Goal: Task Accomplishment & Management: Complete application form

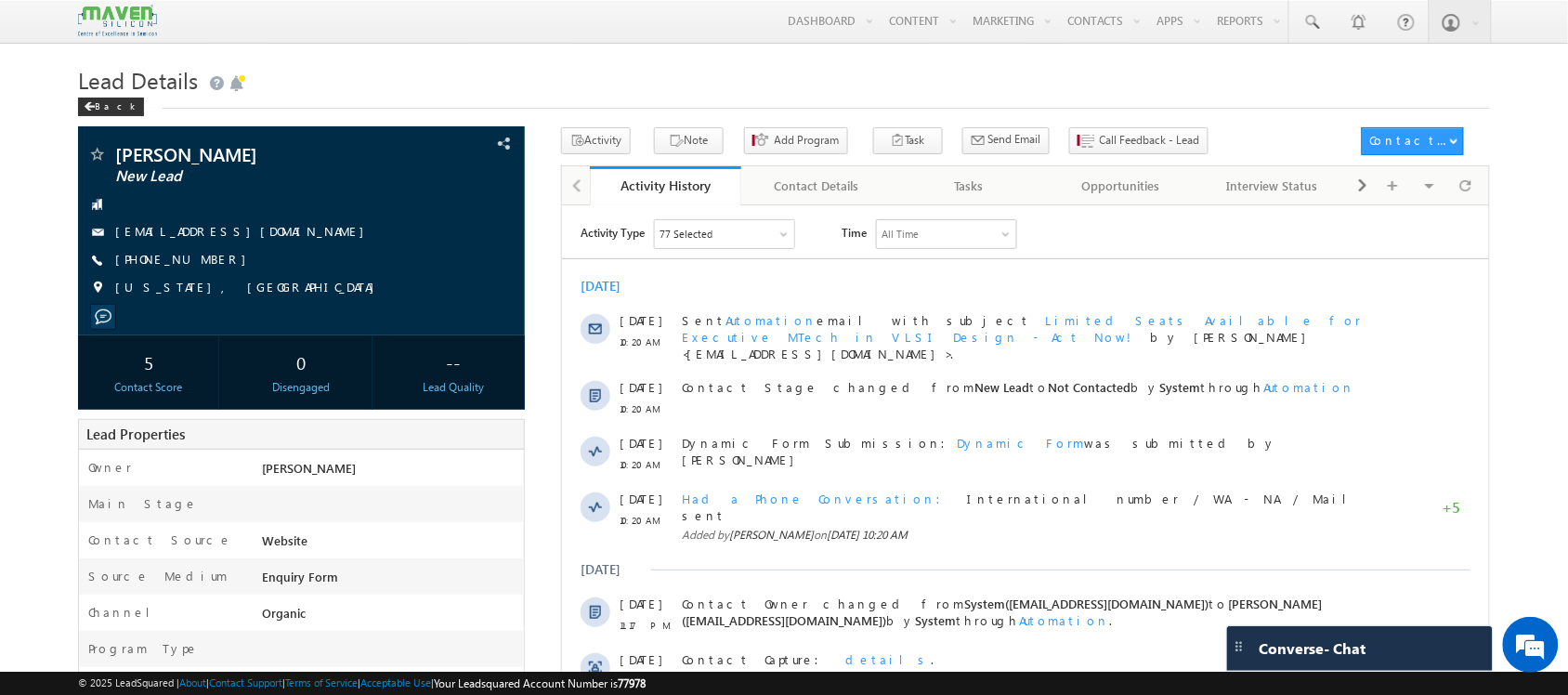
click at [1371, 89] on h1 "Lead Details" at bounding box center [784, 78] width 1411 height 36
click at [1483, 197] on div at bounding box center [1465, 185] width 36 height 32
click at [1314, 10] on link at bounding box center [1311, 21] width 44 height 43
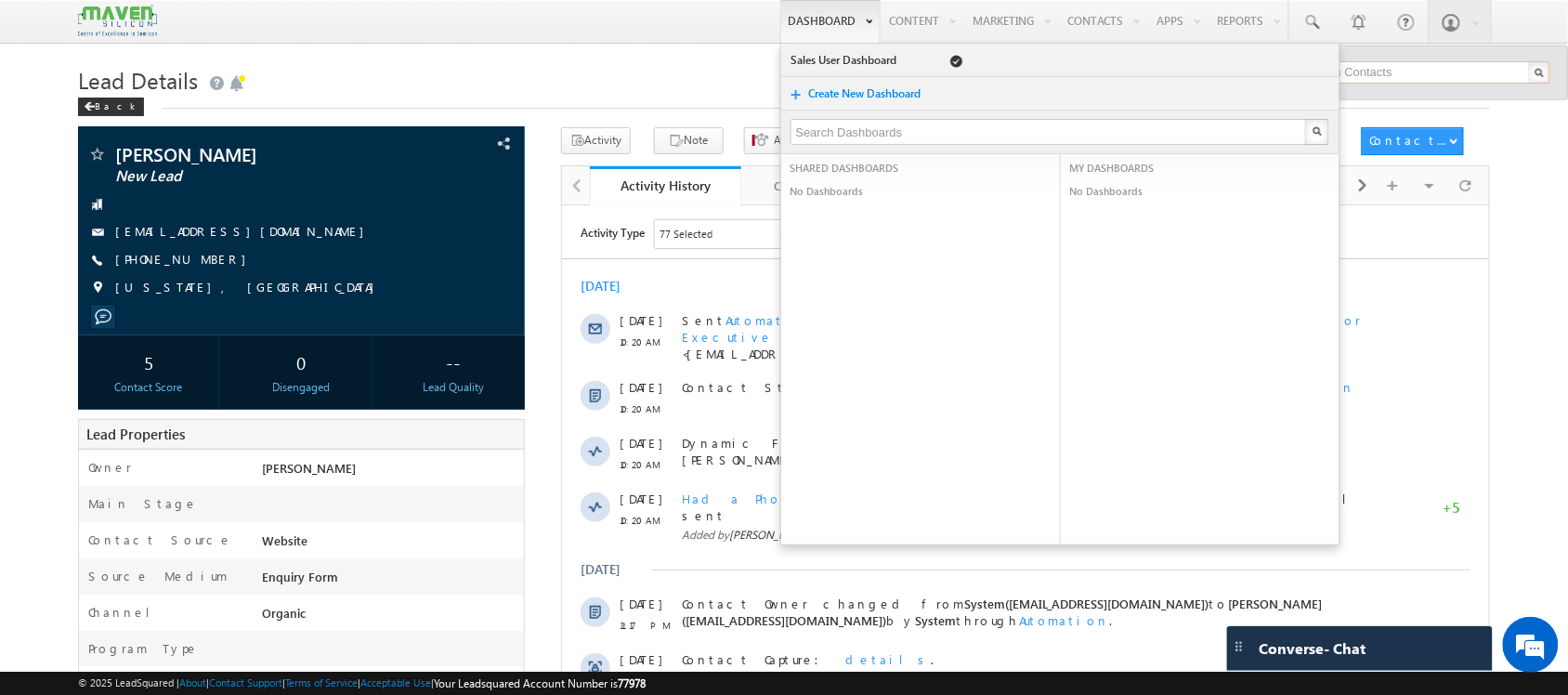
paste input "nrodhia@gmail.com"
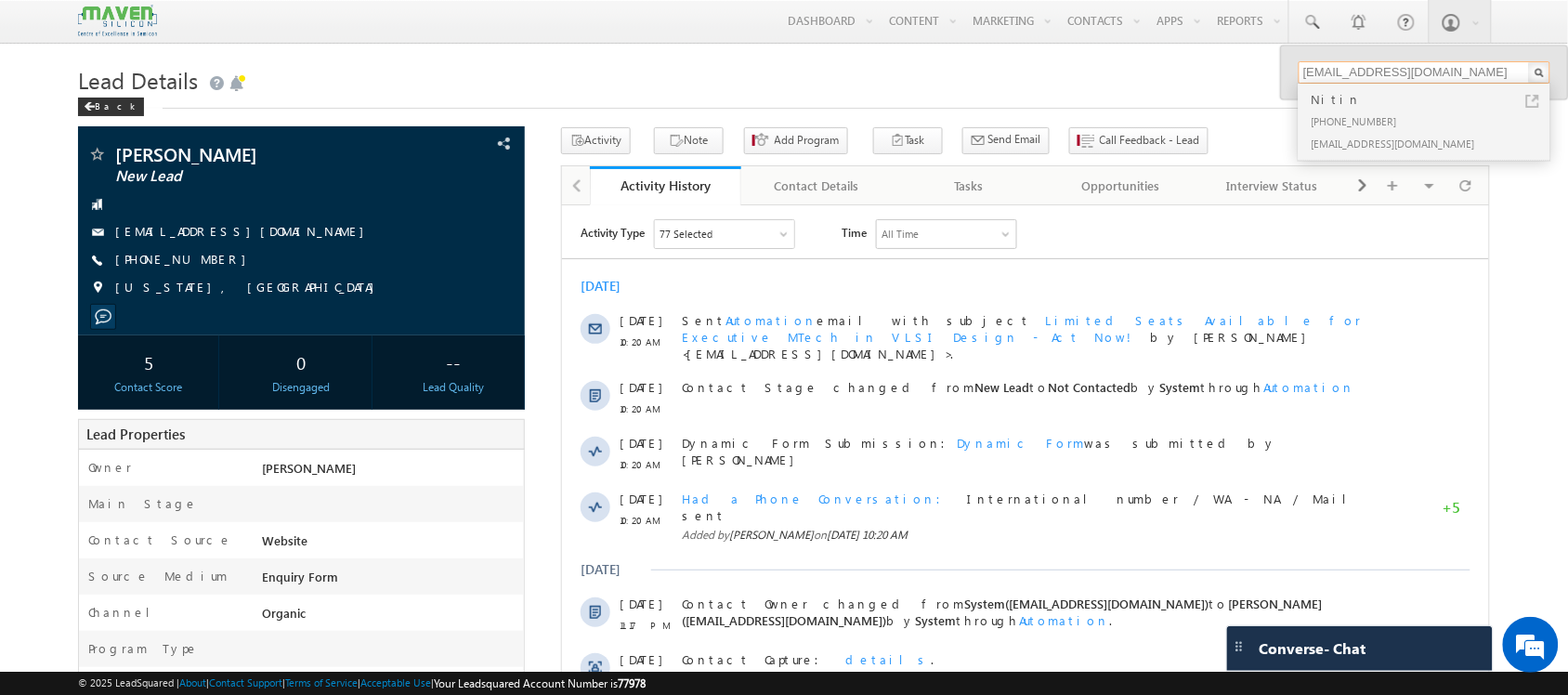
type input "nrodhia@gmail.com"
click at [1348, 110] on div "+91-8755396383" at bounding box center [1431, 121] width 249 height 23
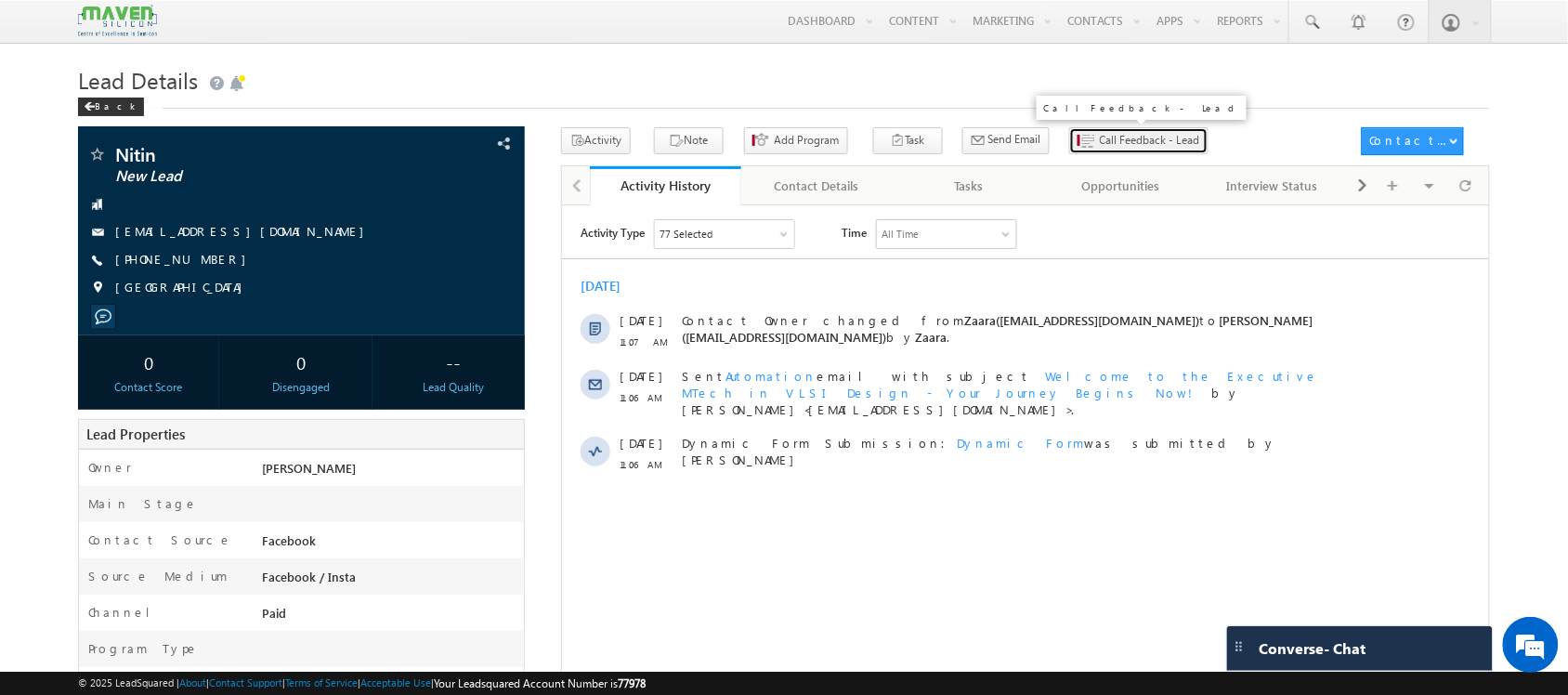
click at [1099, 140] on span "Call Feedback - Lead" at bounding box center [1149, 141] width 100 height 17
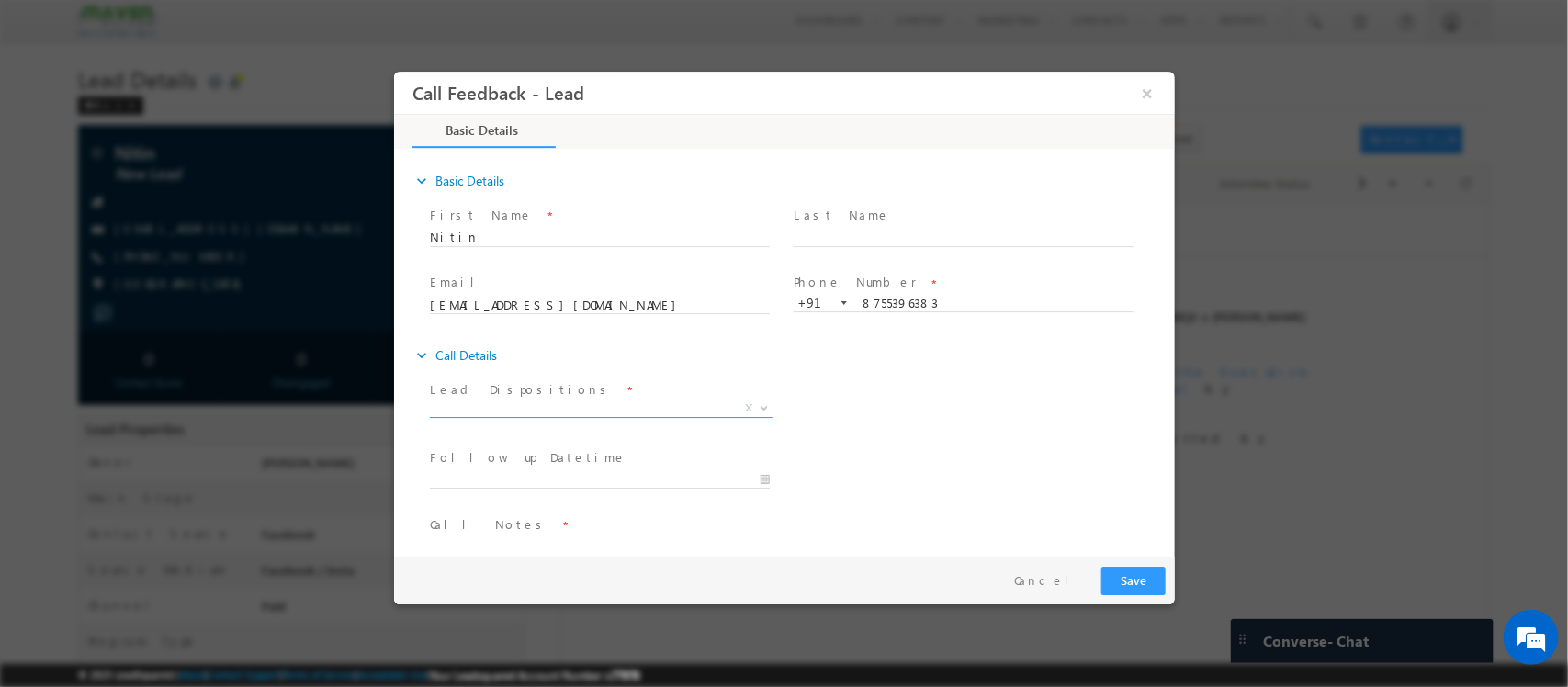
click at [614, 401] on span "X" at bounding box center [600, 408] width 342 height 19
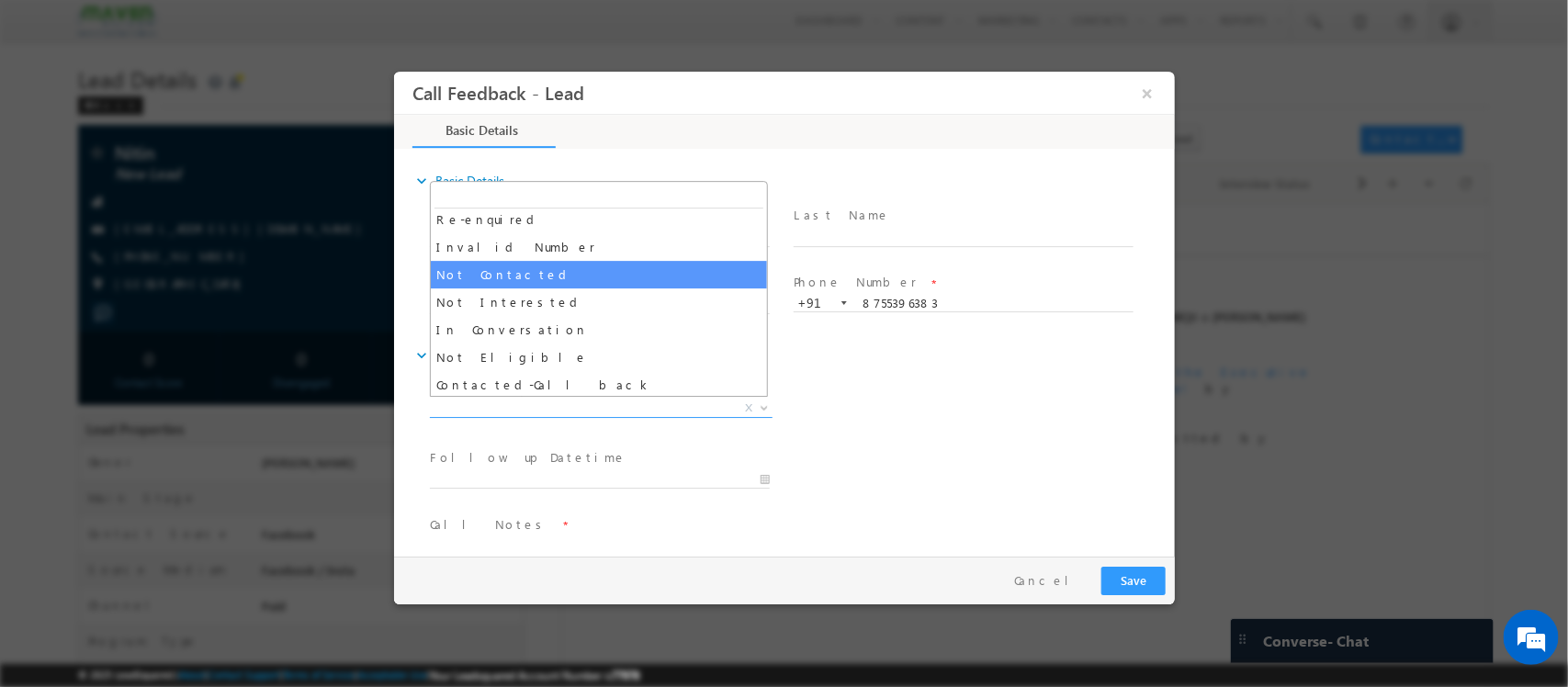
select select "Not Contacted"
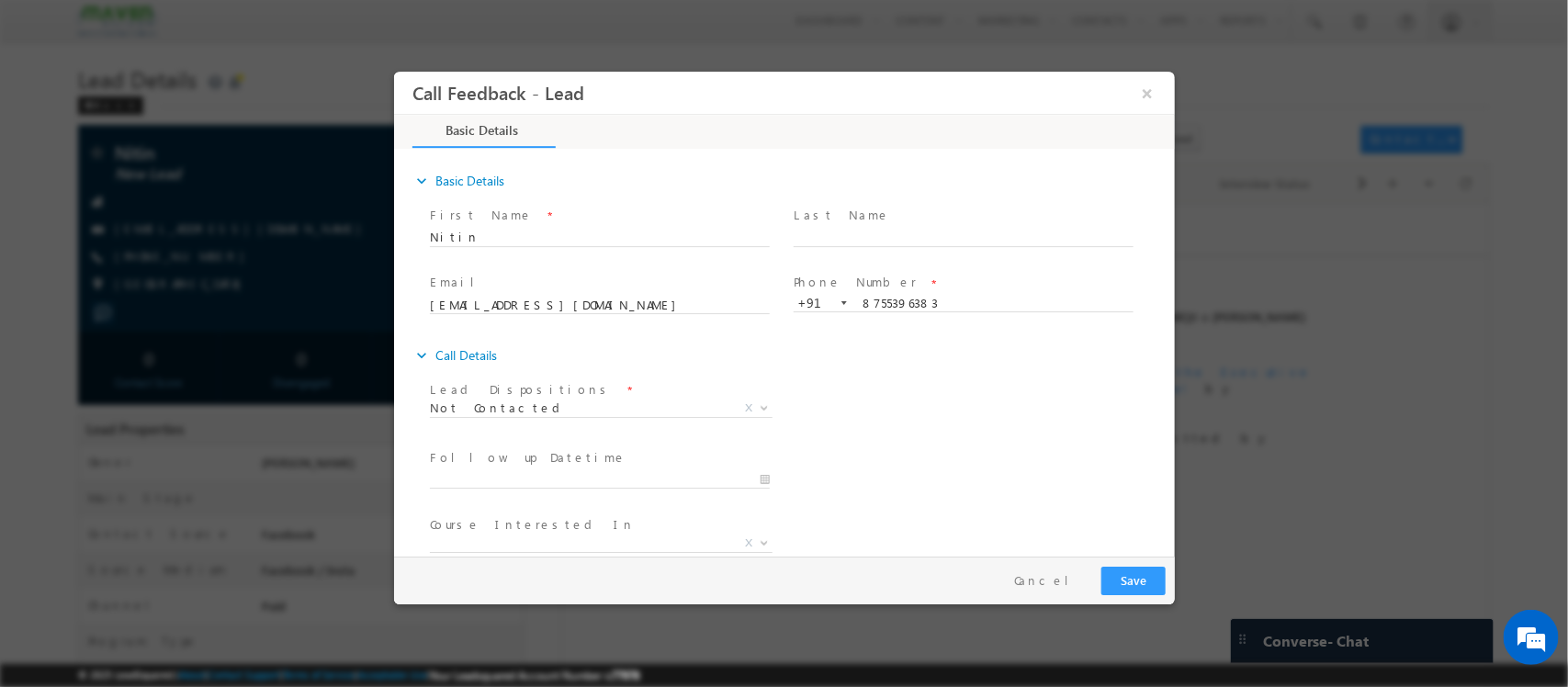
click at [551, 463] on span "Follow up Datetime *" at bounding box center [598, 458] width 339 height 21
click at [551, 466] on span "Follow up Datetime *" at bounding box center [598, 458] width 339 height 21
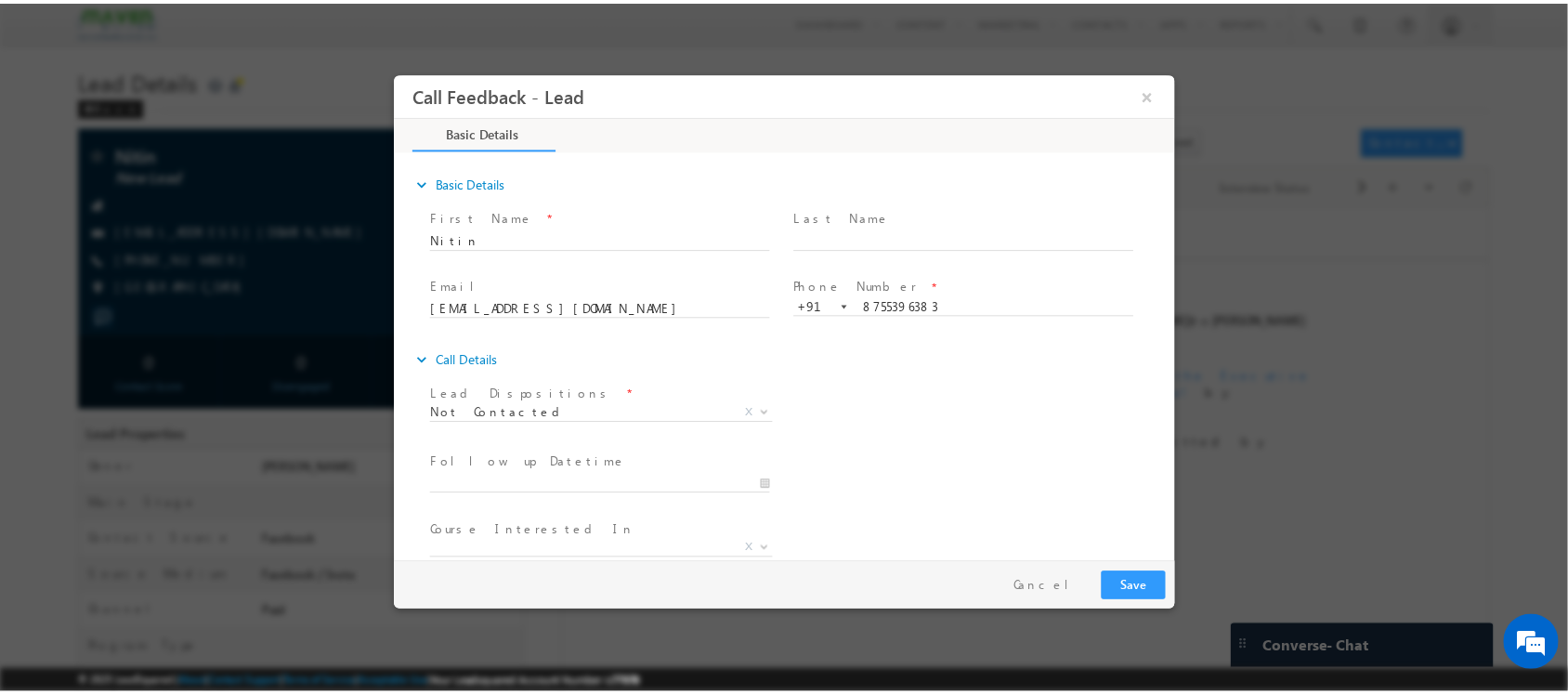
scroll to position [99, 0]
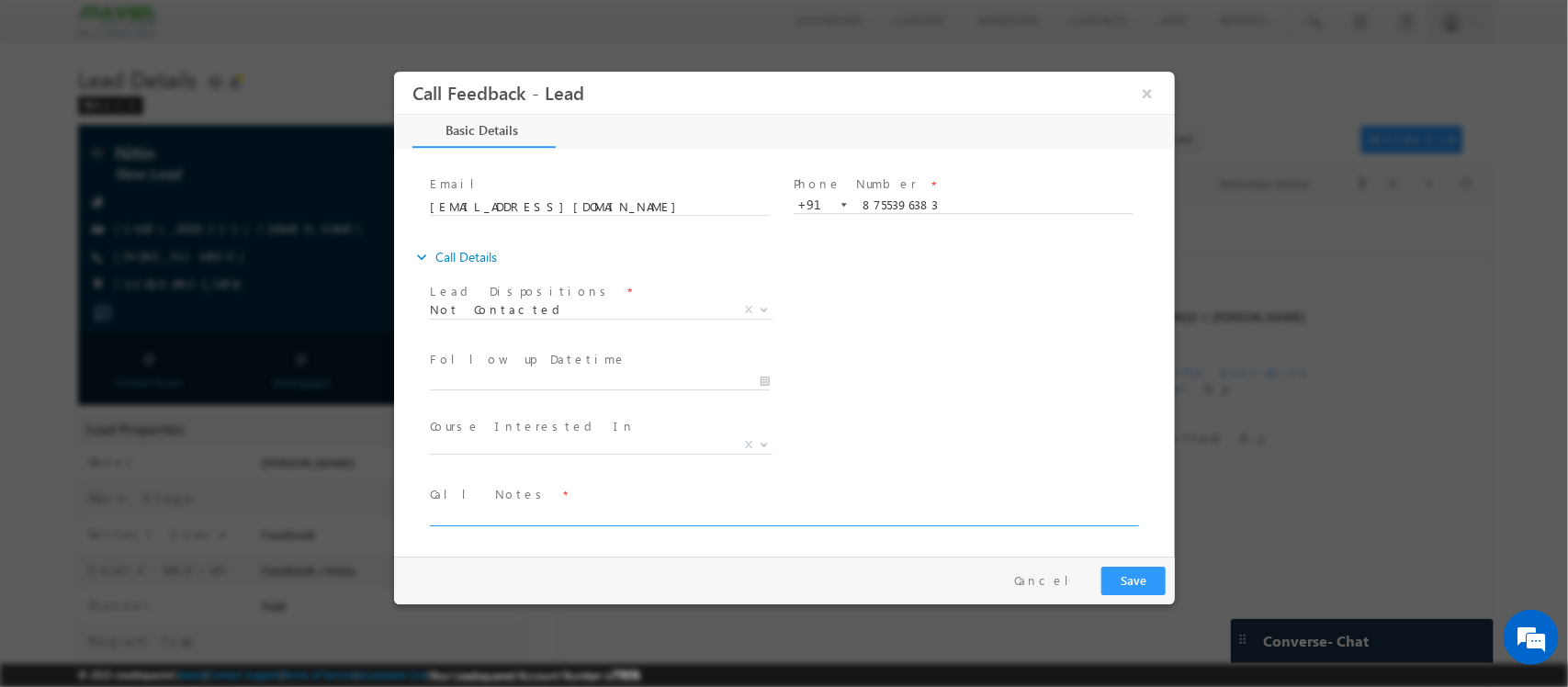
click at [492, 520] on textarea at bounding box center [783, 515] width 707 height 21
type textarea "NPU"
click at [1117, 591] on button "Save" at bounding box center [1132, 580] width 65 height 28
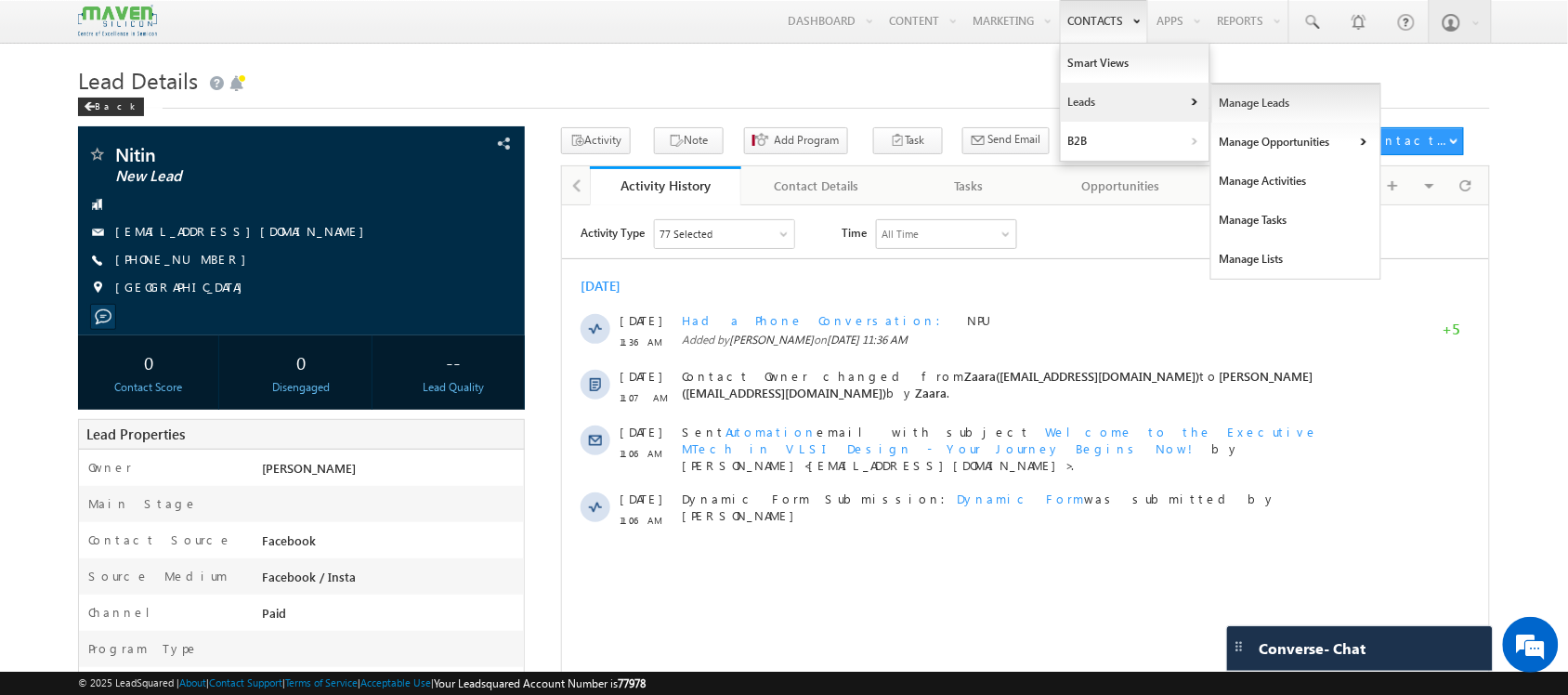
click at [1256, 103] on link "Manage Leads" at bounding box center [1296, 102] width 170 height 39
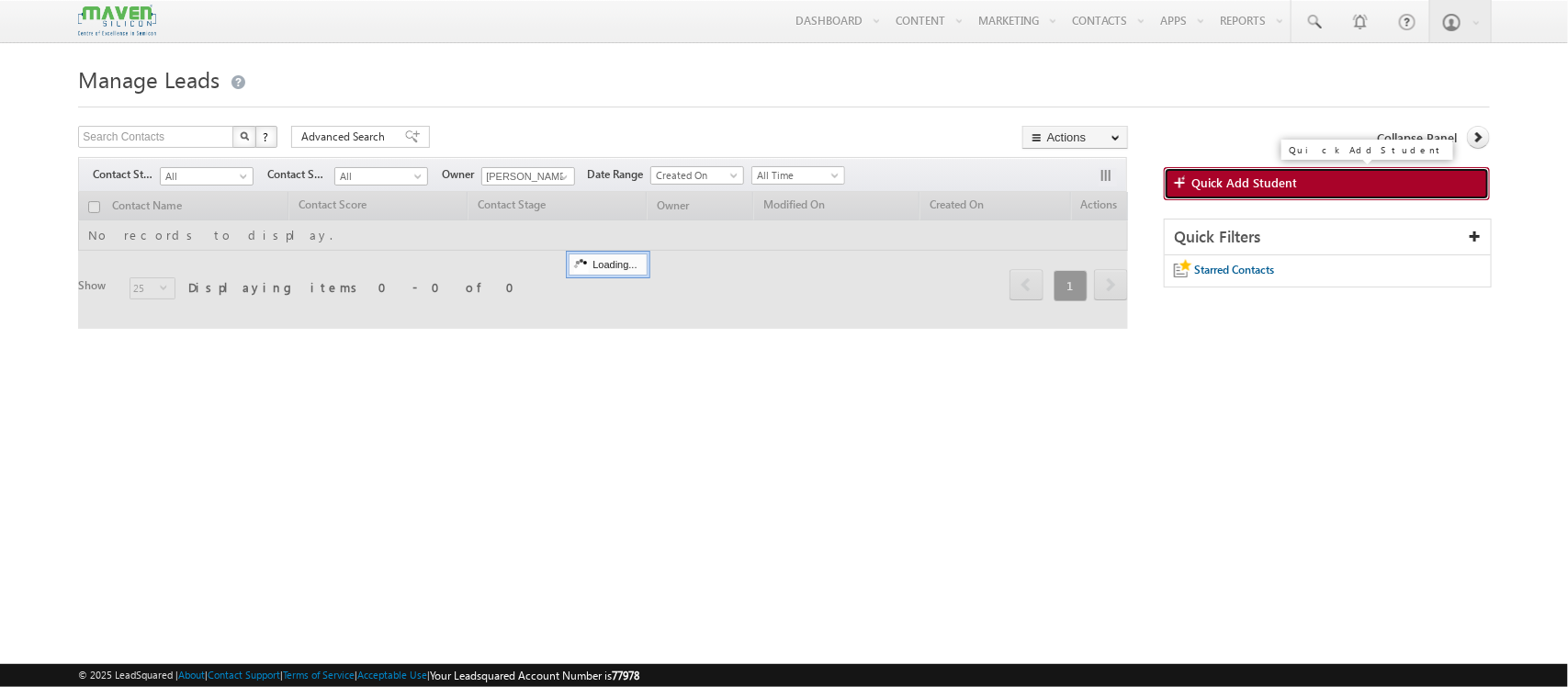
click at [1297, 186] on link "Quick Add Student" at bounding box center [1327, 183] width 326 height 33
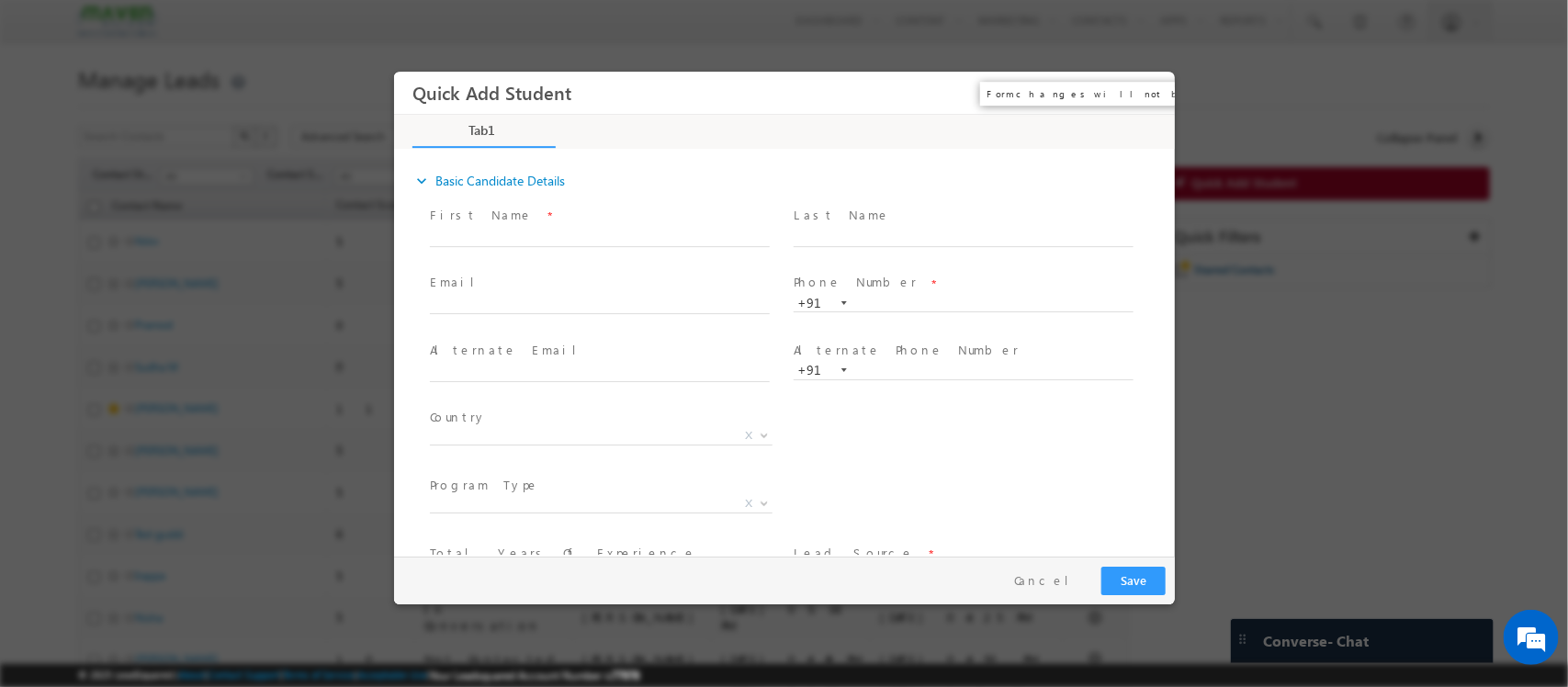
click at [1144, 88] on button "×" at bounding box center [1146, 93] width 31 height 34
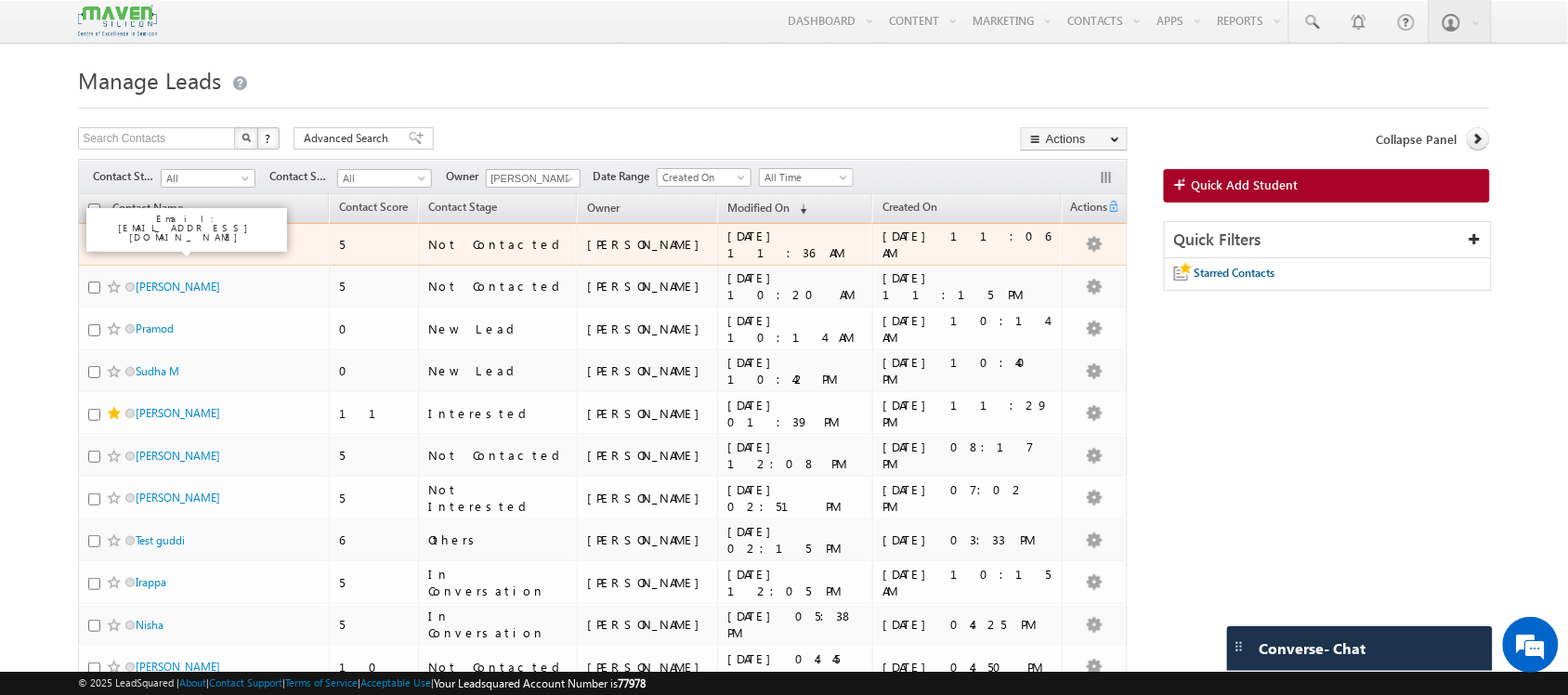
click at [135, 244] on link "Nitin" at bounding box center [147, 244] width 25 height 14
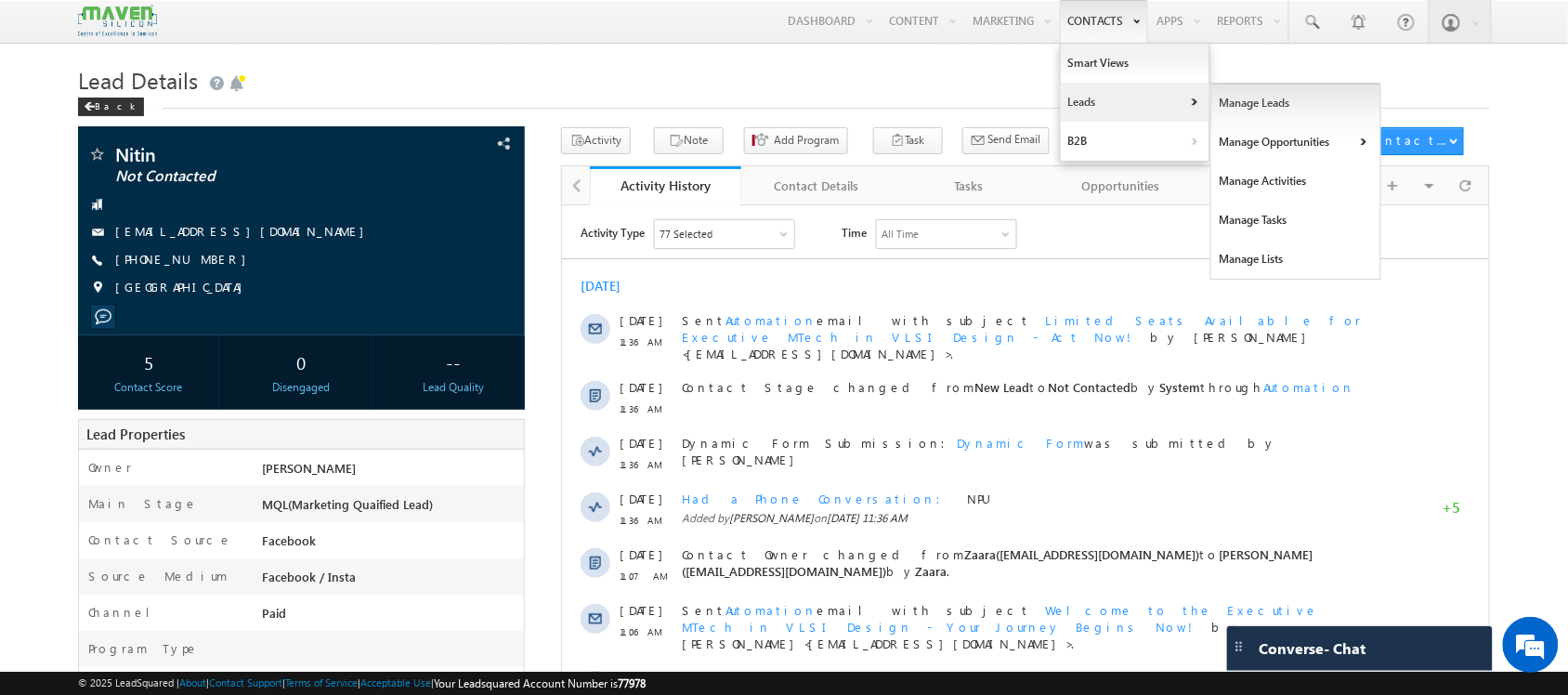
click at [1214, 104] on link "Manage Leads" at bounding box center [1296, 102] width 170 height 39
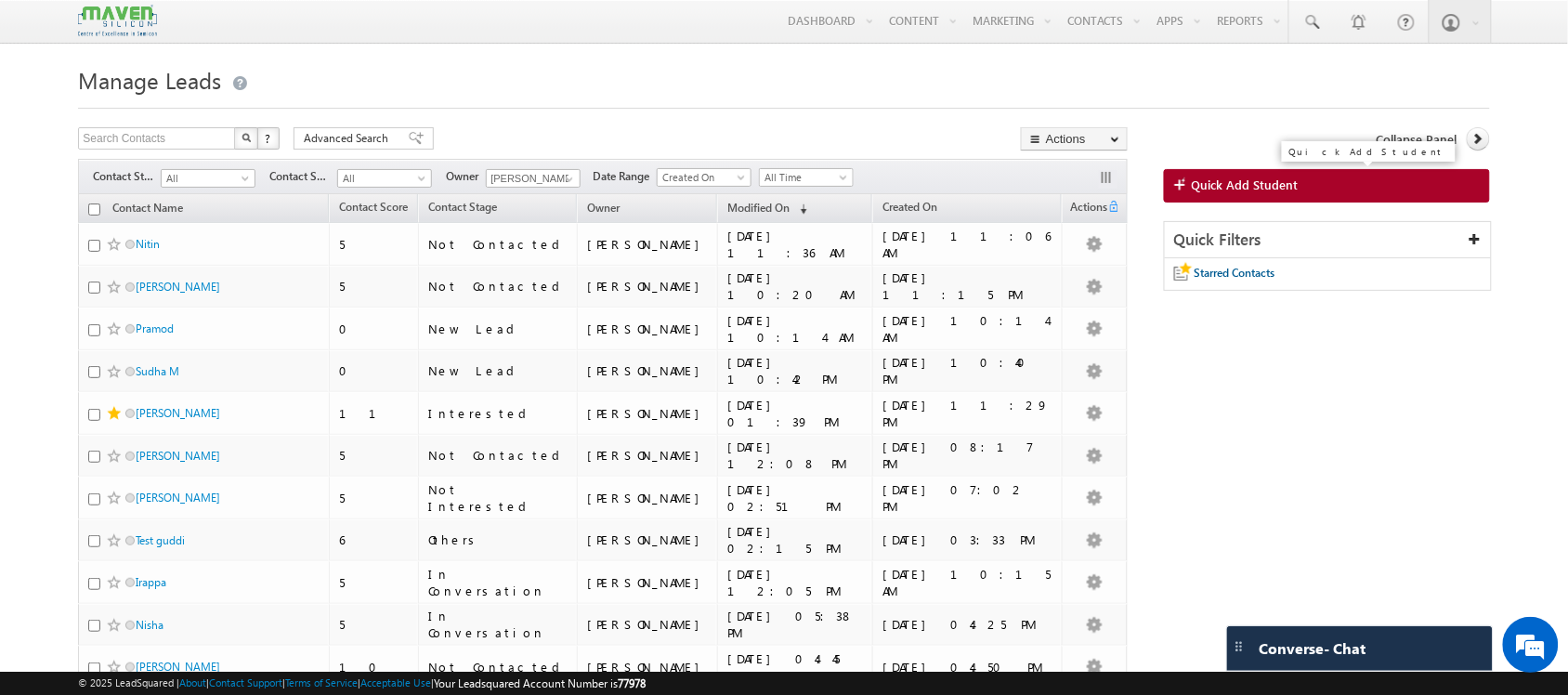
click at [1289, 193] on span "Quick Add Student" at bounding box center [1245, 185] width 107 height 17
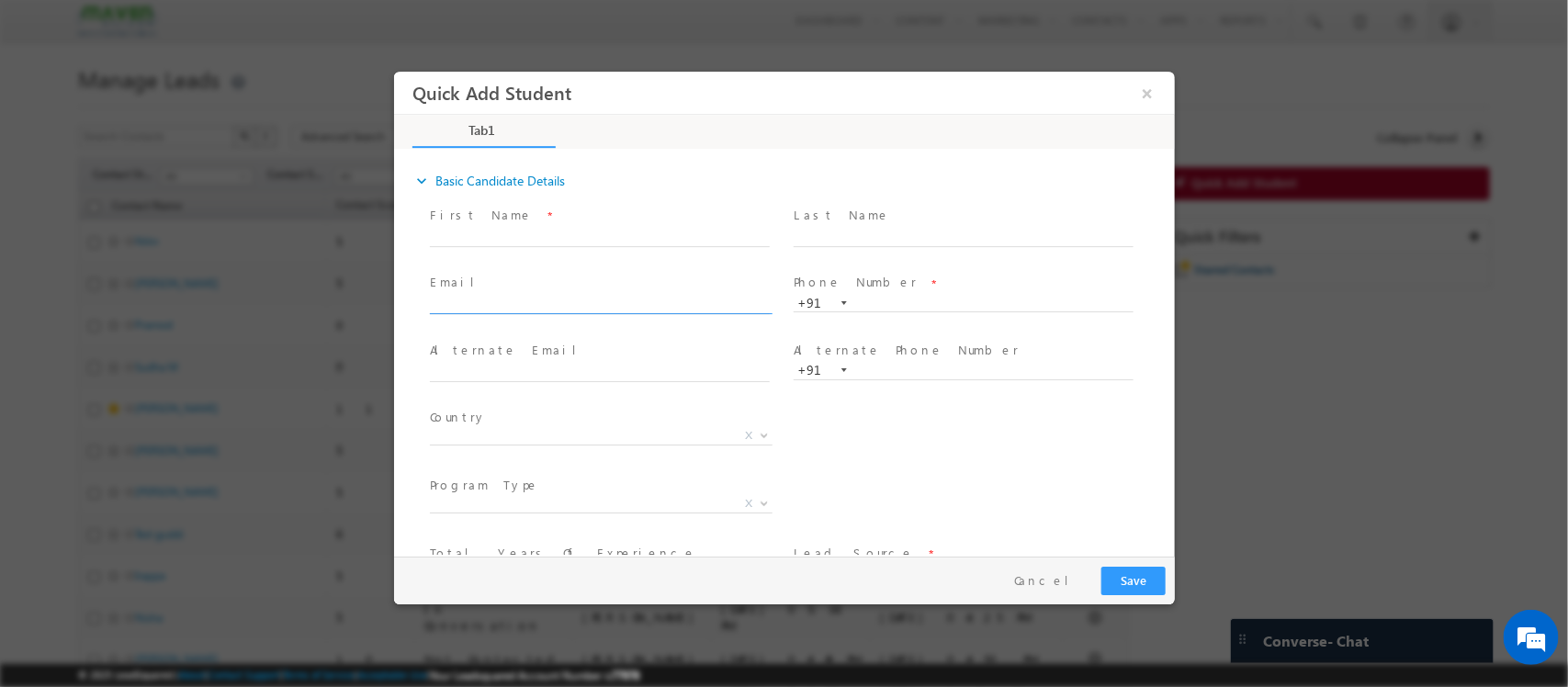
click input "text"
type input "manikantakothamas@gmail.com"
click at [881, 307] on input "text" at bounding box center [963, 304] width 340 height 19
paste input "9182251533"
type input "9182251533"
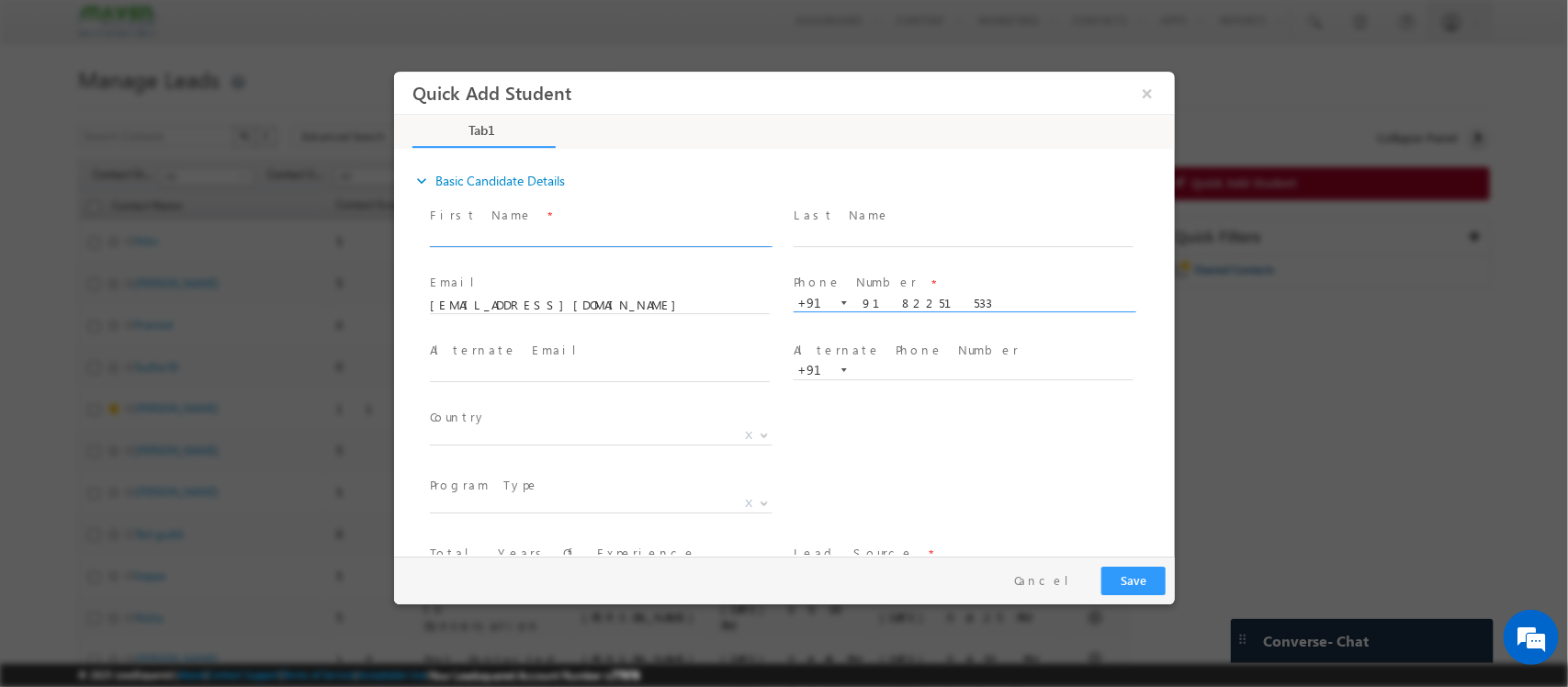
click at [580, 232] on input "text" at bounding box center [599, 238] width 340 height 19
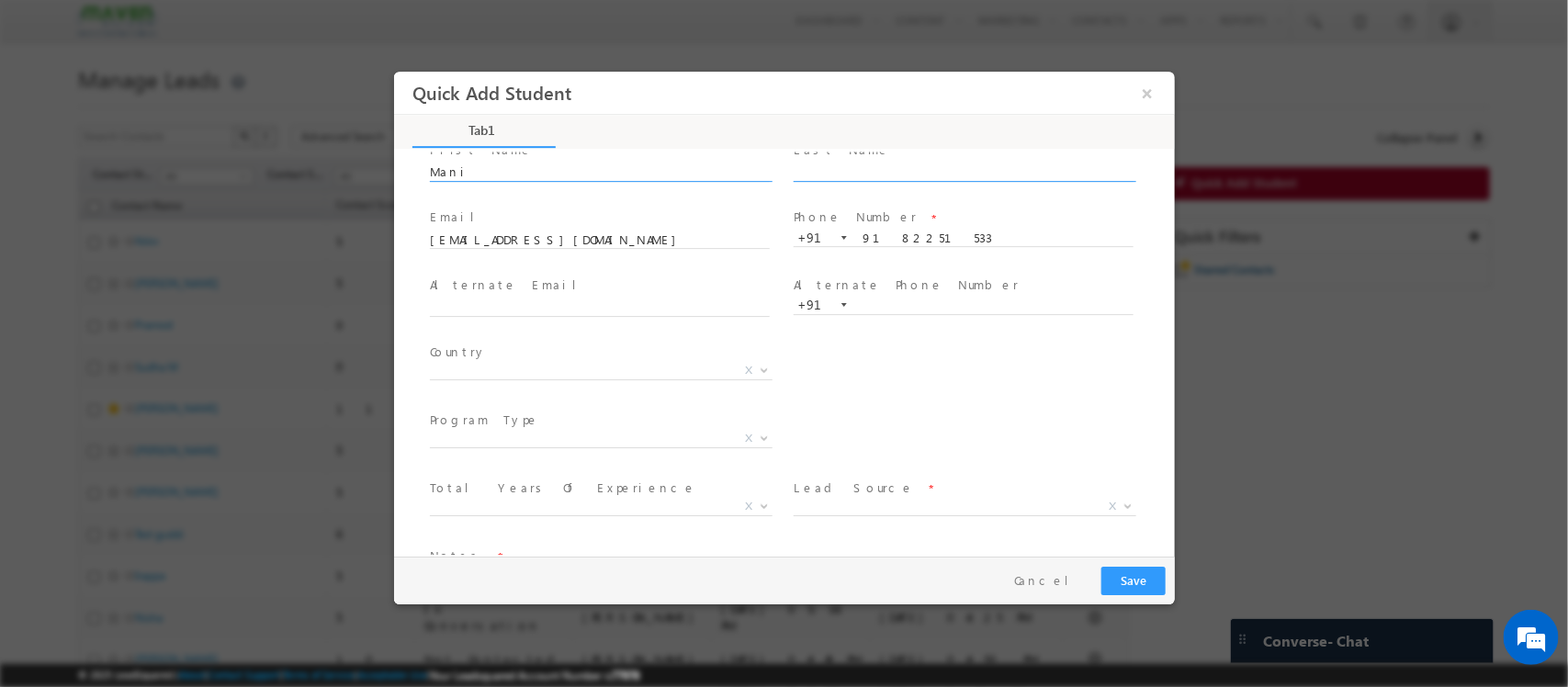
scroll to position [127, 0]
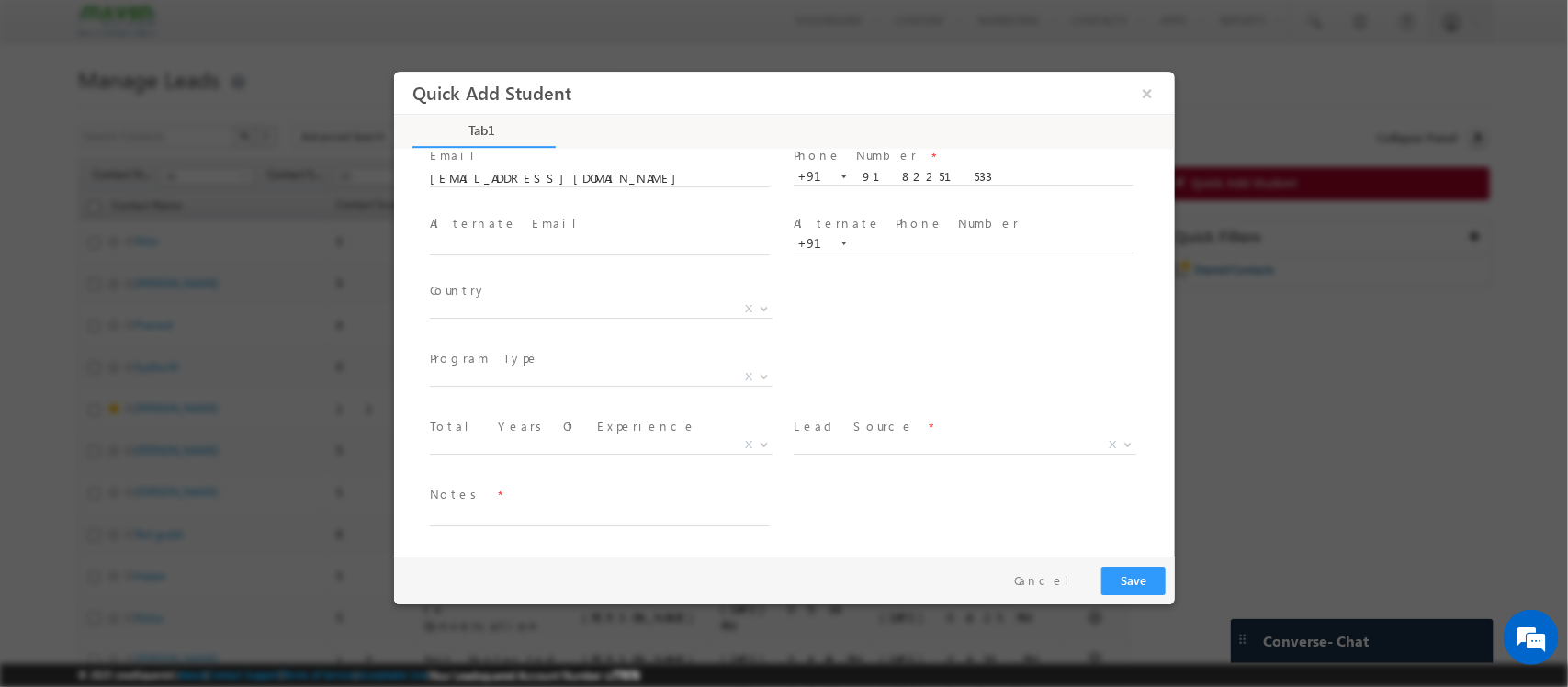
type input "Mani"
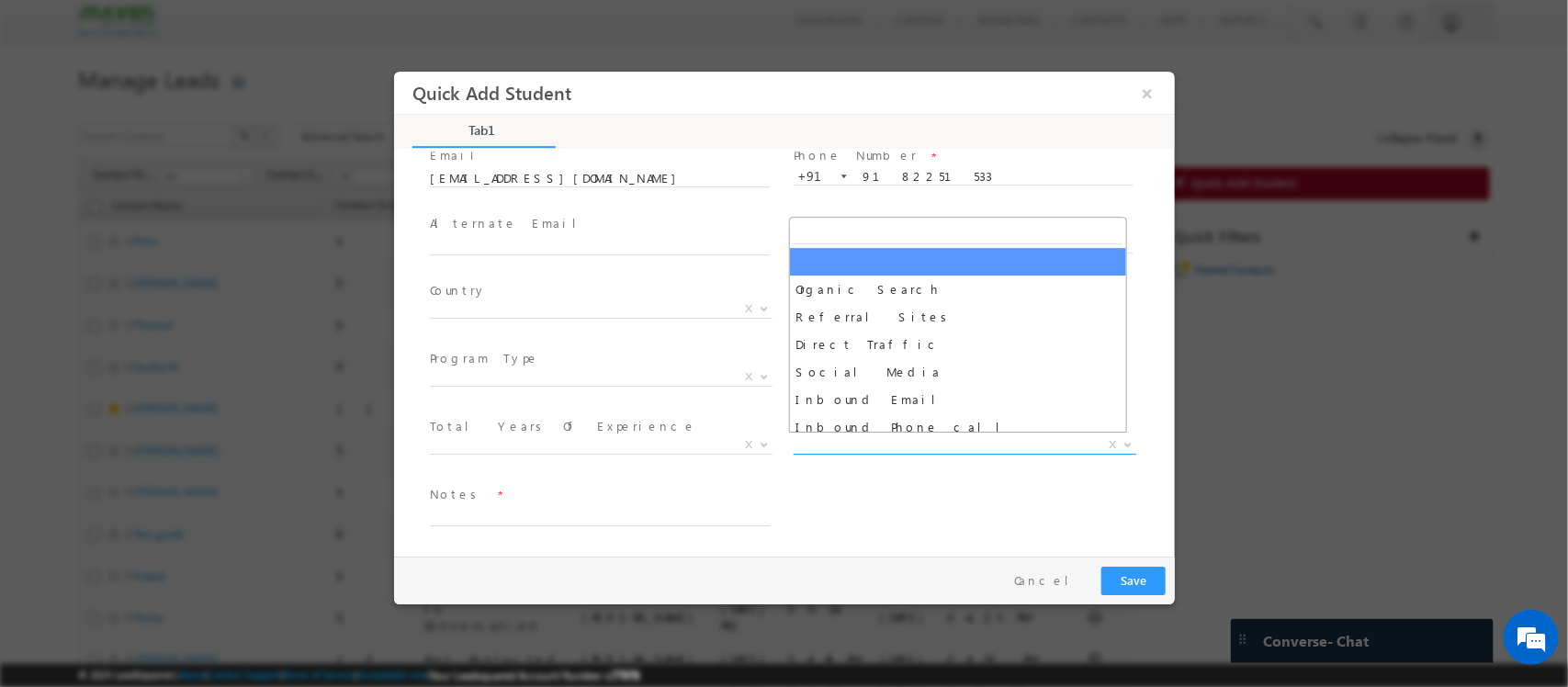
click at [975, 445] on span "X" at bounding box center [964, 446] width 342 height 19
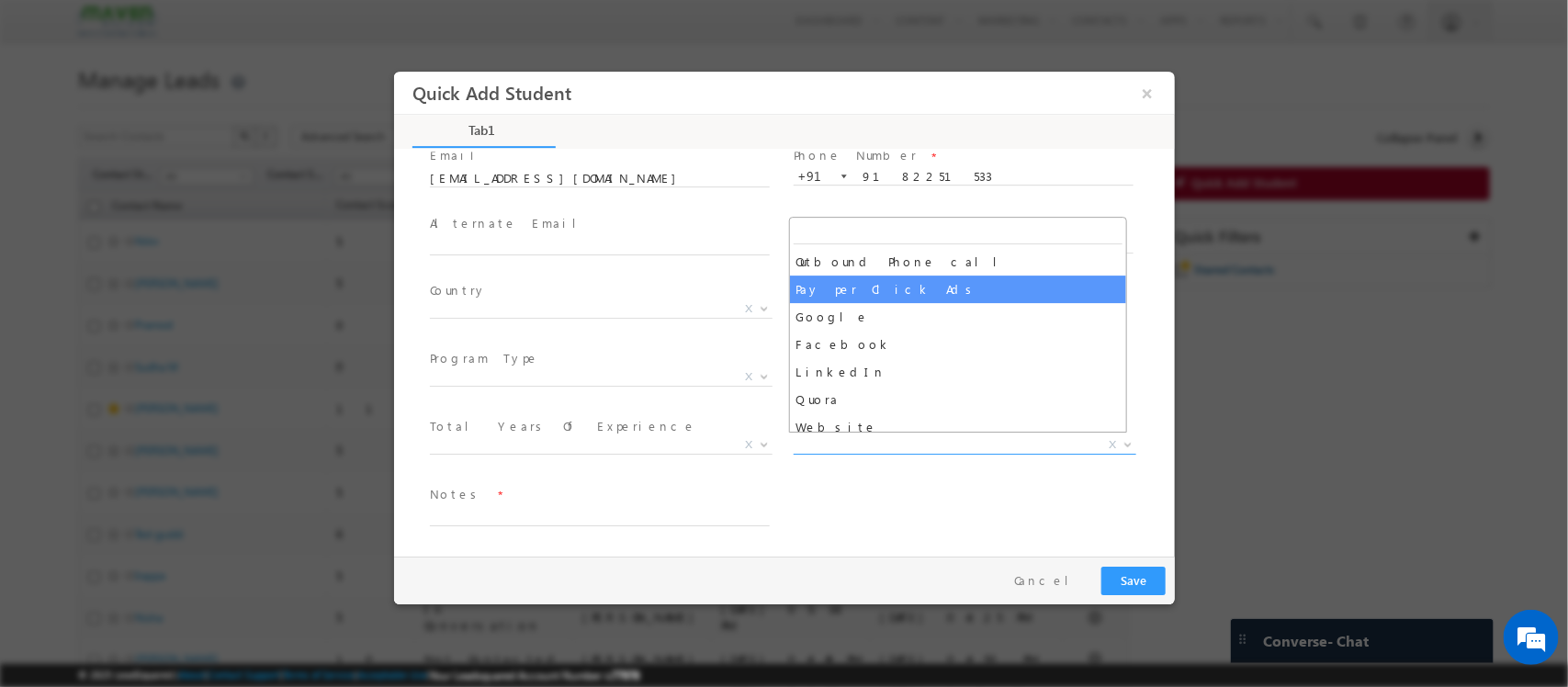
scroll to position [230, 0]
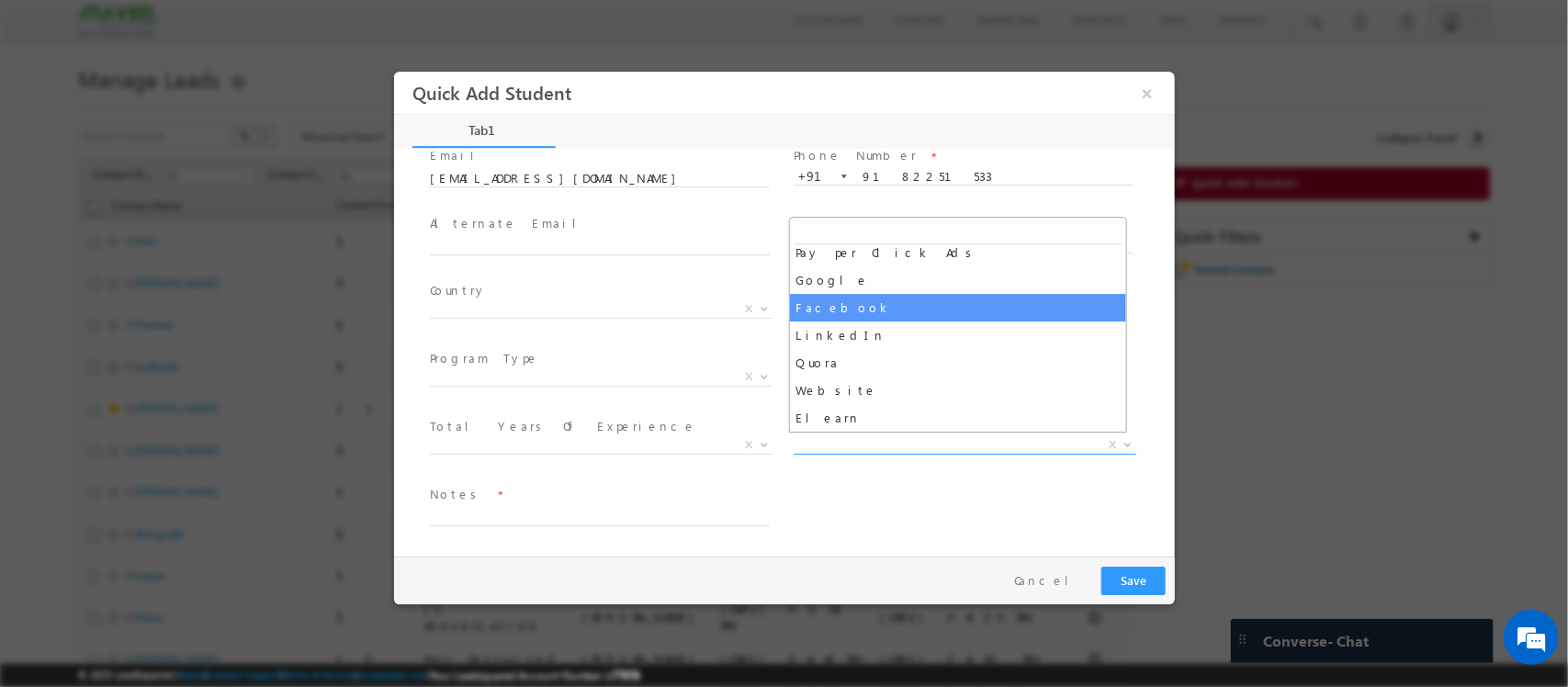
select select "Facebook"
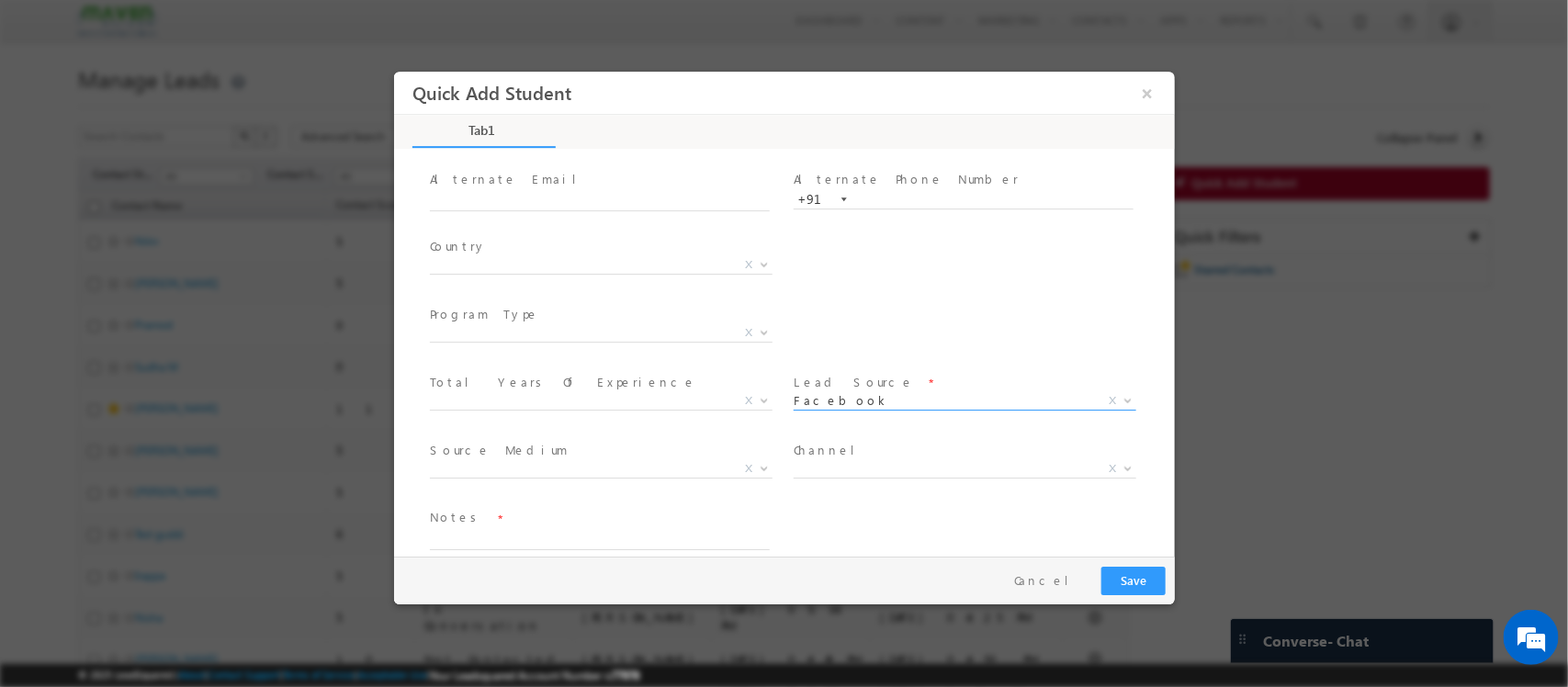
scroll to position [193, 0]
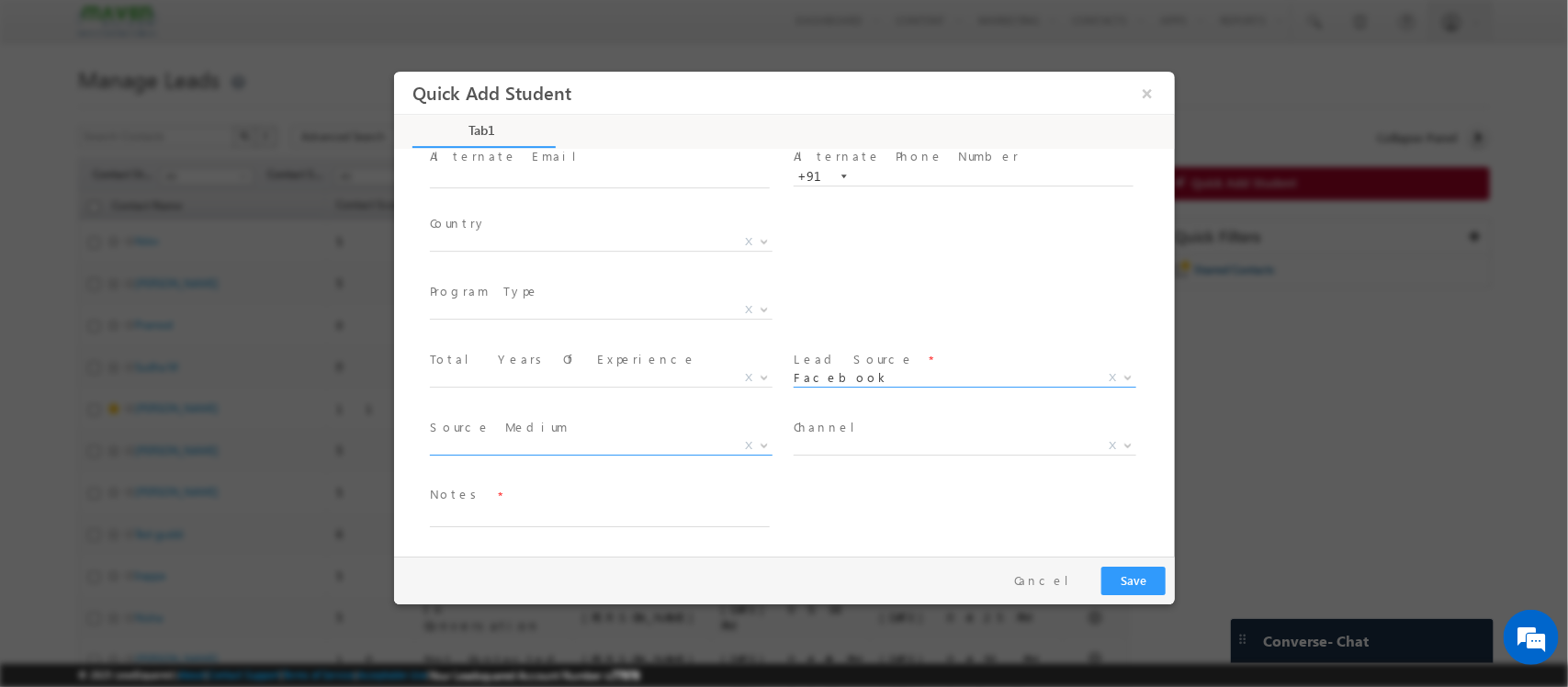
click at [618, 448] on span "X" at bounding box center [600, 447] width 342 height 19
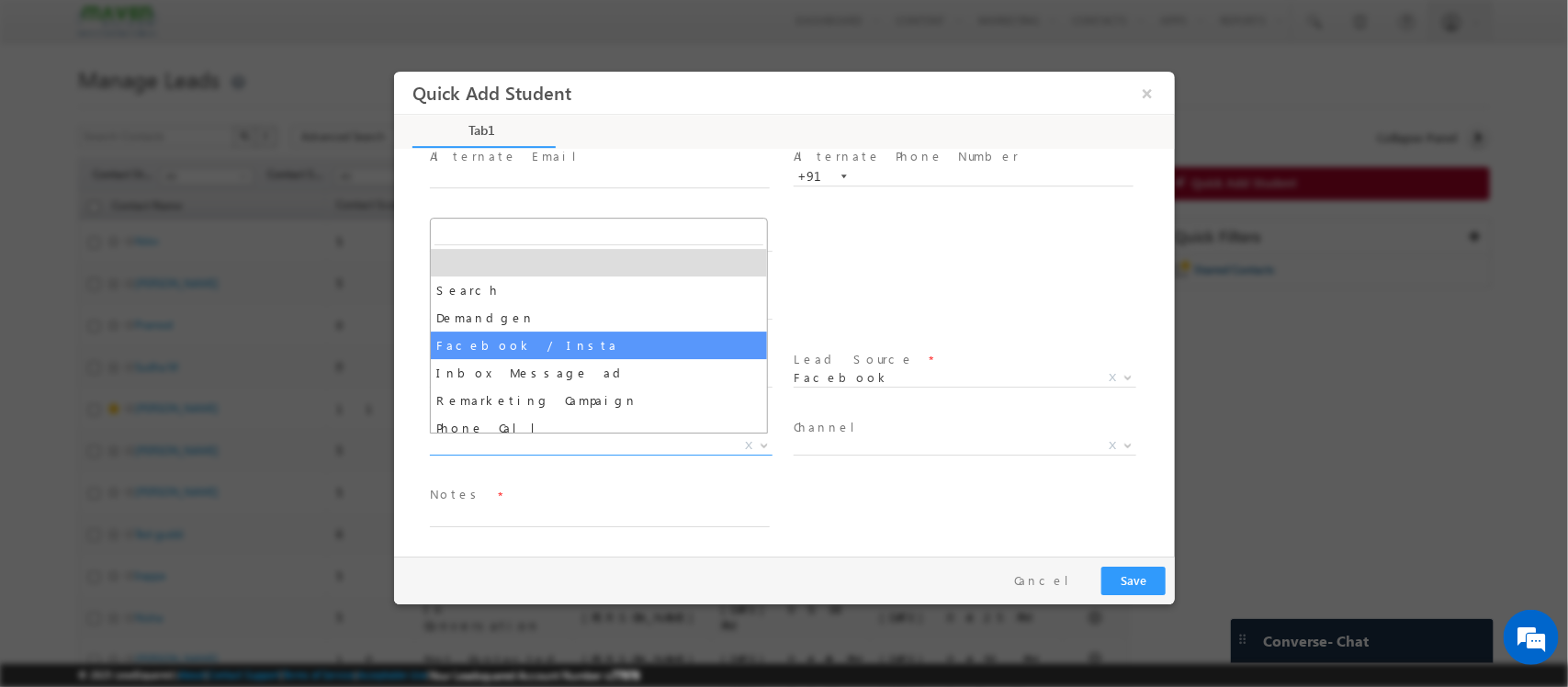
select select "Facebook / Insta"
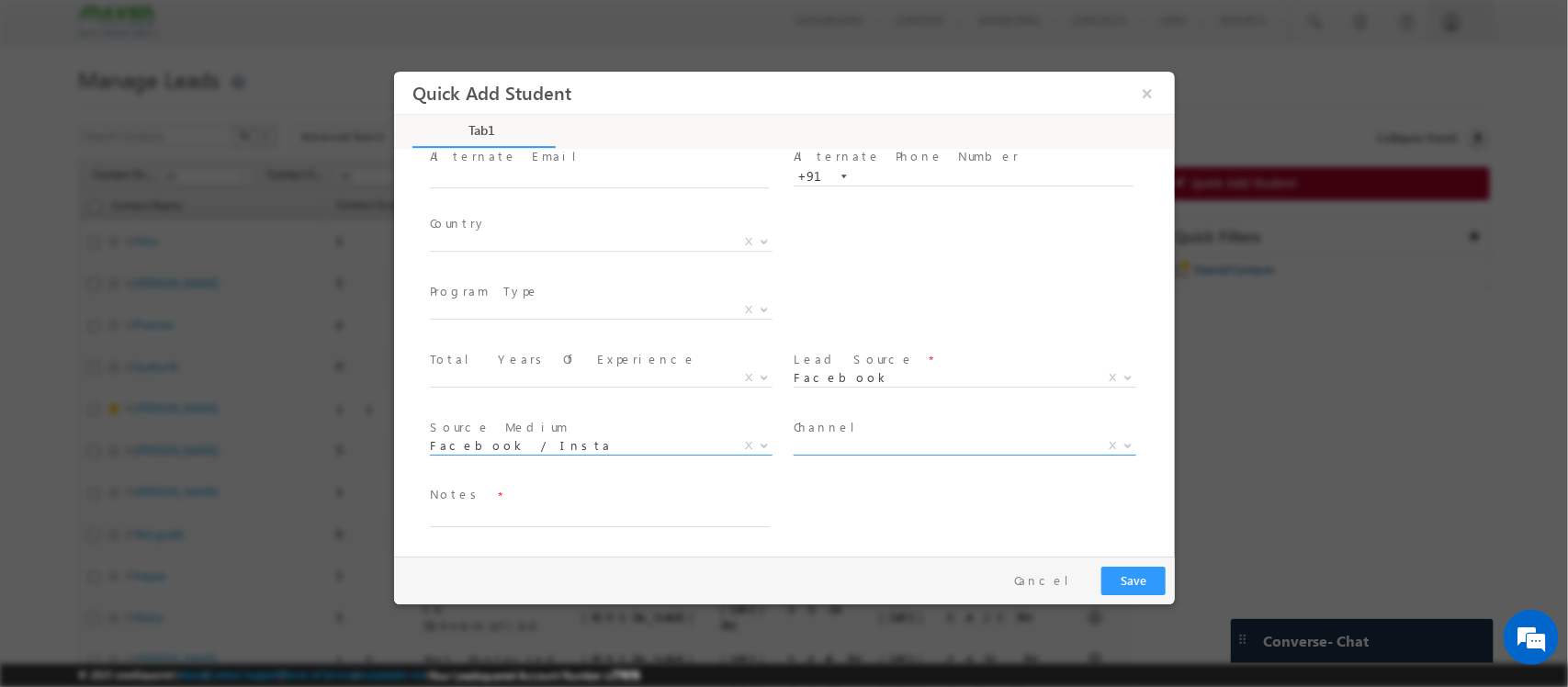
click at [938, 443] on span "X" at bounding box center [964, 447] width 342 height 19
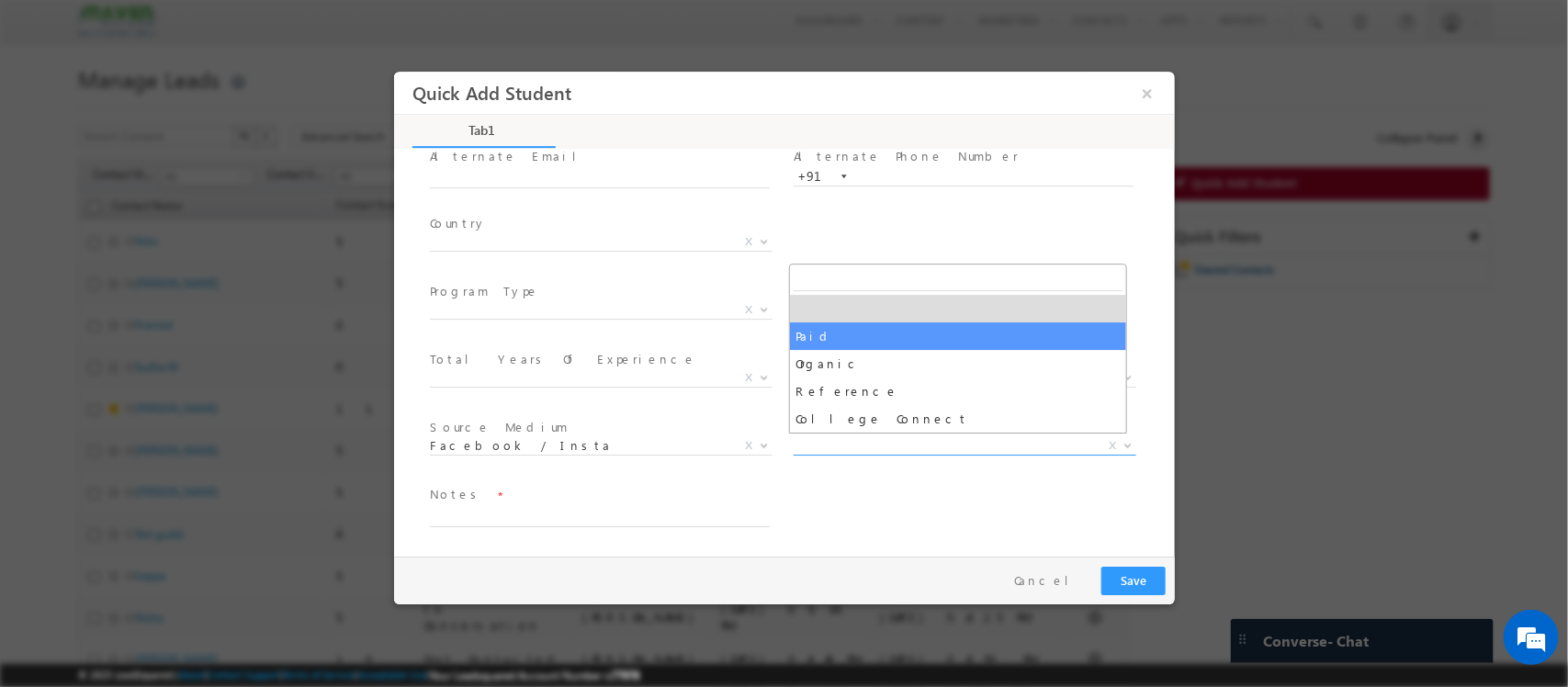
select select "Paid"
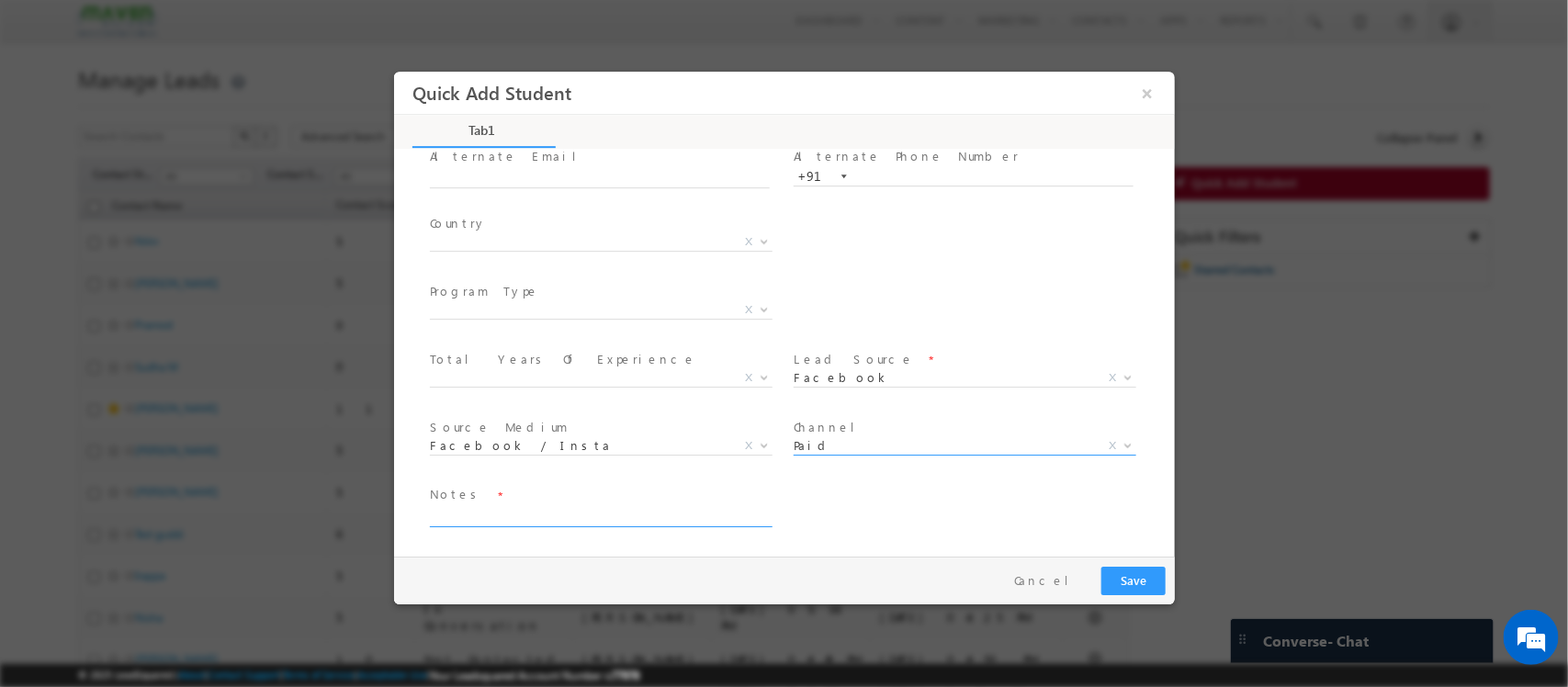
click at [635, 512] on textarea at bounding box center [599, 516] width 340 height 21
type textarea "added"
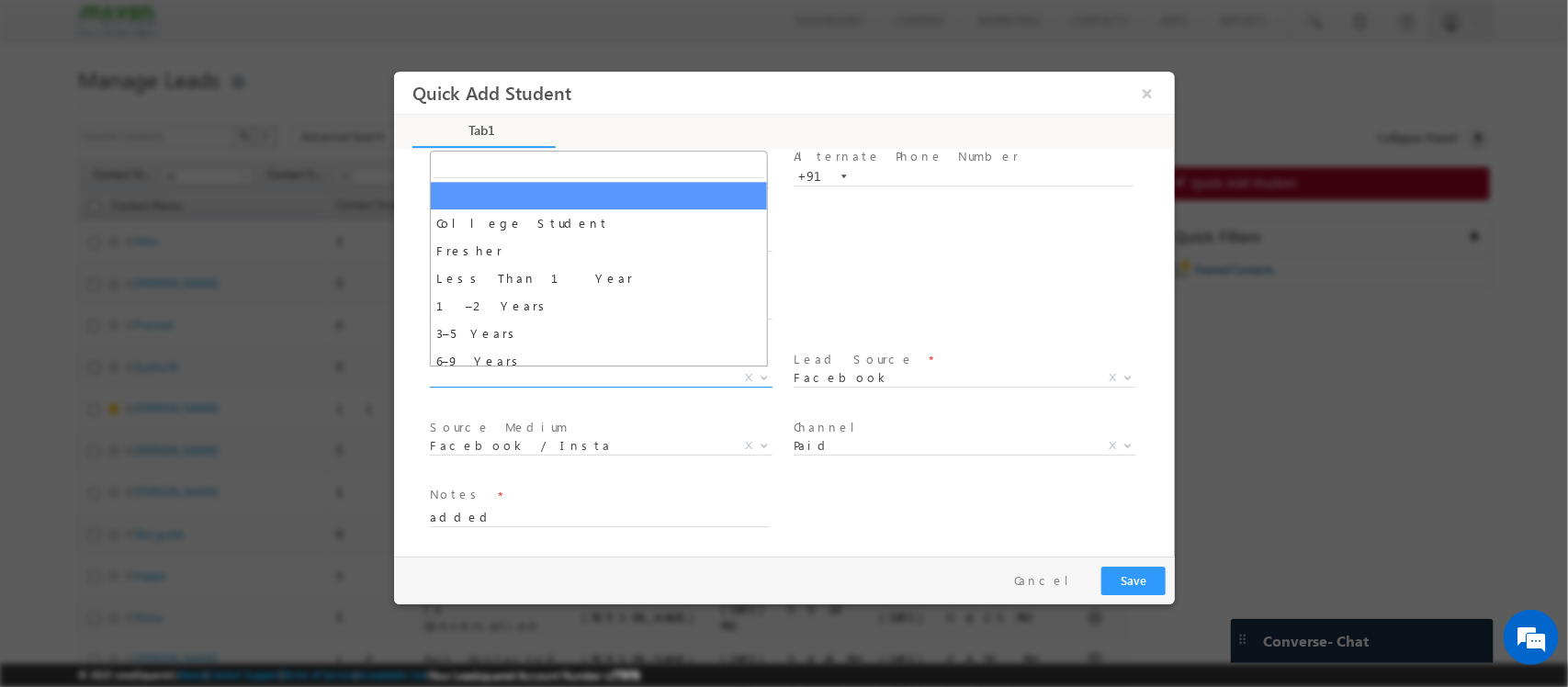
click at [513, 373] on span "X" at bounding box center [600, 379] width 342 height 19
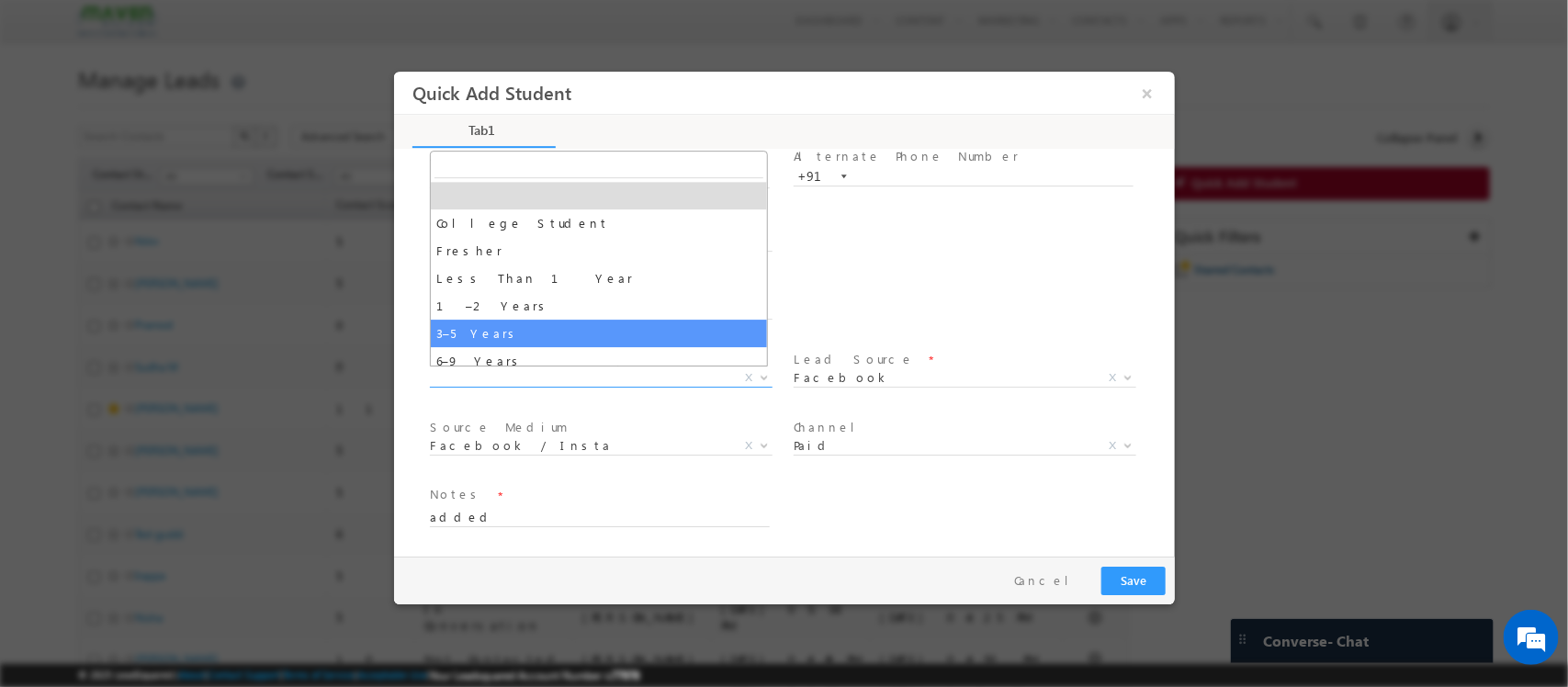
select select "3–5 Years"
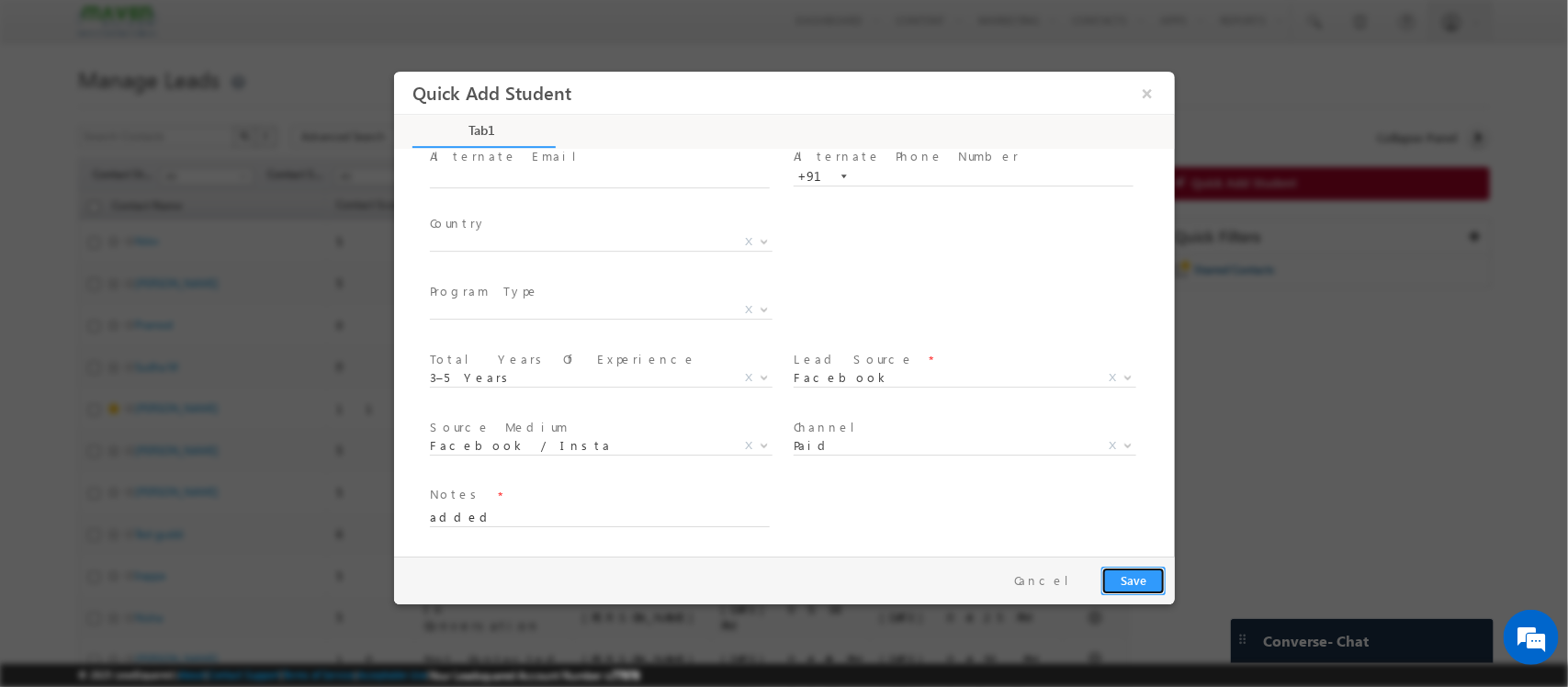
click at [1148, 578] on button "Save" at bounding box center [1132, 580] width 65 height 28
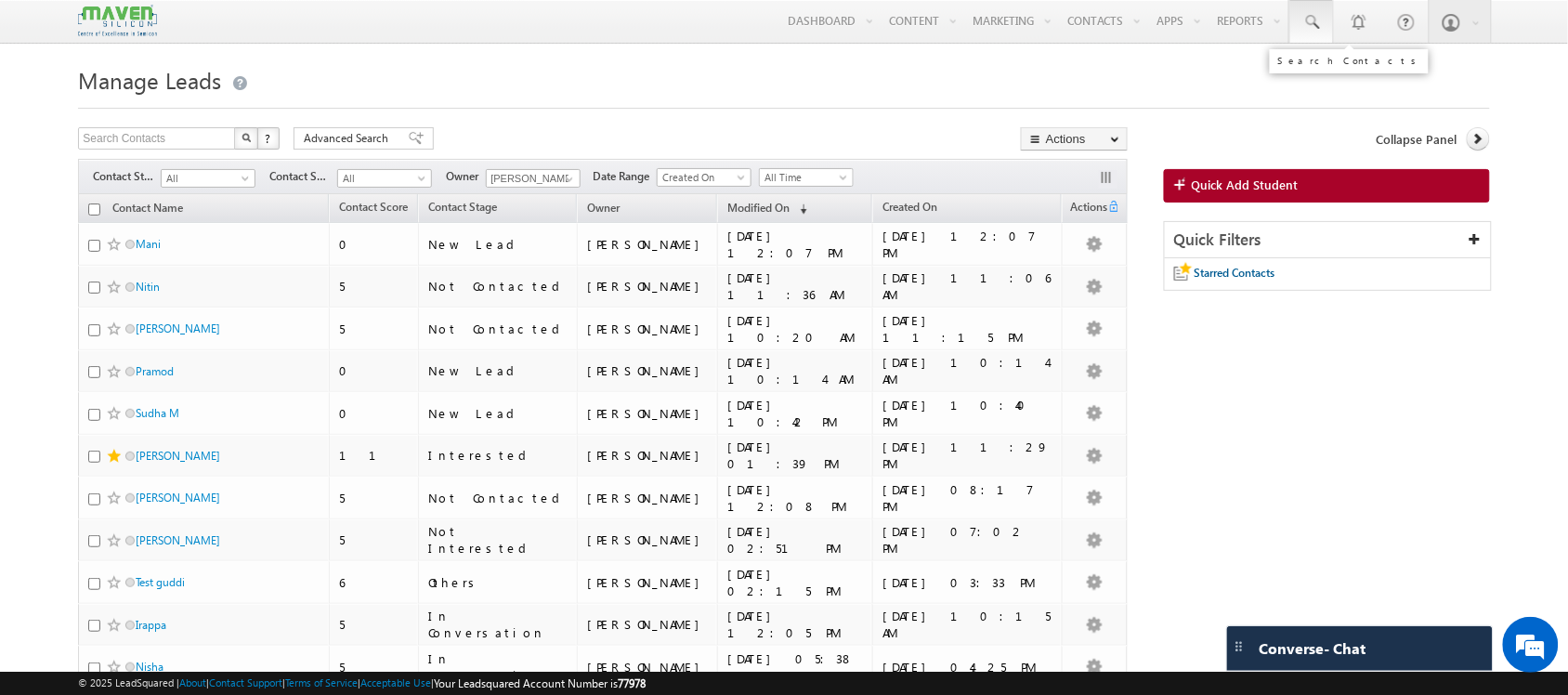
click at [1303, 38] on link at bounding box center [1311, 21] width 44 height 43
paste input "narasimhak120@gmail.com"
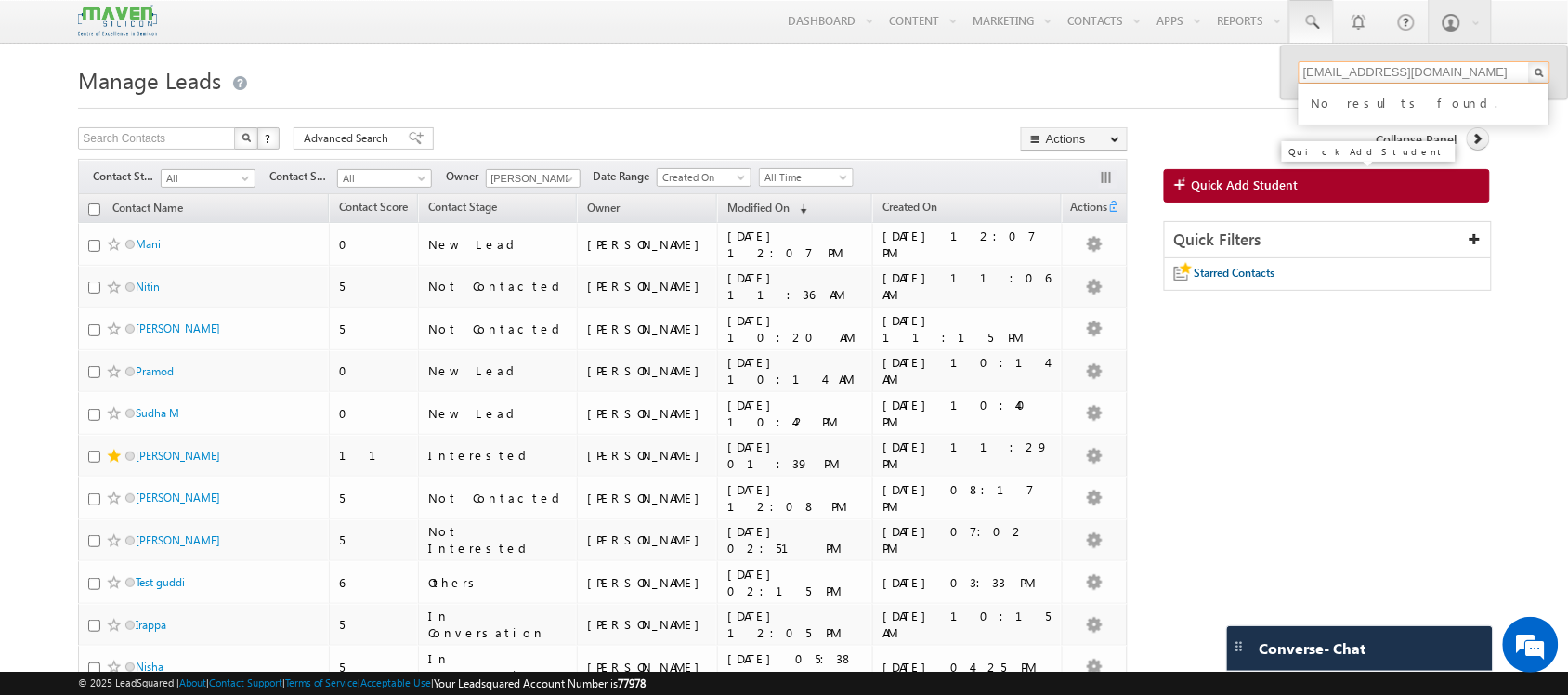
type input "narasimhak120@gmail.com"
click at [1223, 186] on span "Quick Add Student" at bounding box center [1245, 185] width 107 height 17
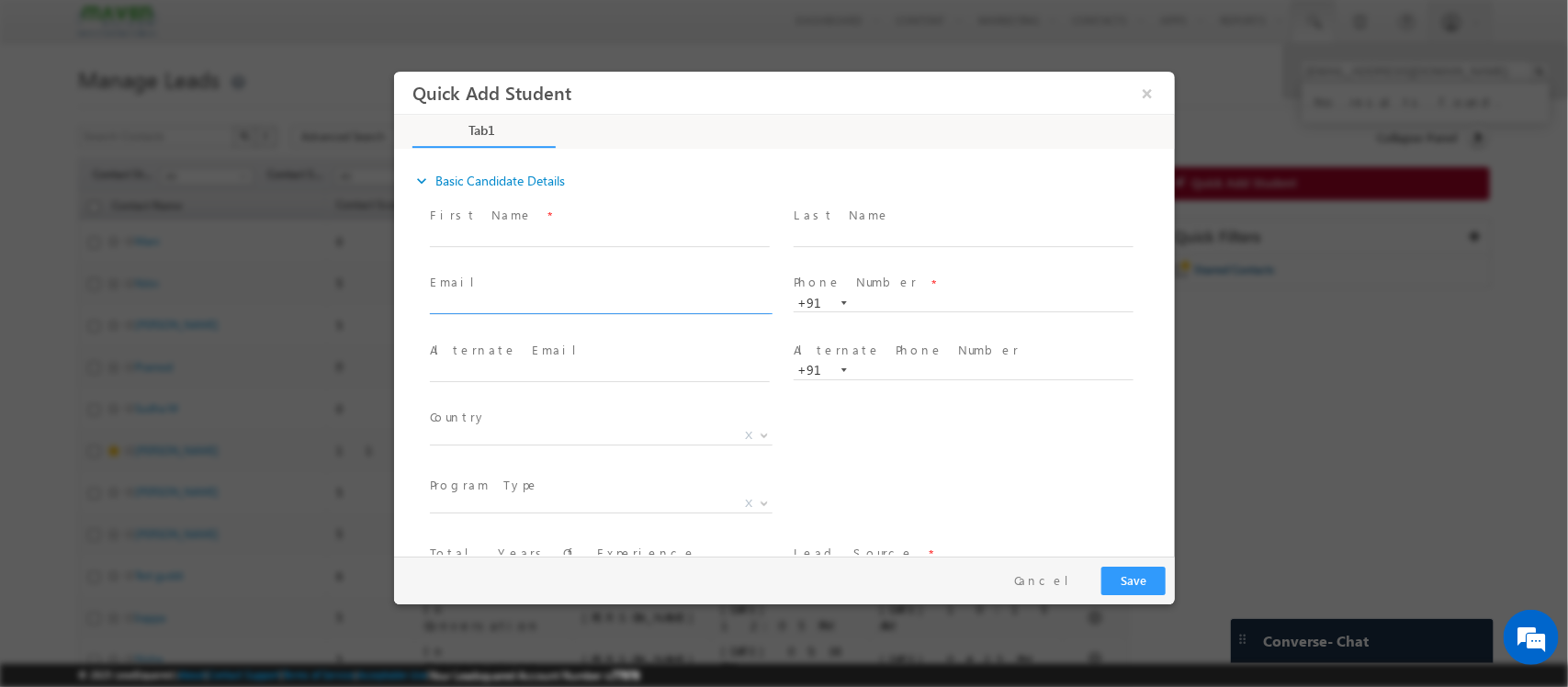
click input "text"
paste input "narasimhak120@gmail.com"
type input "narasimhak120@gmail.com"
click at [563, 226] on div "First Name *" at bounding box center [607, 226] width 356 height 42
click at [559, 250] on span at bounding box center [598, 256] width 339 height 21
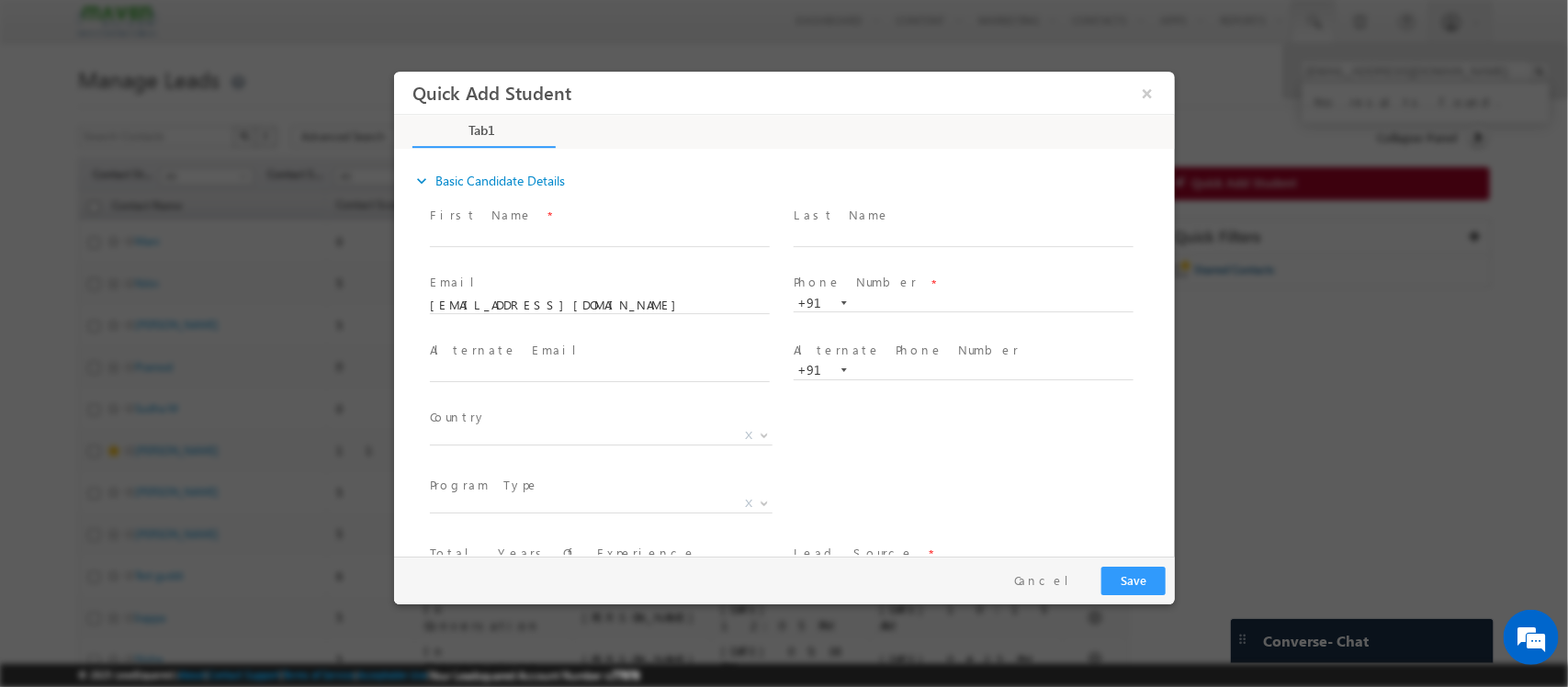
click at [542, 218] on span "First Name *" at bounding box center [598, 216] width 339 height 21
click at [550, 234] on input "text" at bounding box center [599, 238] width 340 height 19
paste input "narasimha k"
type input "narasimha k"
click at [883, 300] on input "text" at bounding box center [963, 304] width 340 height 19
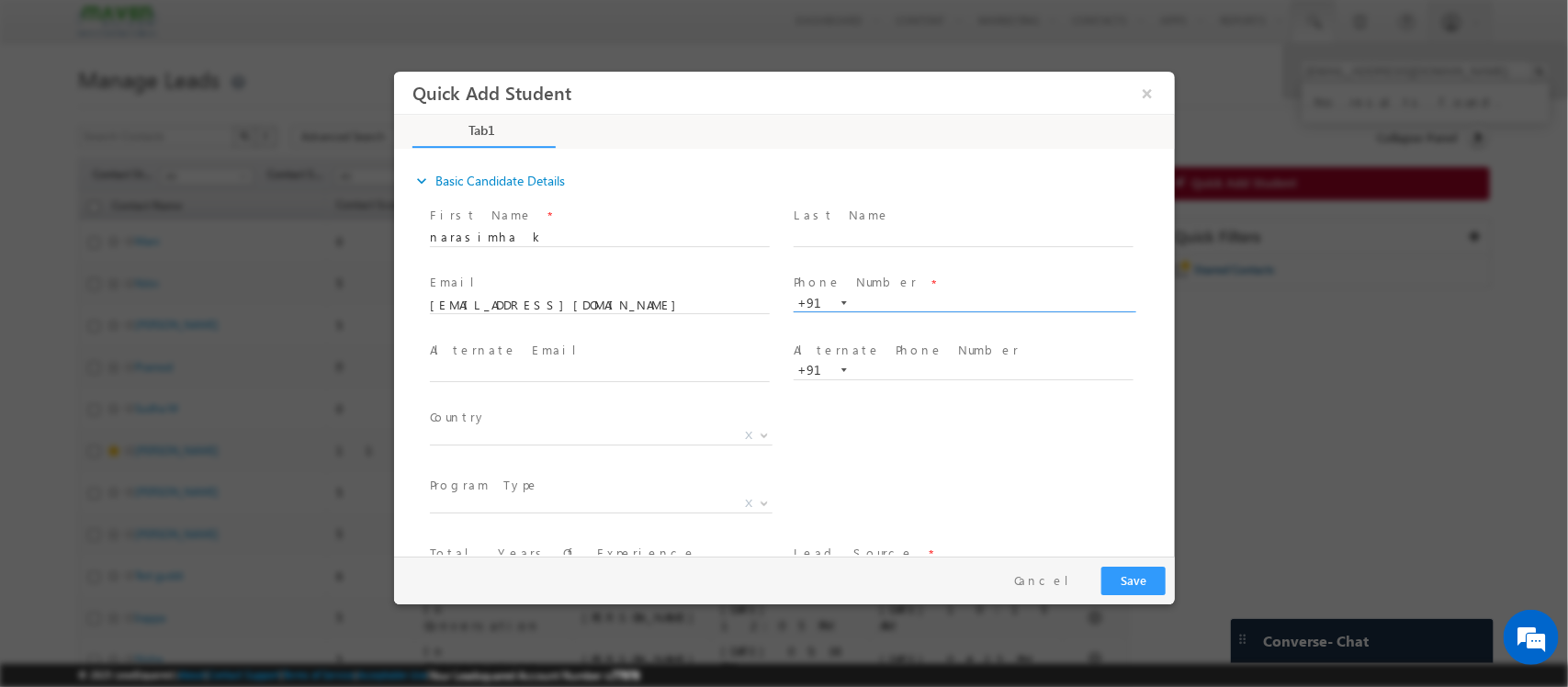
paste input "8801986729"
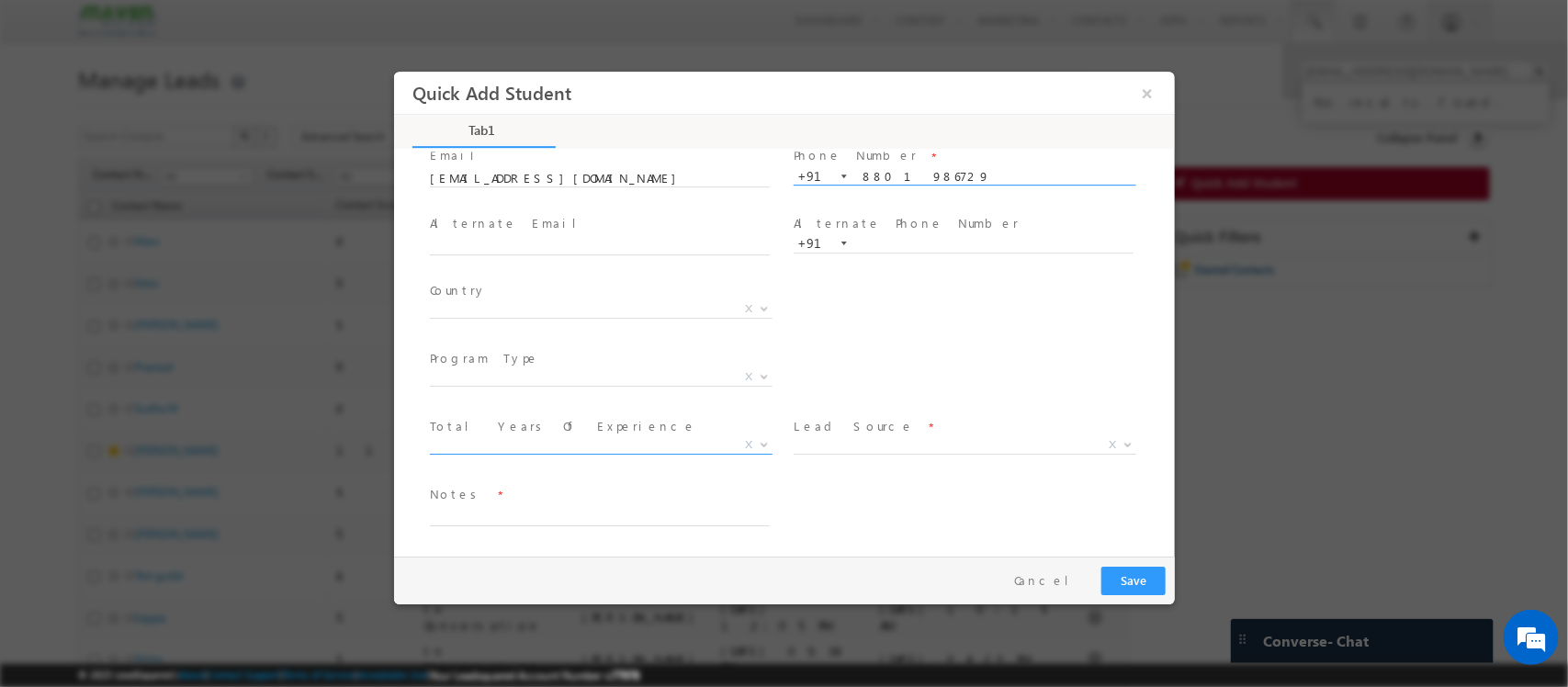
type input "8801986729"
click at [487, 437] on span "X" at bounding box center [600, 446] width 342 height 19
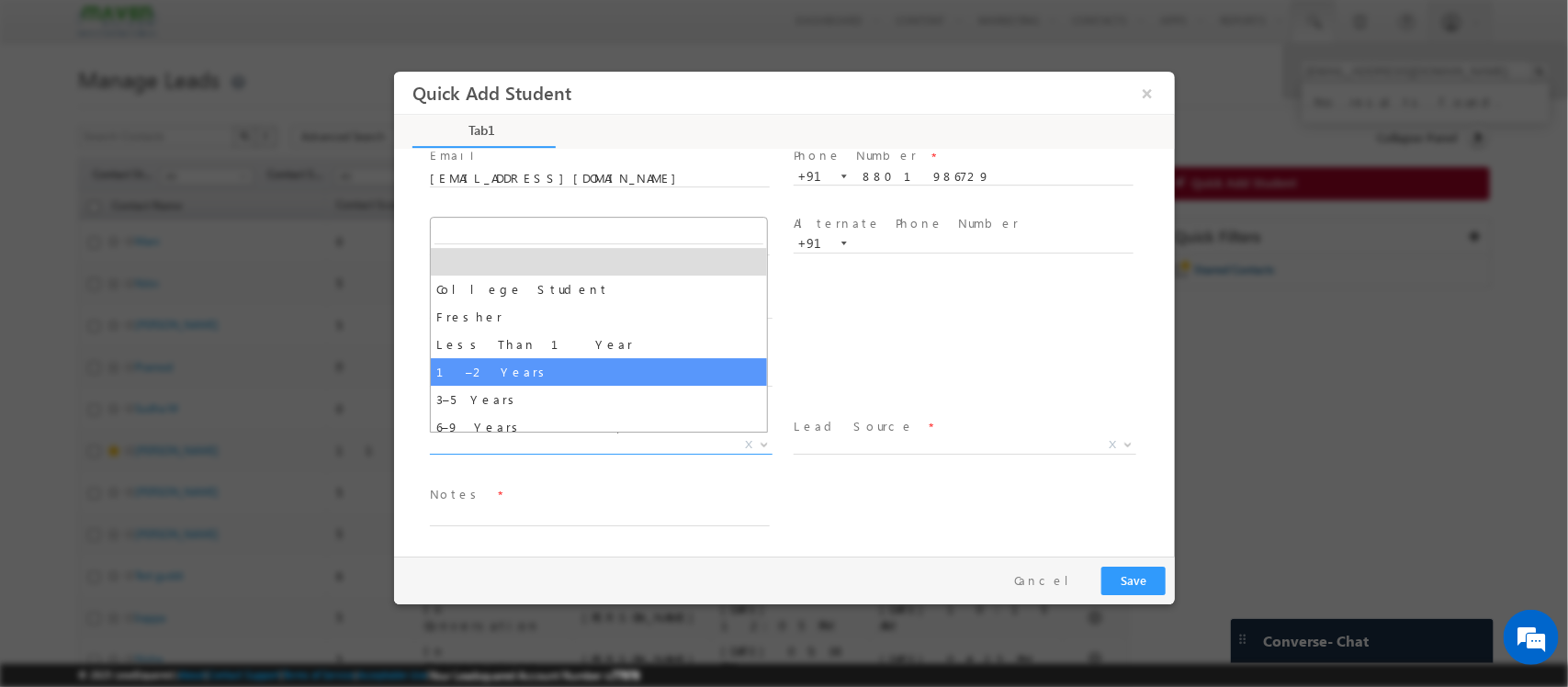
scroll to position [64, 0]
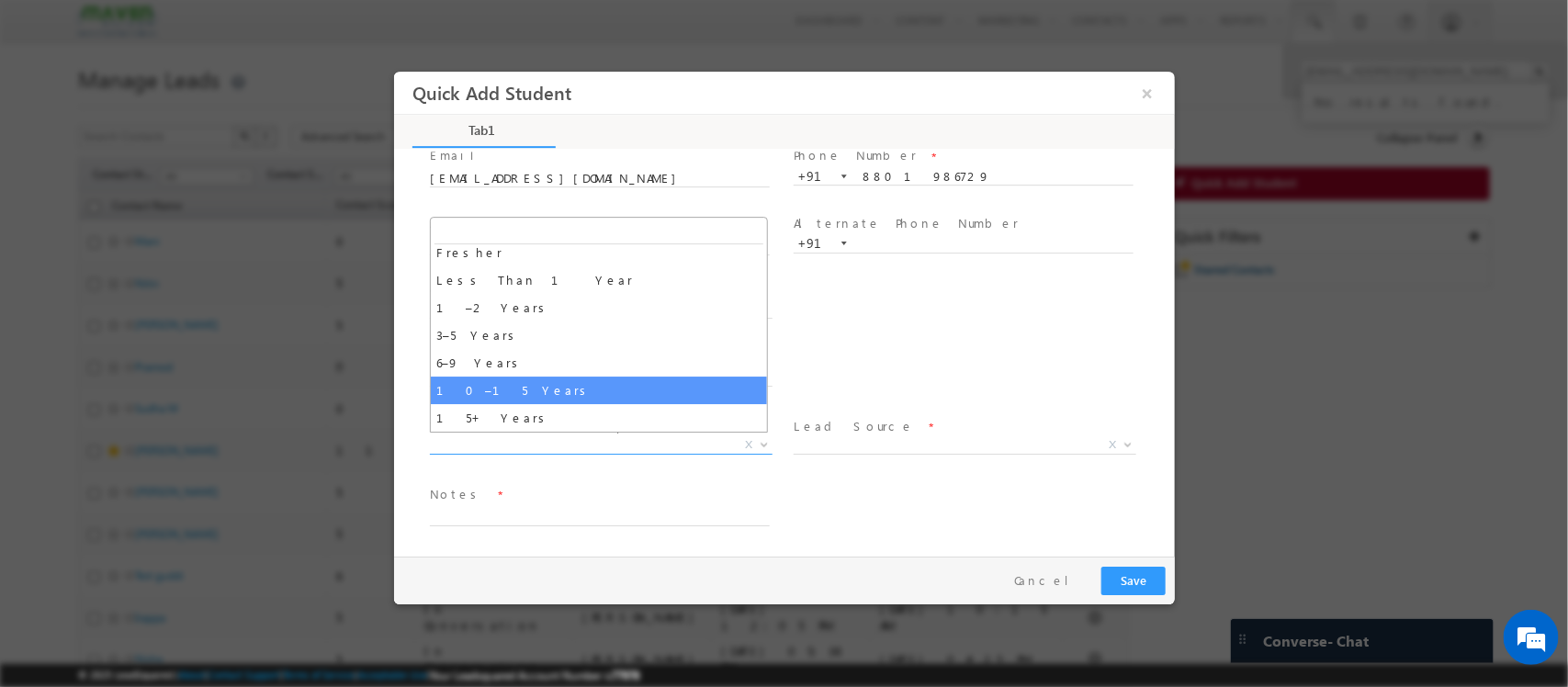
select select "10–15 Years"
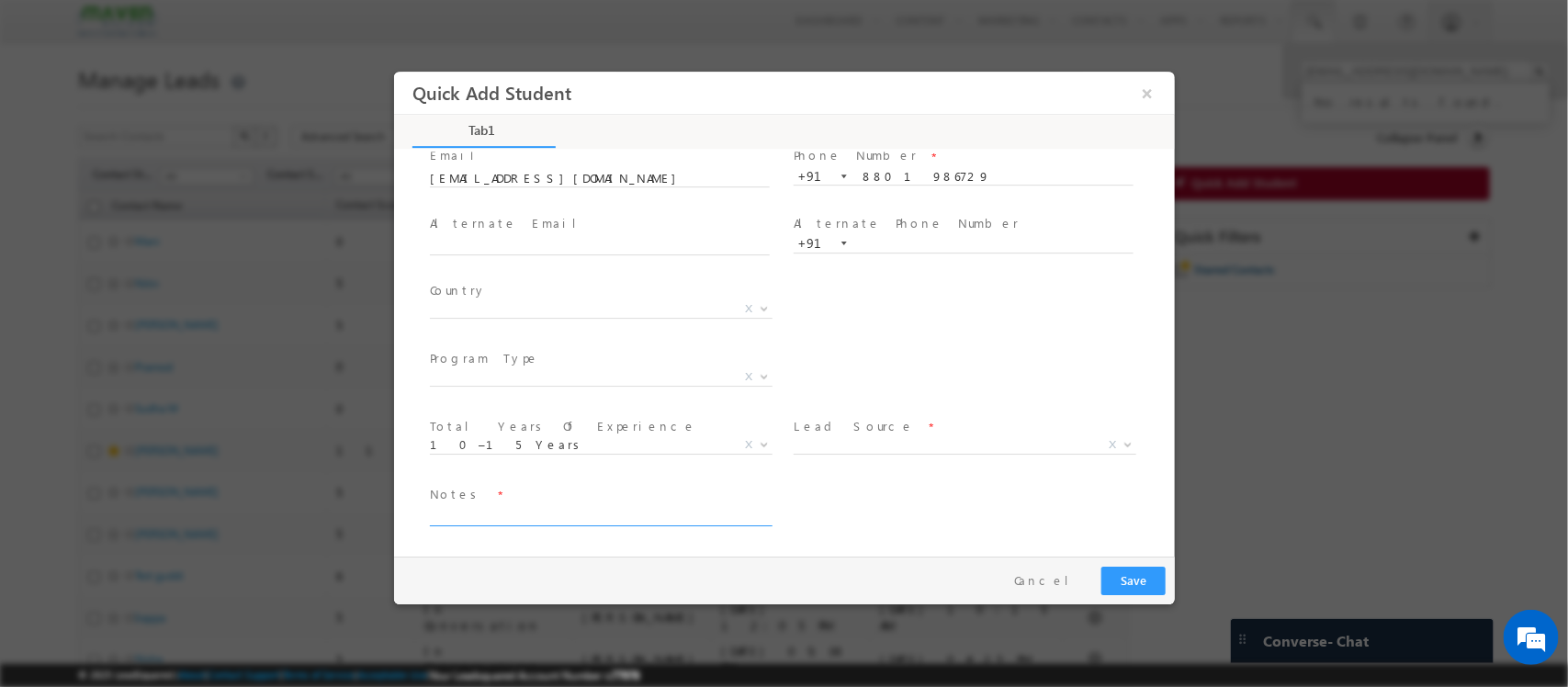
click at [532, 517] on textarea at bounding box center [599, 515] width 340 height 21
paste textarea "want to shift to VLSI / Telecom / job assistance he wants / explained PES 1 st …"
type textarea "want to shift to VLSI / Telecom / job assistance he wants / explained PES 1 st …"
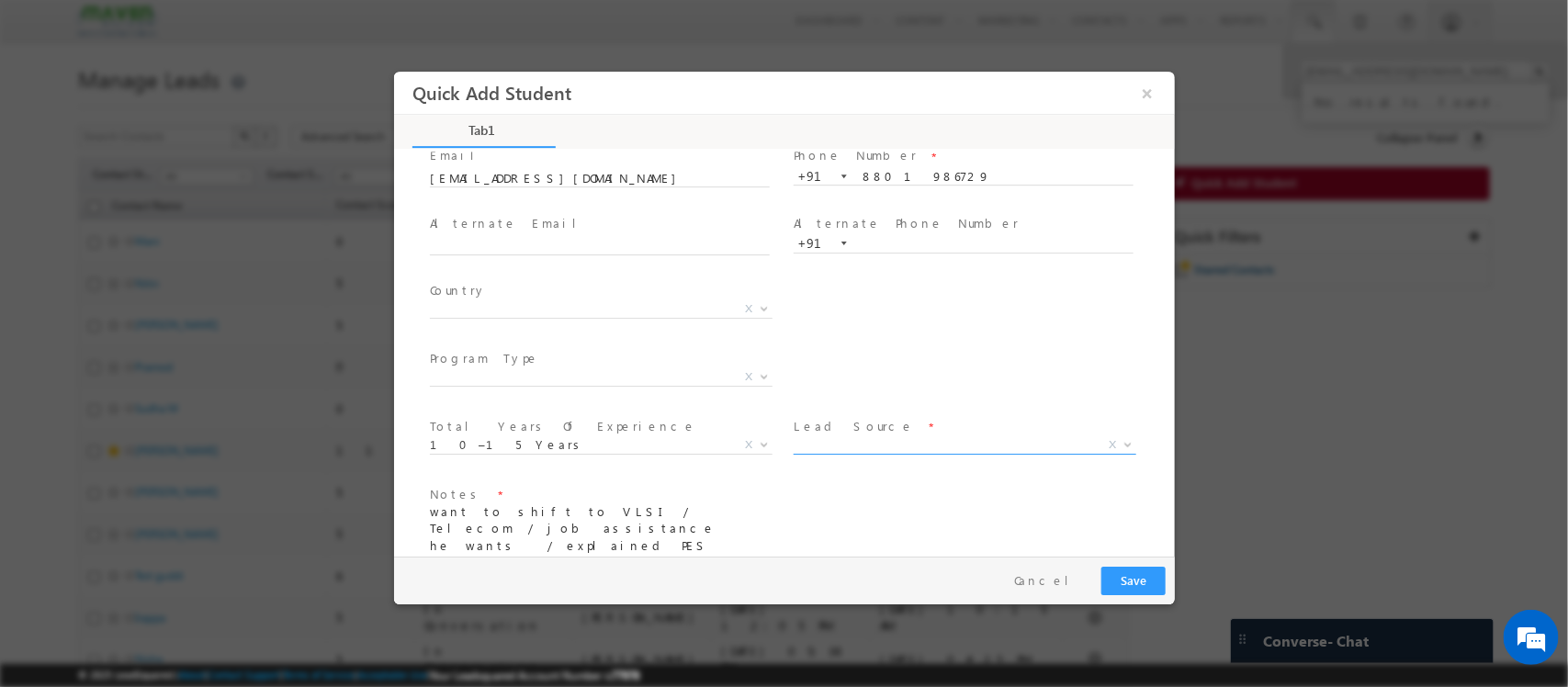
click at [899, 440] on span "X" at bounding box center [964, 446] width 342 height 19
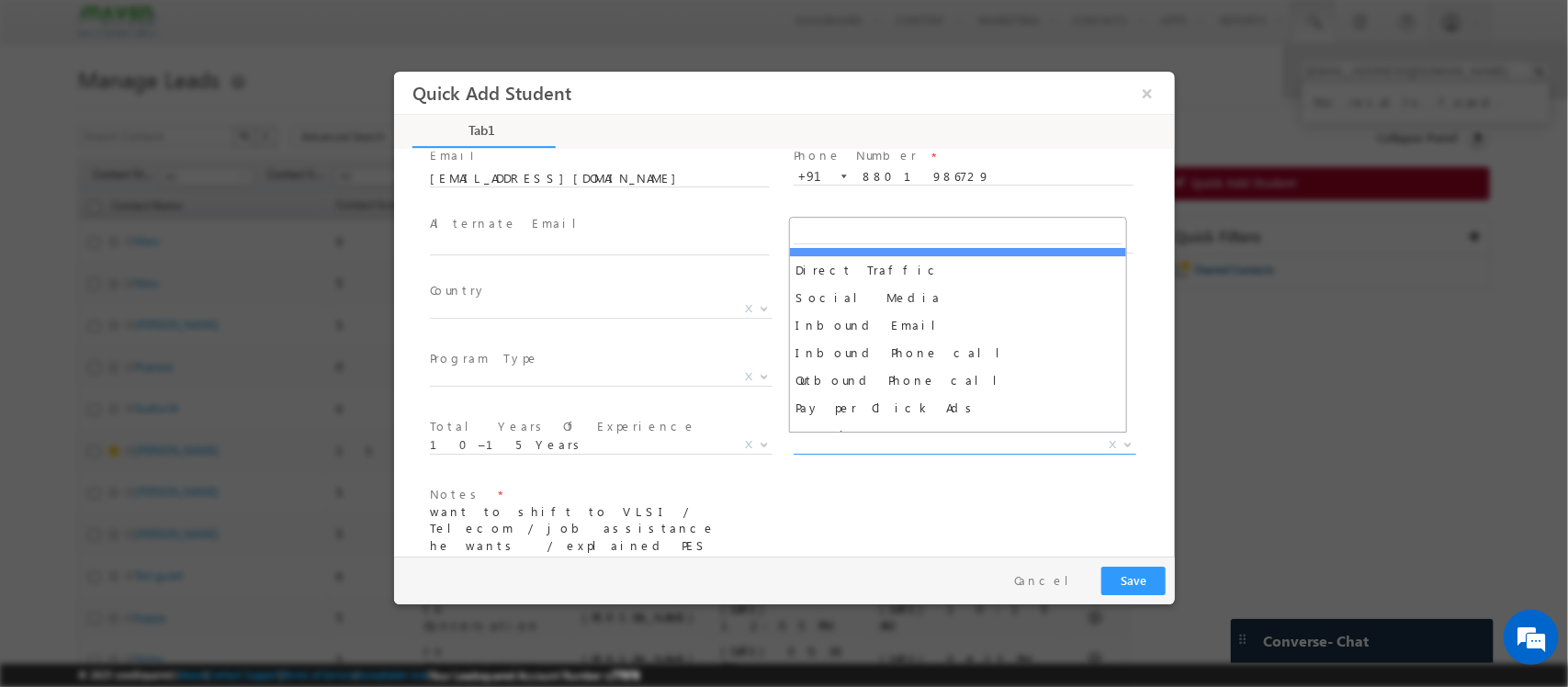
scroll to position [115, 0]
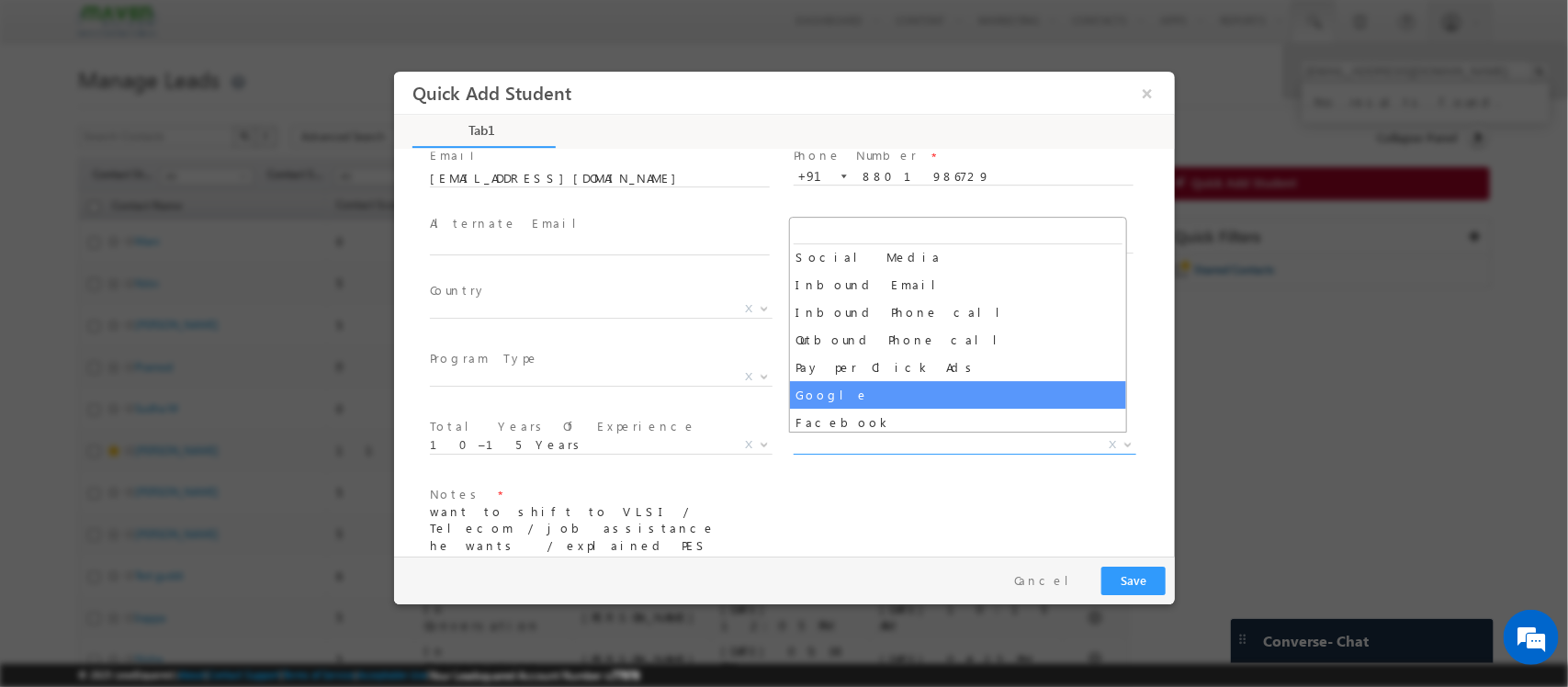
select select "Google"
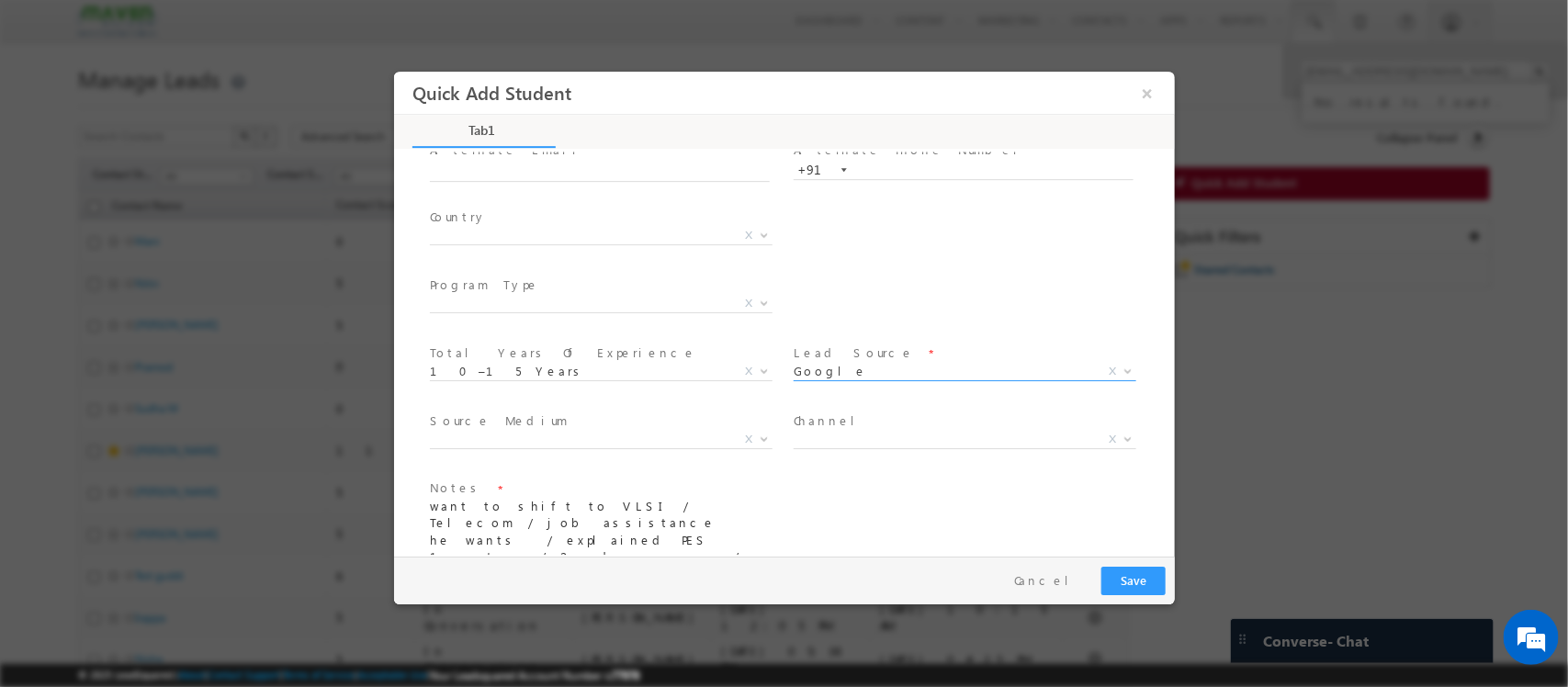
scroll to position [240, 0]
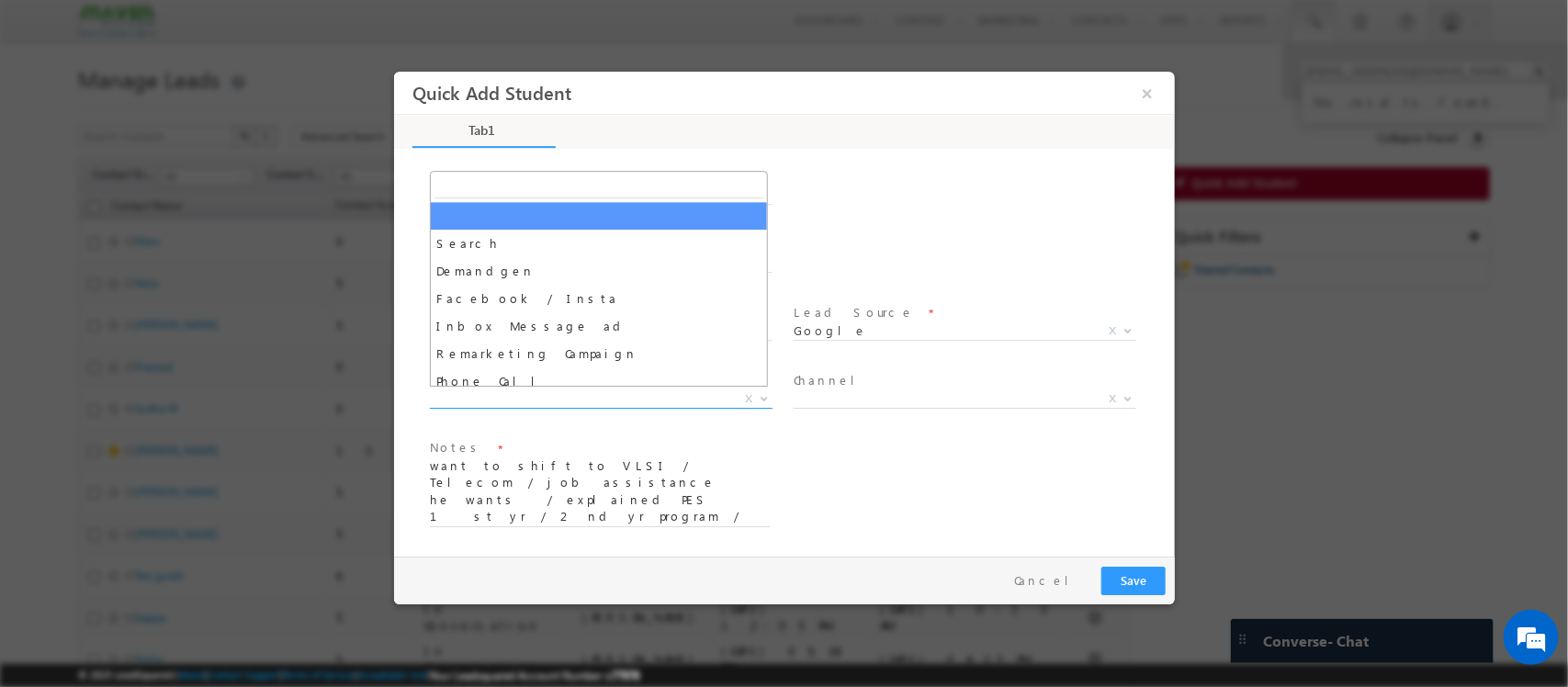
click at [657, 401] on span "X" at bounding box center [600, 400] width 342 height 19
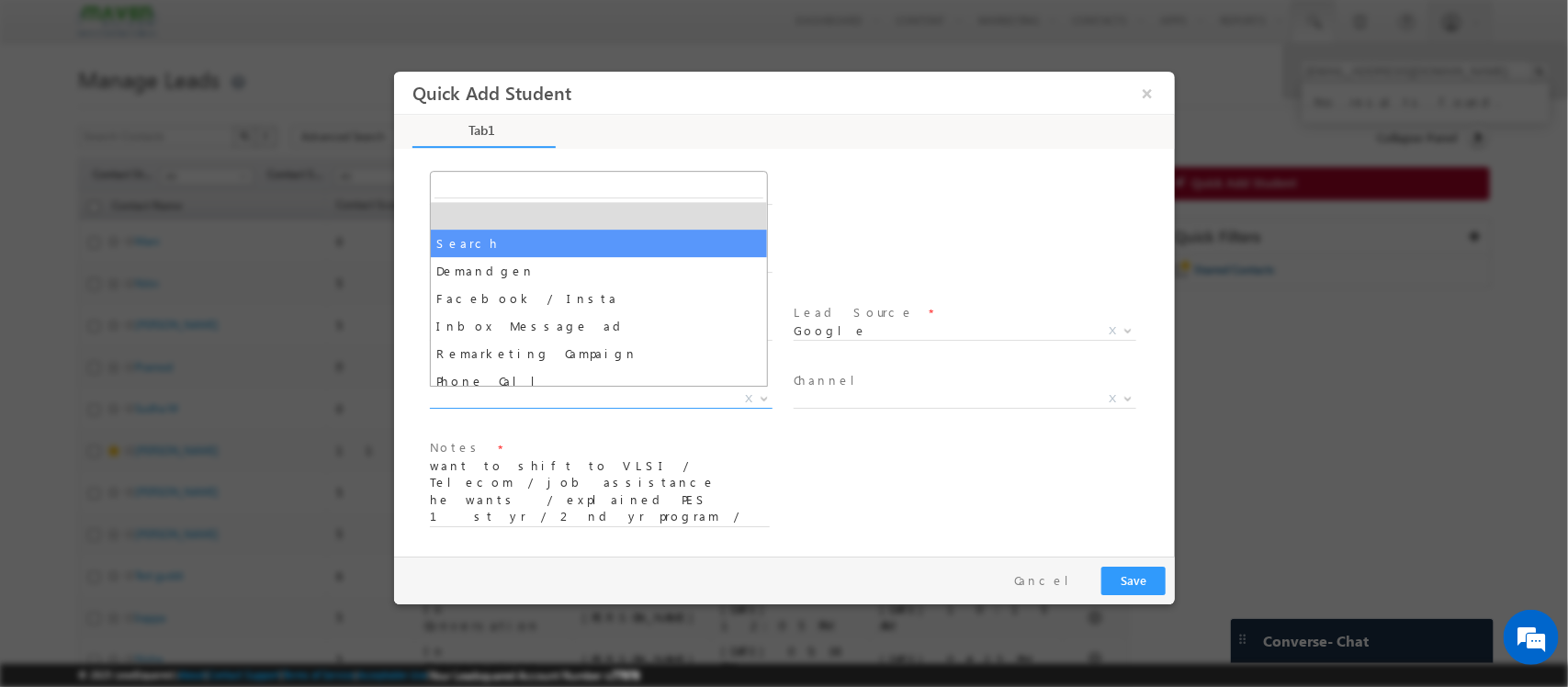
select select "Search"
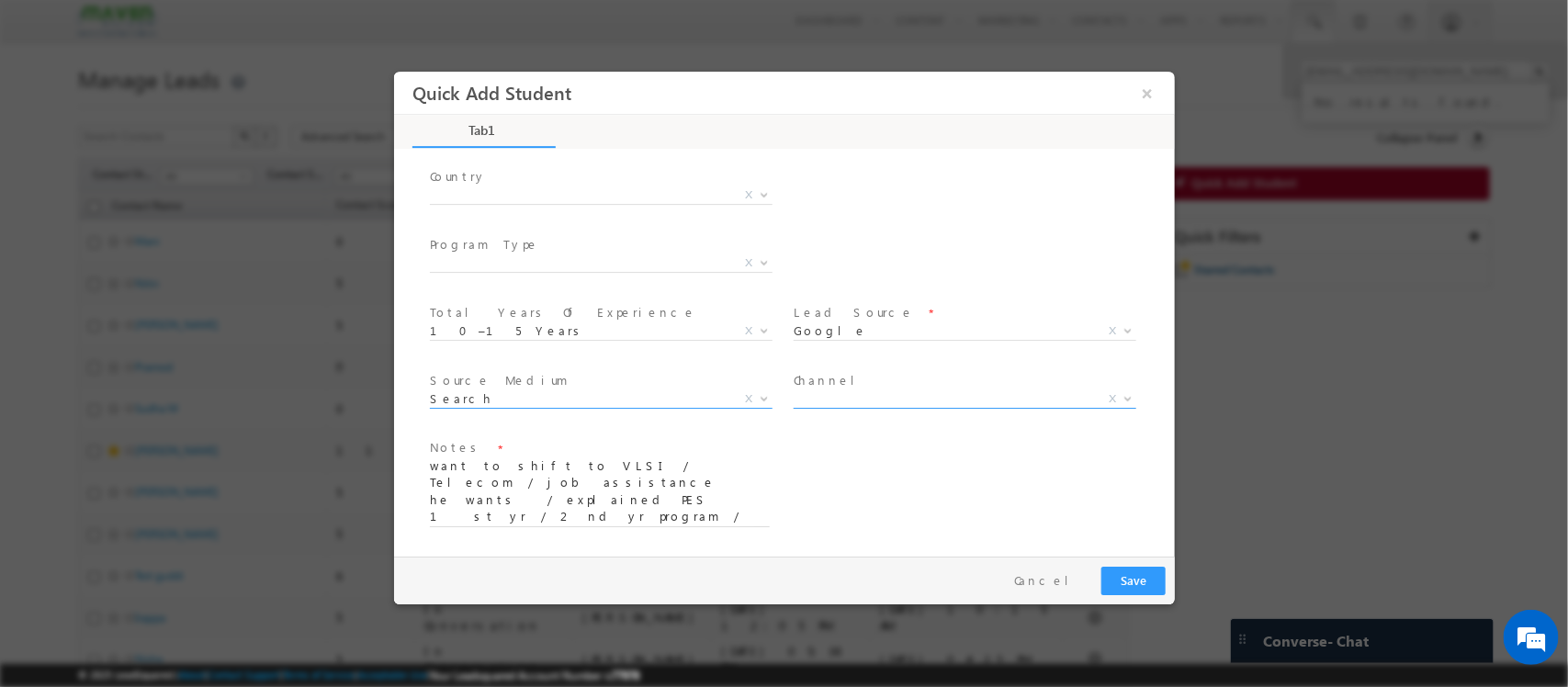
click at [928, 392] on span "X" at bounding box center [964, 400] width 342 height 19
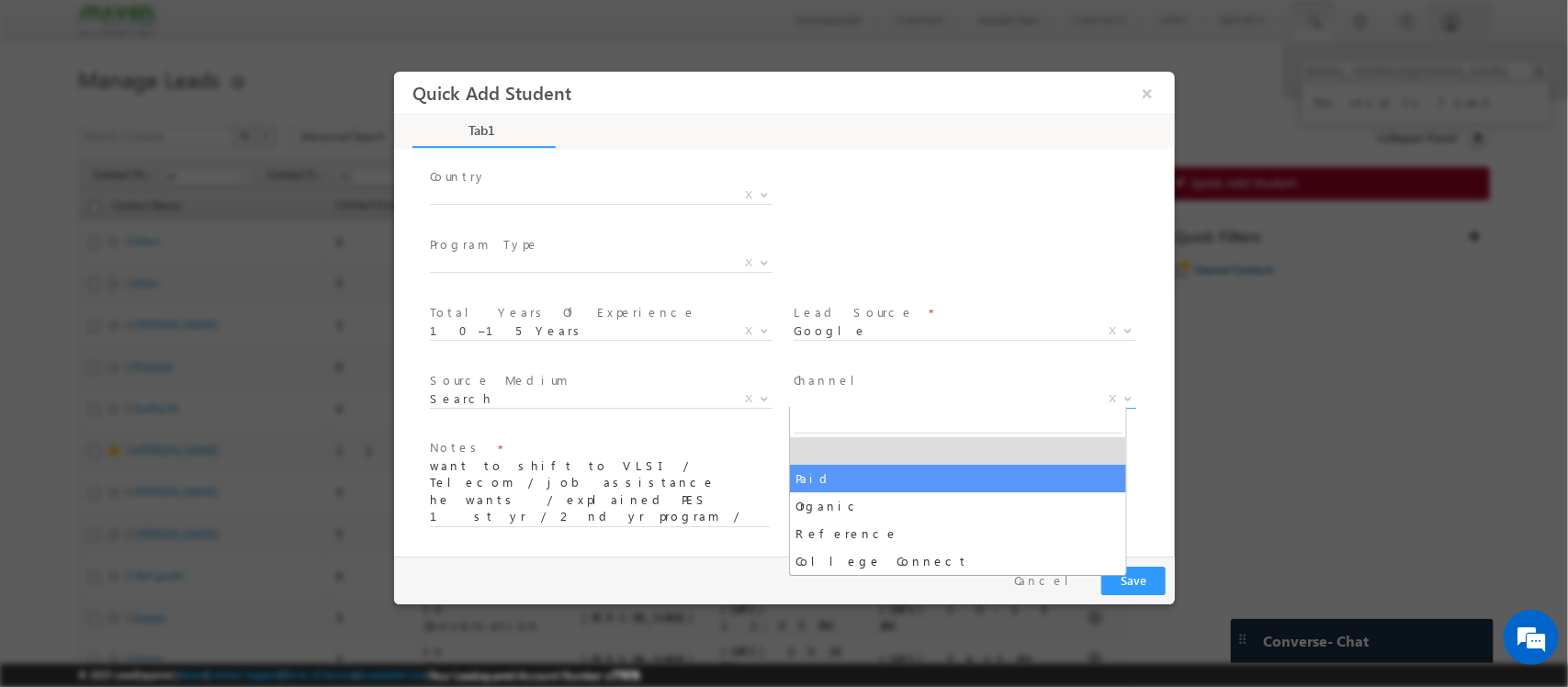
select select "Paid"
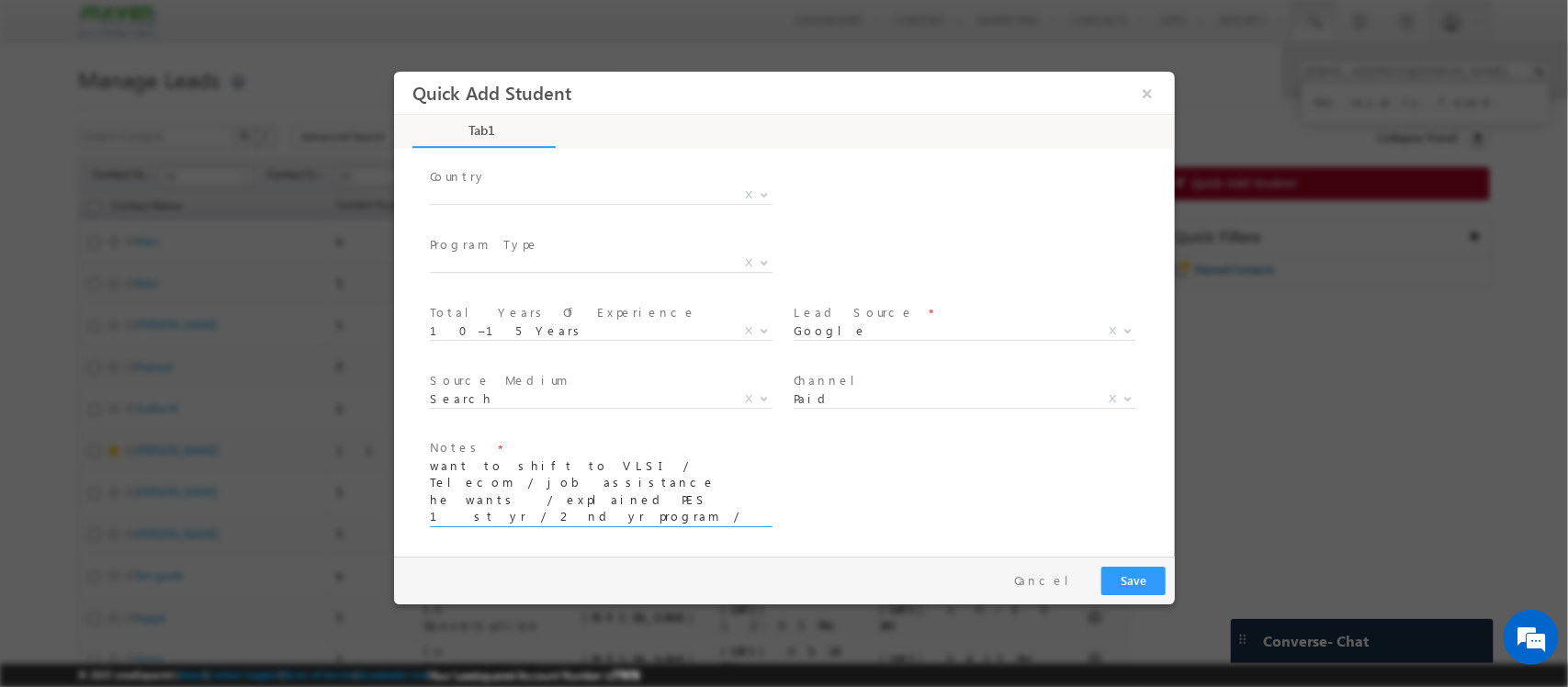
scroll to position [0, 0]
drag, startPoint x: 597, startPoint y: 512, endPoint x: 427, endPoint y: 455, distance: 179.3
click at [427, 455] on div "Notes * want to shift to VLSI / Telecom / job assistance he wants / explained P…" at bounding box center [607, 493] width 364 height 115
click at [1122, 578] on button "Save" at bounding box center [1132, 580] width 65 height 28
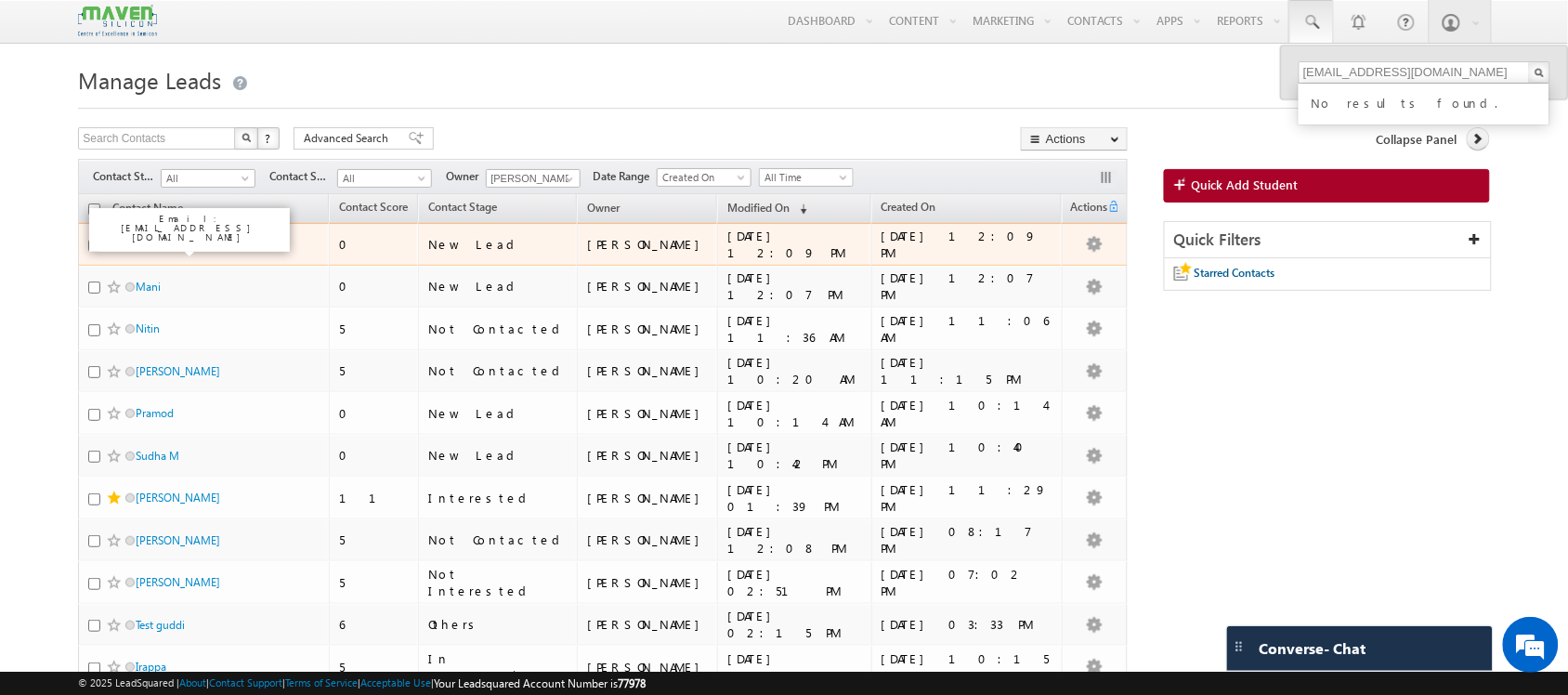
click at [169, 244] on link "narasimha k" at bounding box center [164, 244] width 59 height 14
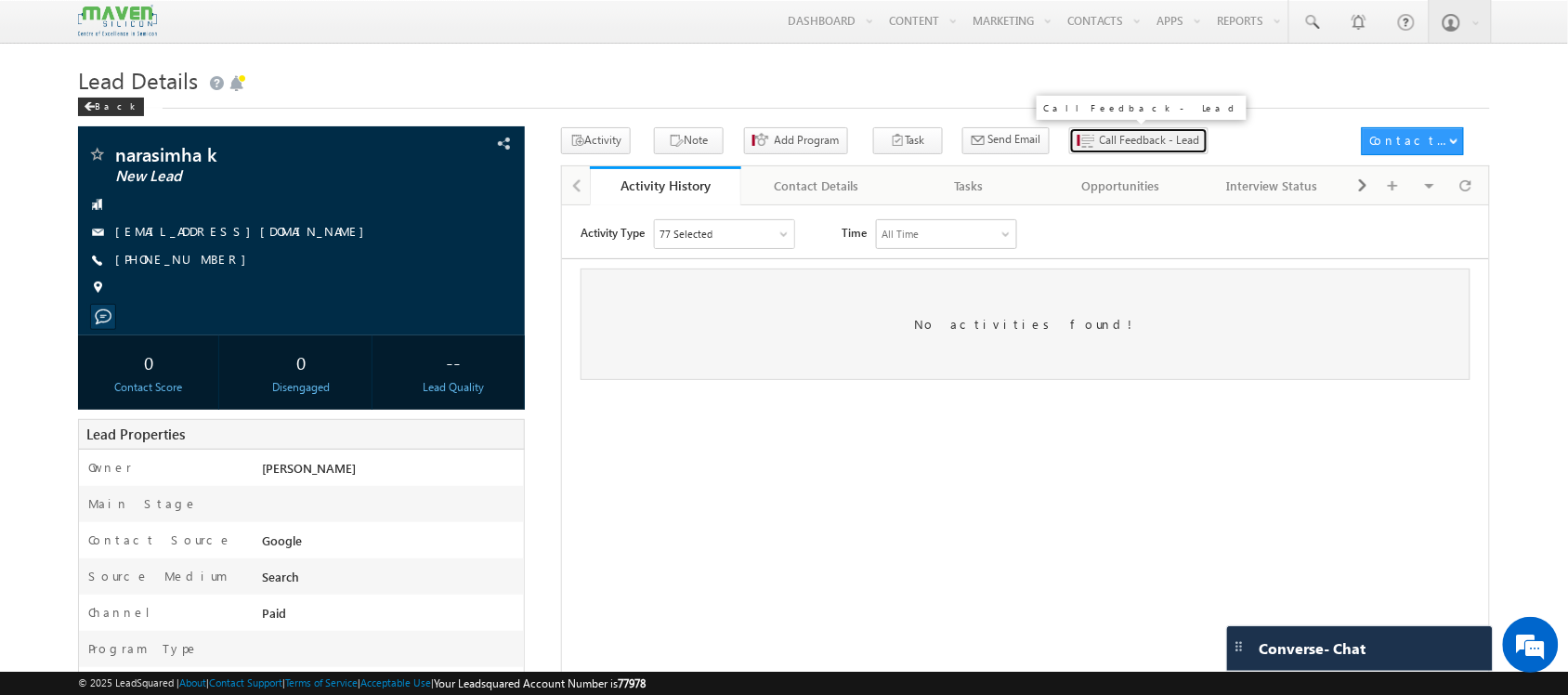
click at [1099, 144] on span "Call Feedback - Lead" at bounding box center [1149, 141] width 100 height 17
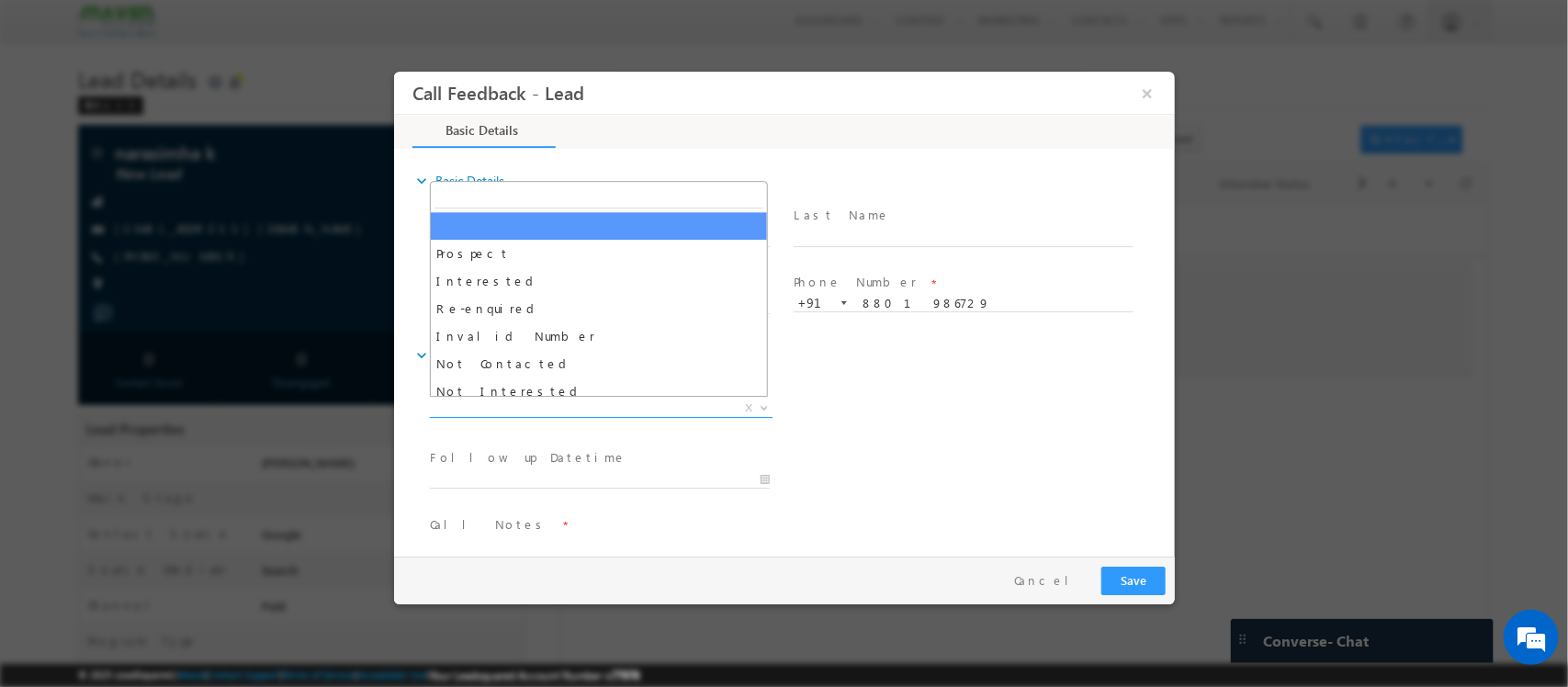
click at [561, 403] on span "X" at bounding box center [600, 408] width 342 height 19
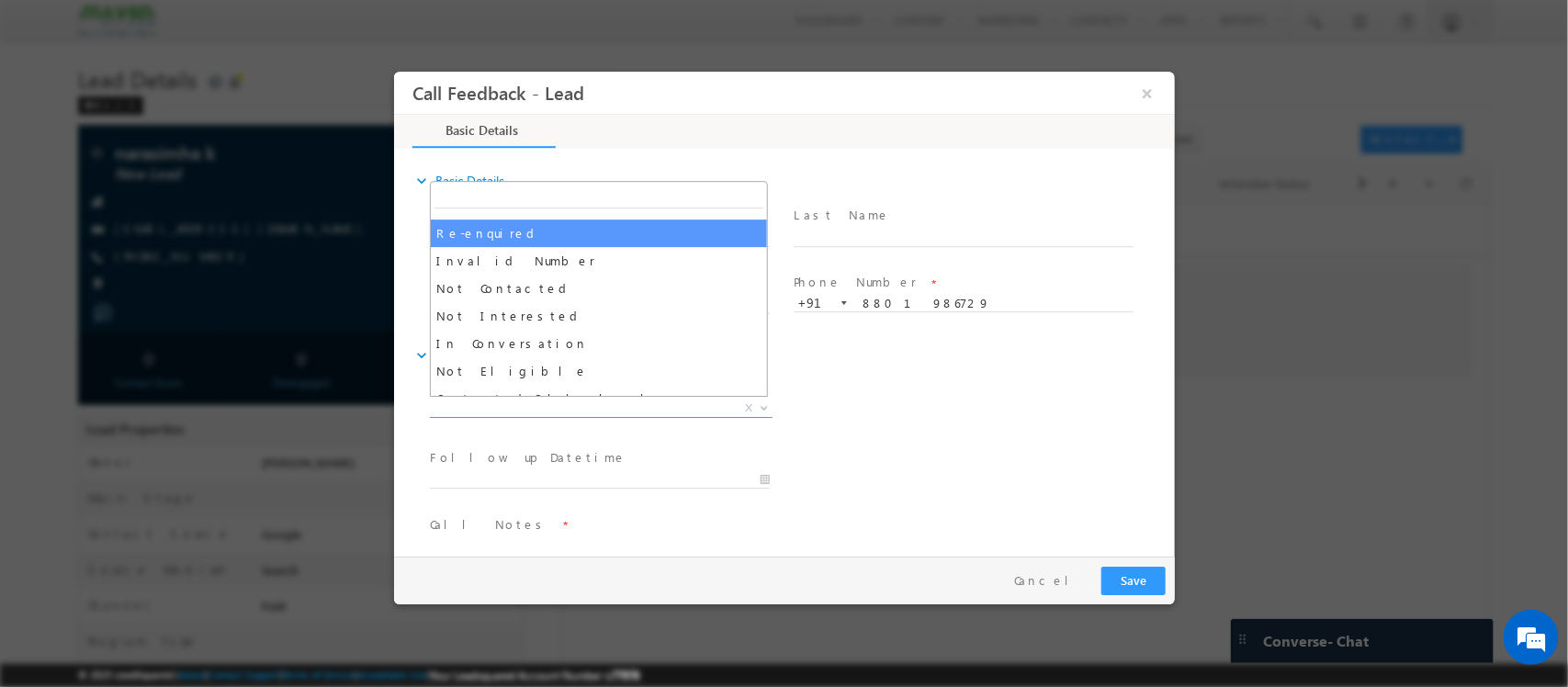
scroll to position [115, 0]
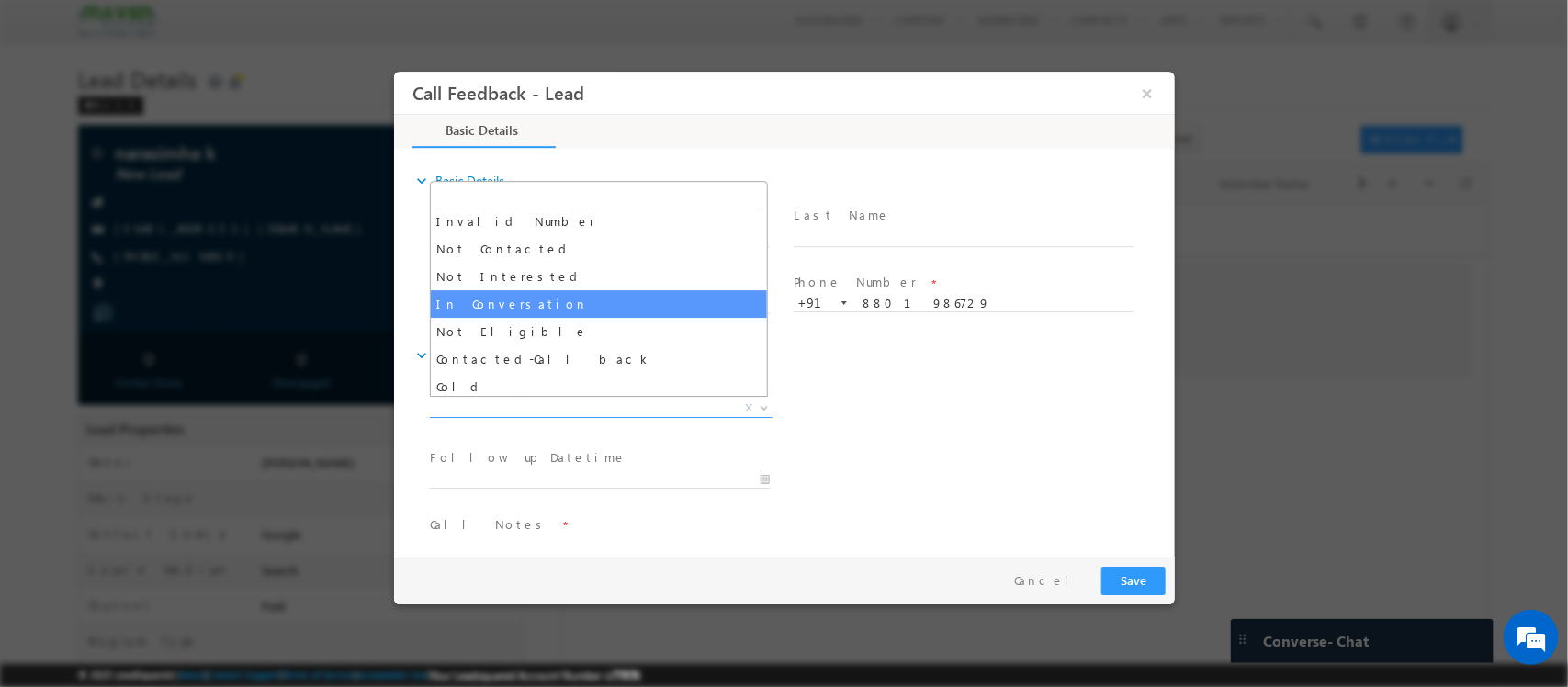
select select "In Conversation"
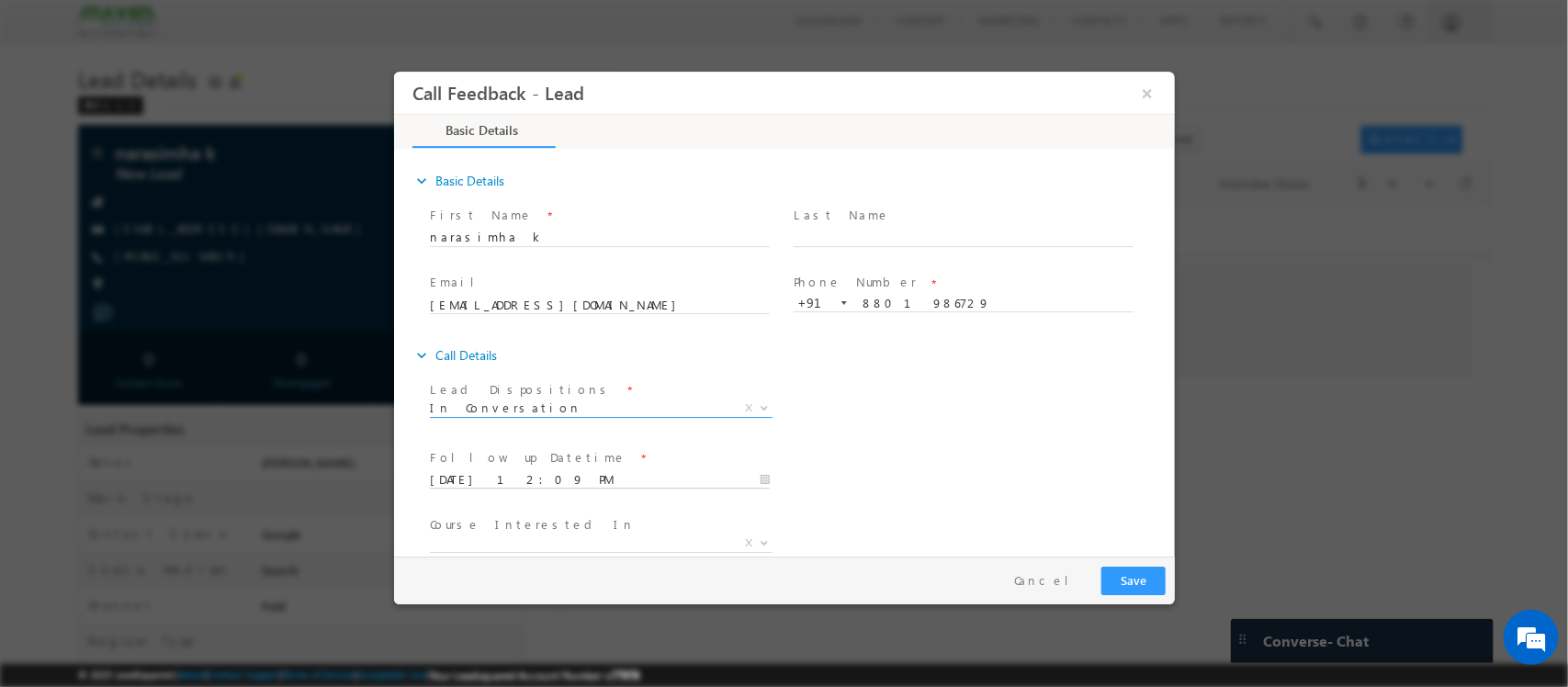
click at [546, 474] on input "[DATE] 12:09 PM" at bounding box center [599, 480] width 340 height 19
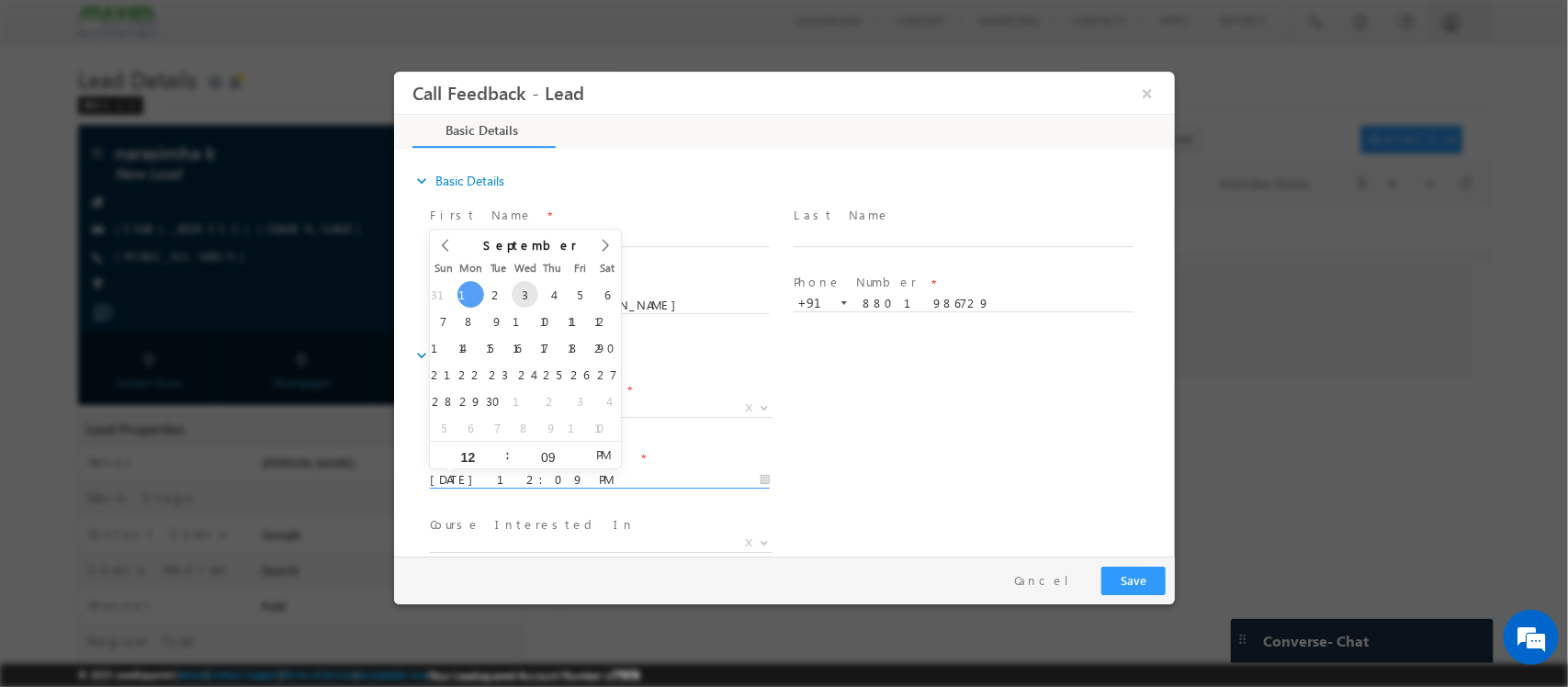
type input "03/09/2025 12:09 PM"
click at [813, 395] on div "Lead Dispositions * Prospect Interested Re-enquired Invalid Number Not Contacte…" at bounding box center [799, 410] width 749 height 68
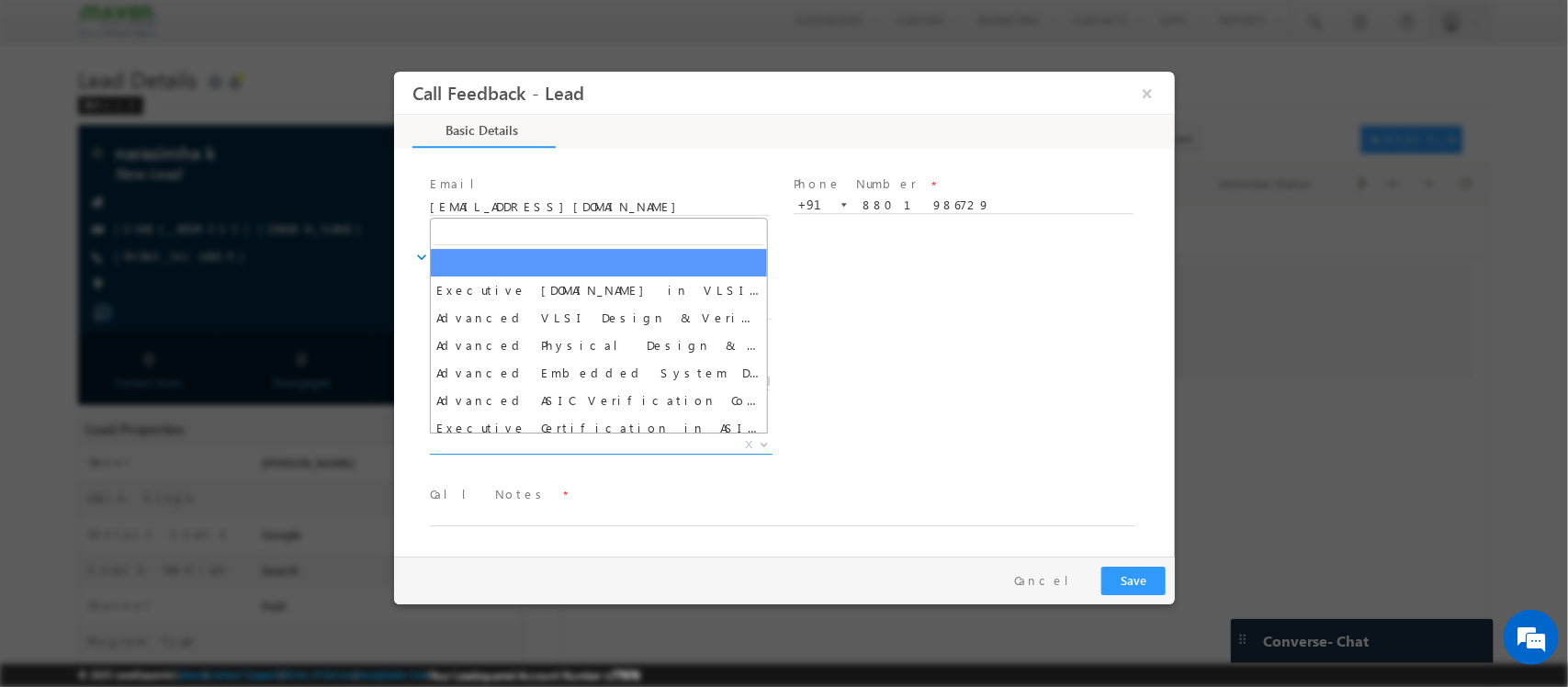
click at [553, 442] on span "X" at bounding box center [600, 446] width 342 height 19
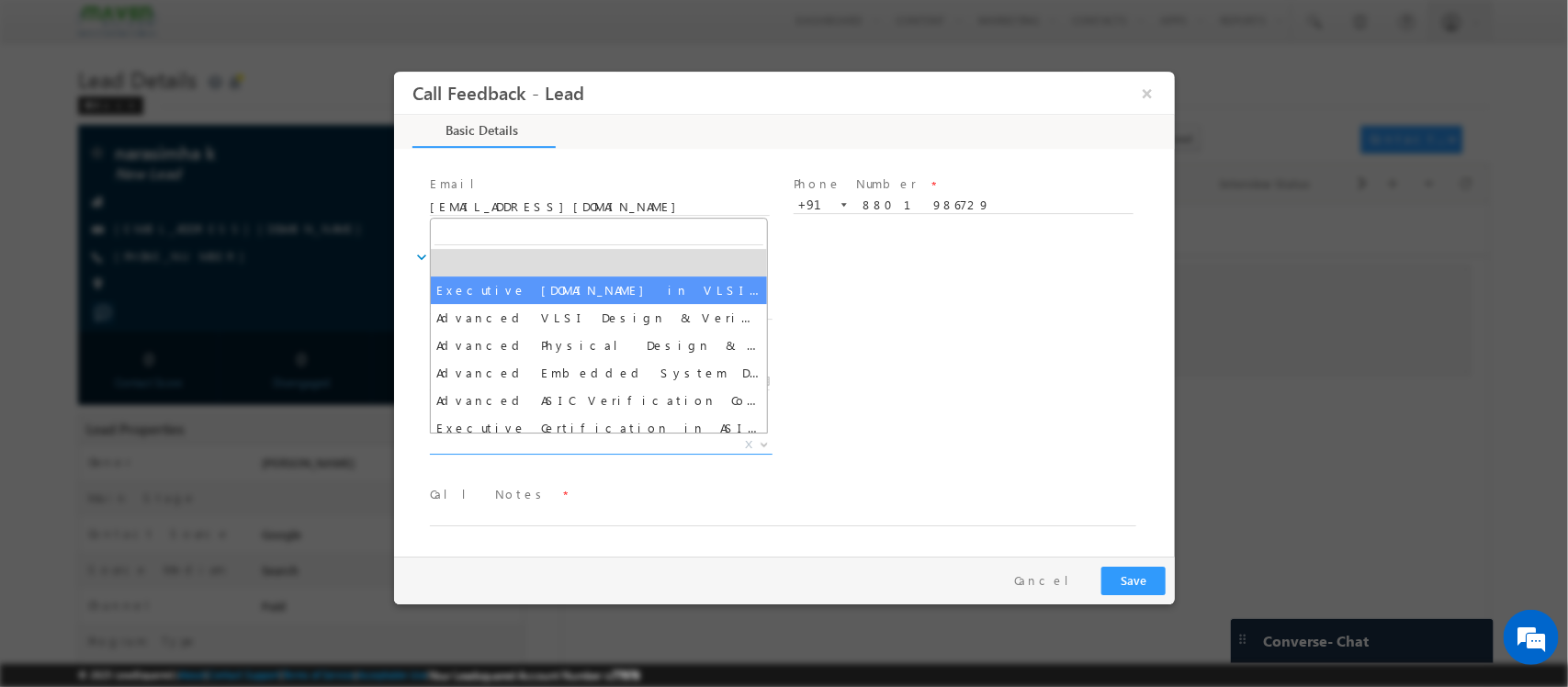
select select "Executive [DOMAIN_NAME] in VLSI Design"
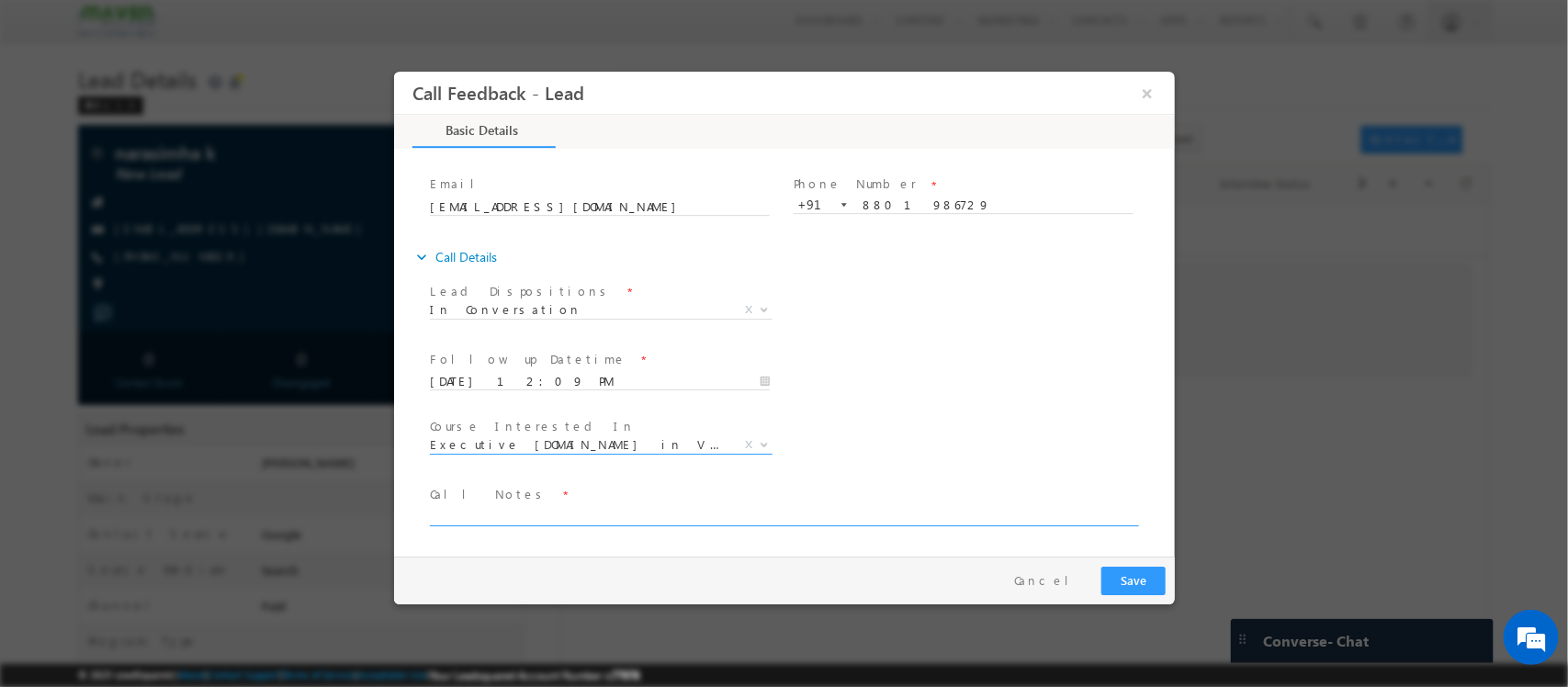
click at [694, 516] on textarea at bounding box center [783, 515] width 707 height 21
paste textarea "want to shift to VLSI / Telecom / job assistance he wants / explained PES 1 st …"
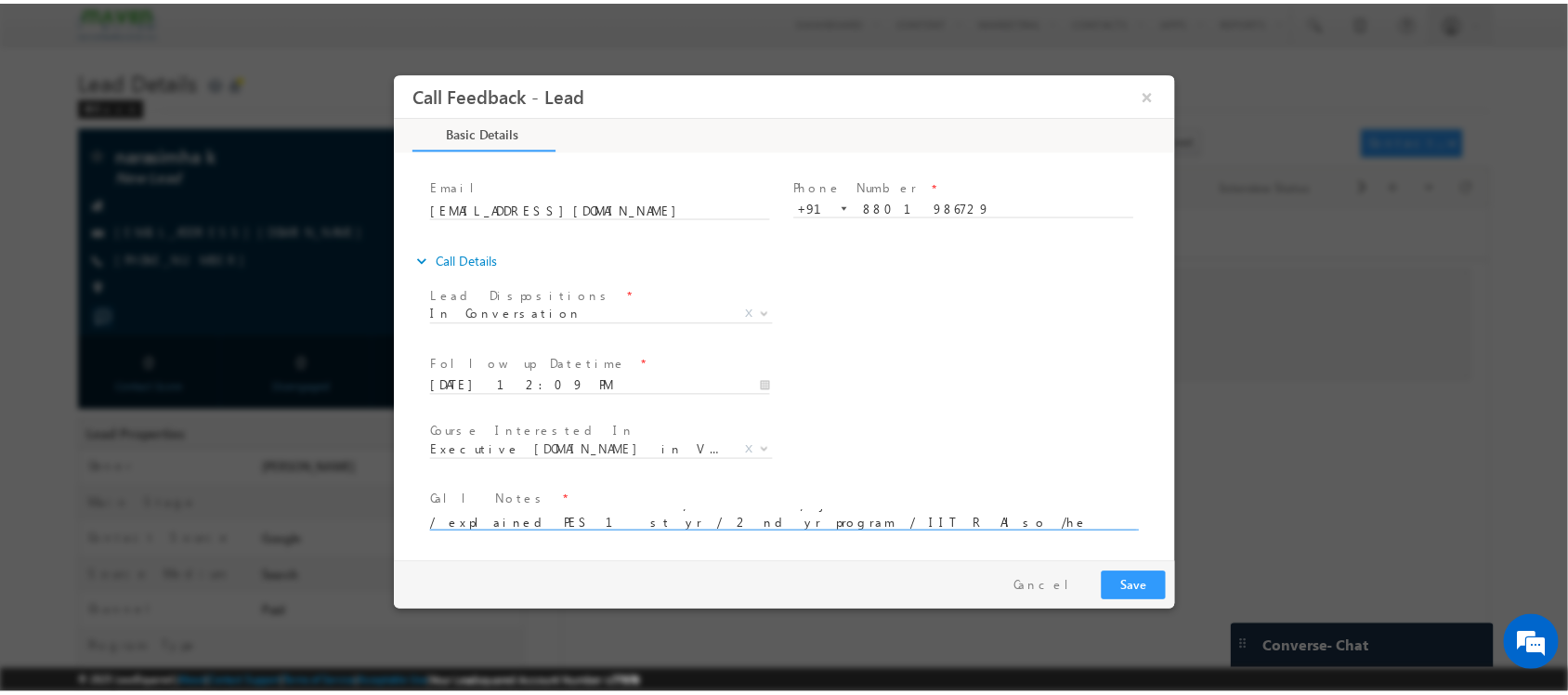
scroll to position [3, 0]
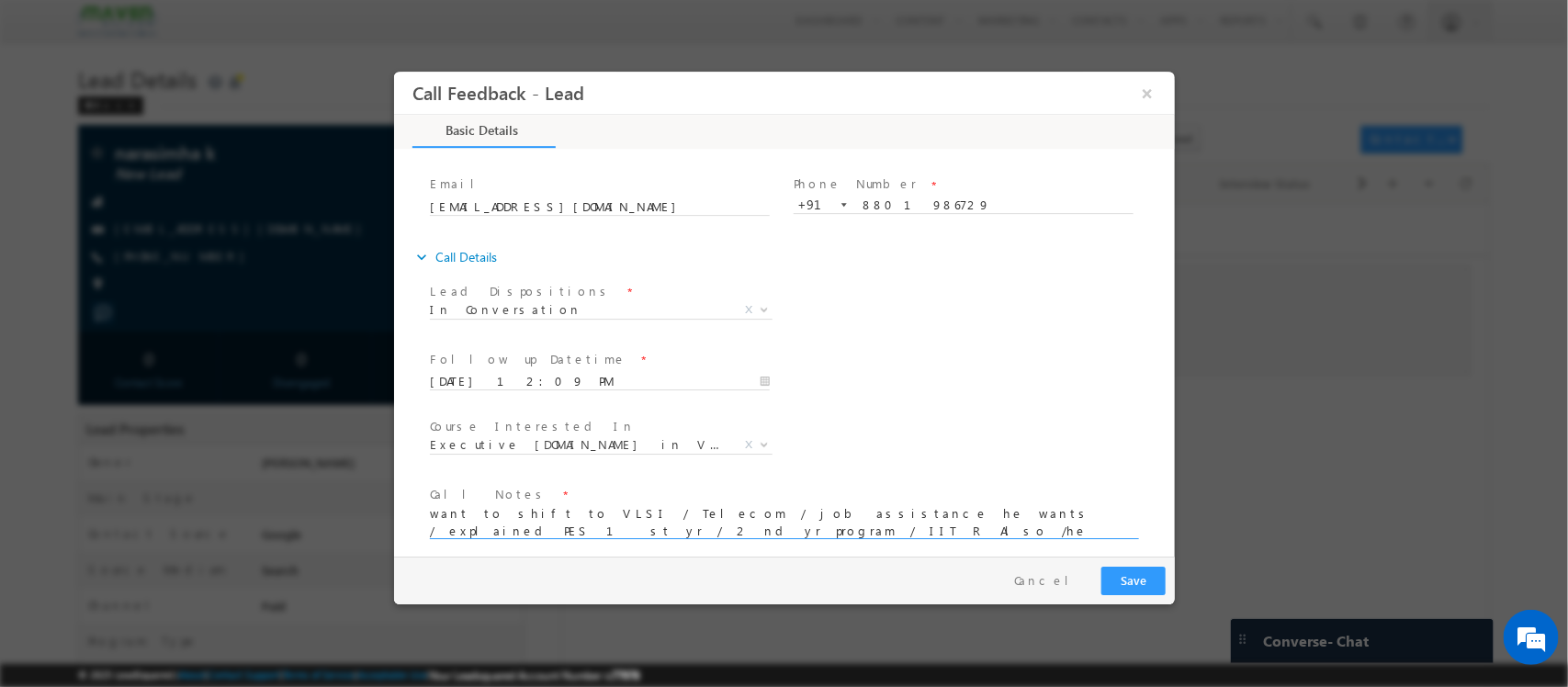
type textarea "want to shift to VLSI / Telecom / job assistance he wants / explained PES 1 st …"
click at [1148, 587] on button "Save" at bounding box center [1132, 580] width 65 height 28
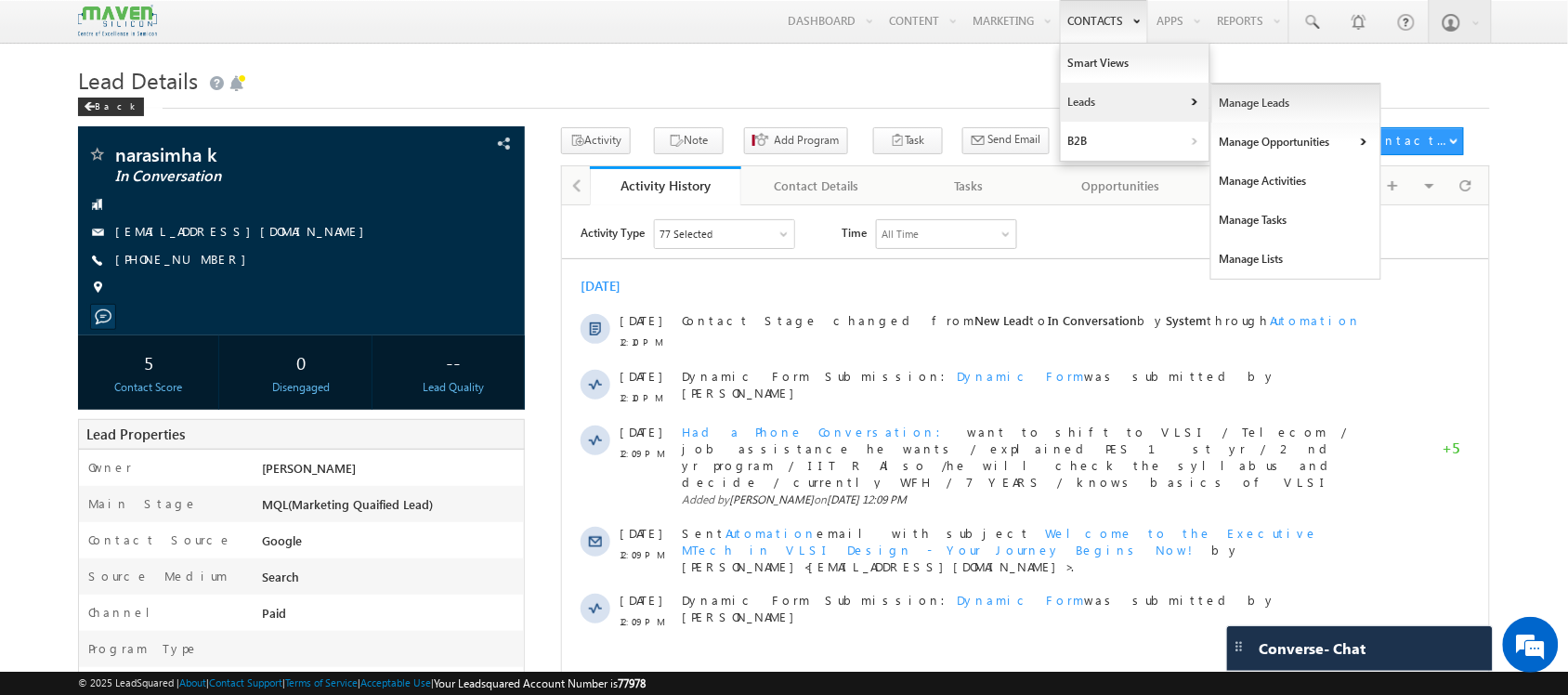
click at [1222, 98] on link "Manage Leads" at bounding box center [1296, 102] width 170 height 39
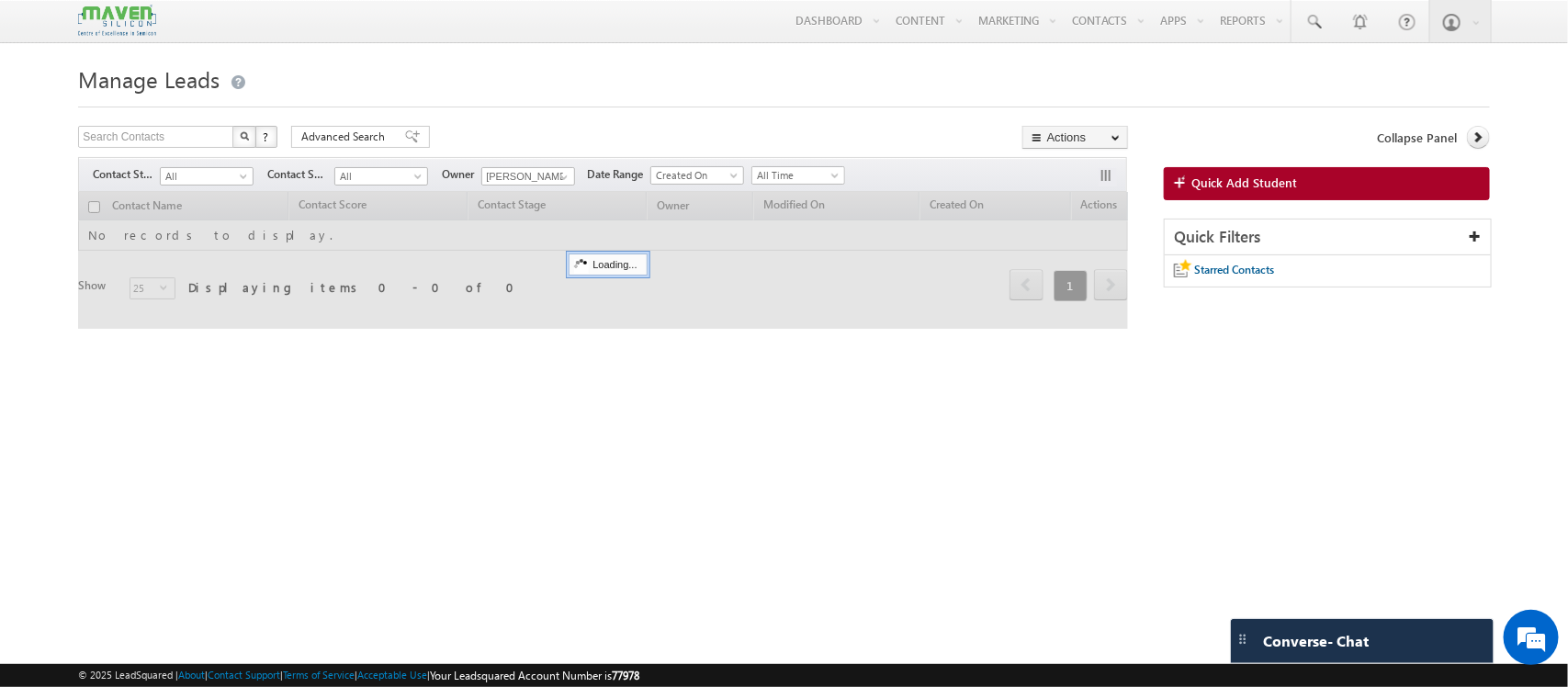
click at [1252, 184] on span "Quick Add Student" at bounding box center [1244, 183] width 106 height 17
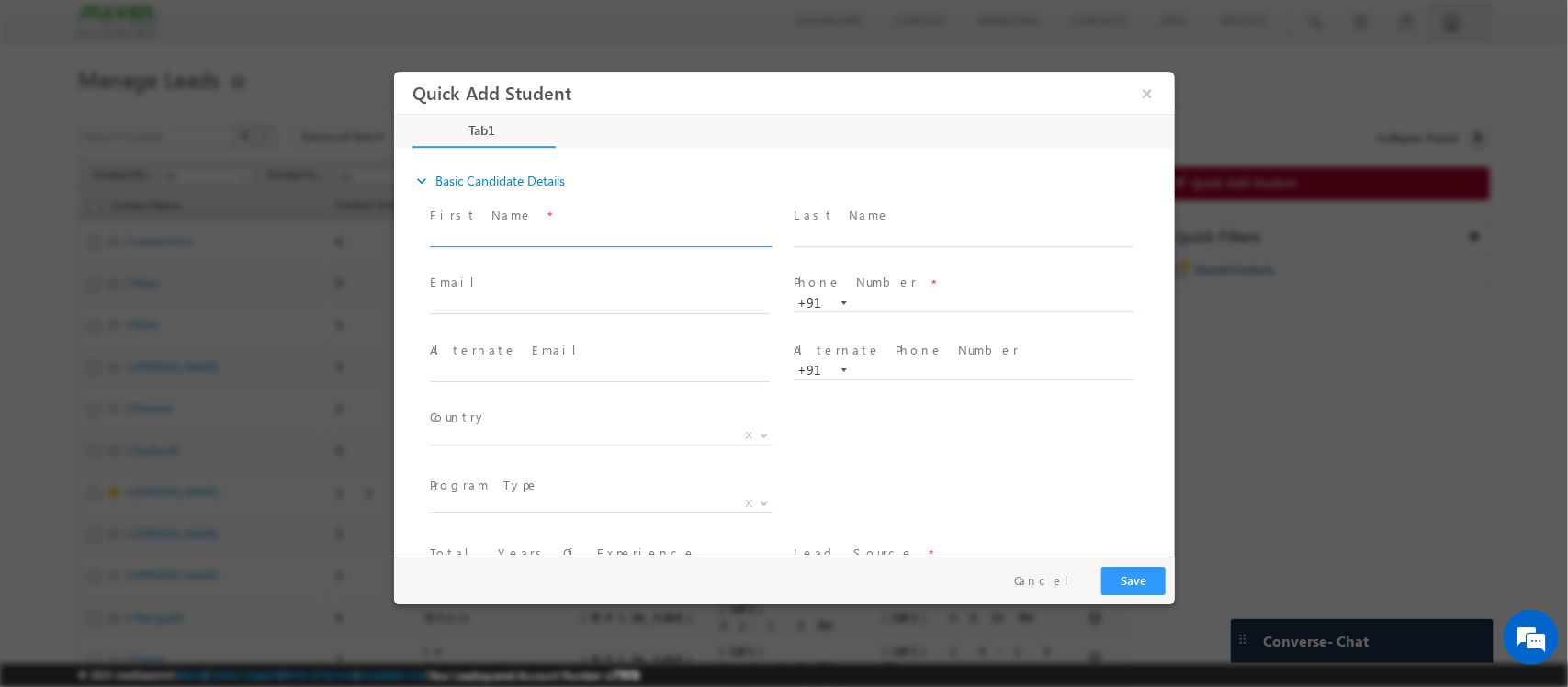
click at [564, 236] on input "text" at bounding box center [599, 238] width 340 height 19
type input "Soundarya"
click at [537, 501] on span "Notes *" at bounding box center [598, 495] width 339 height 21
click at [510, 516] on textarea at bounding box center [599, 515] width 340 height 21
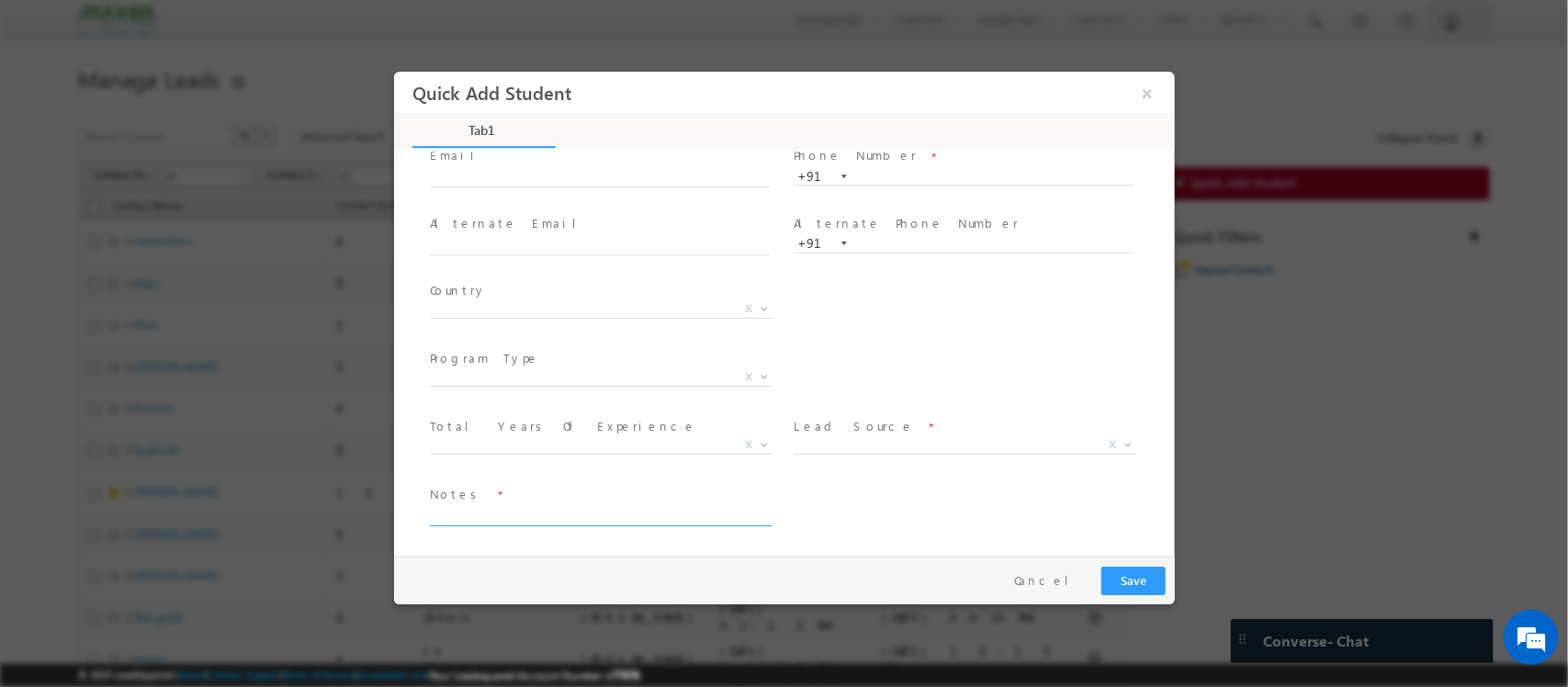
paste textarea "soundaryamr789@gmail.com 8546996595"
drag, startPoint x: 583, startPoint y: 521, endPoint x: 414, endPoint y: 522, distance: 169.0
click at [414, 522] on div "First Name * Soundarya Last Name * Email * *" at bounding box center [793, 312] width 763 height 474
type textarea "soundaryamr789@gmail.com 8546996595"
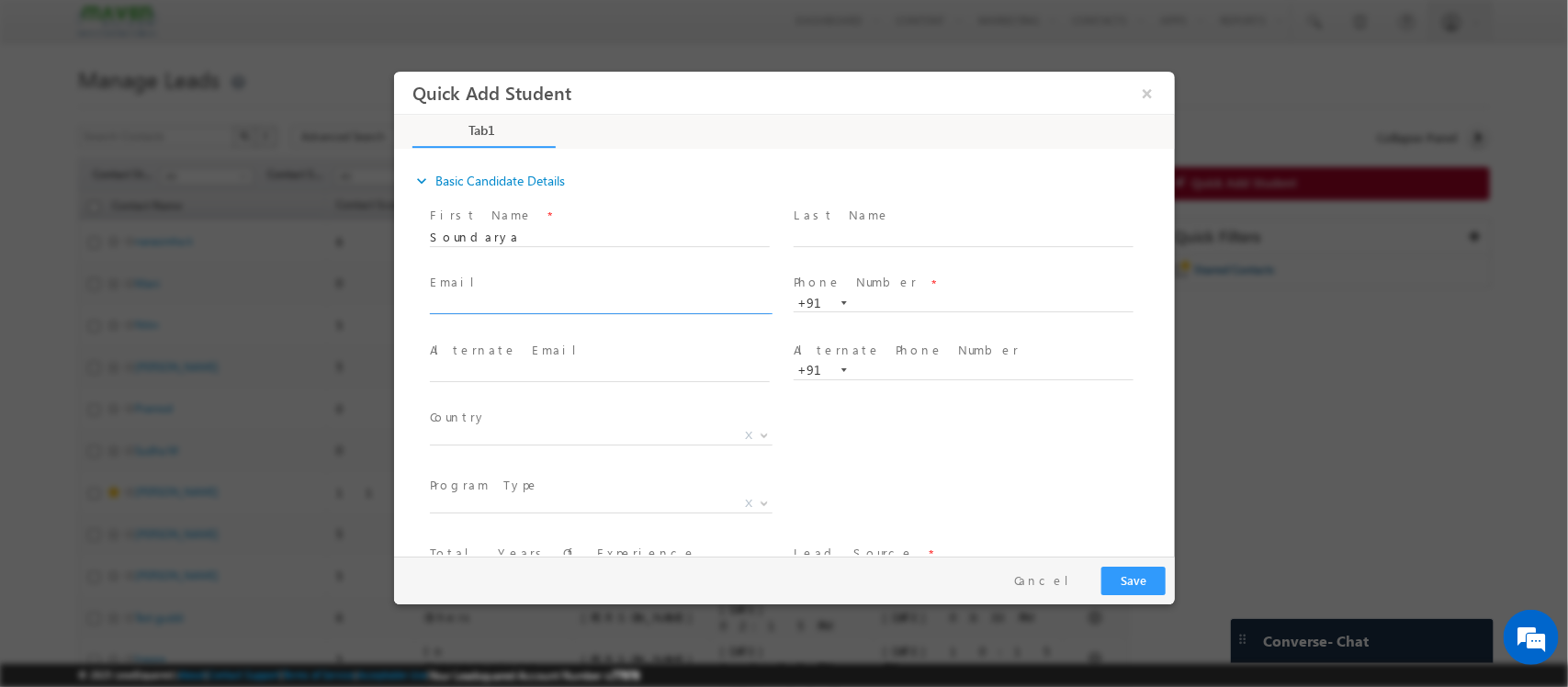
click input "text"
paste input "soundaryamr789@gmail.com"
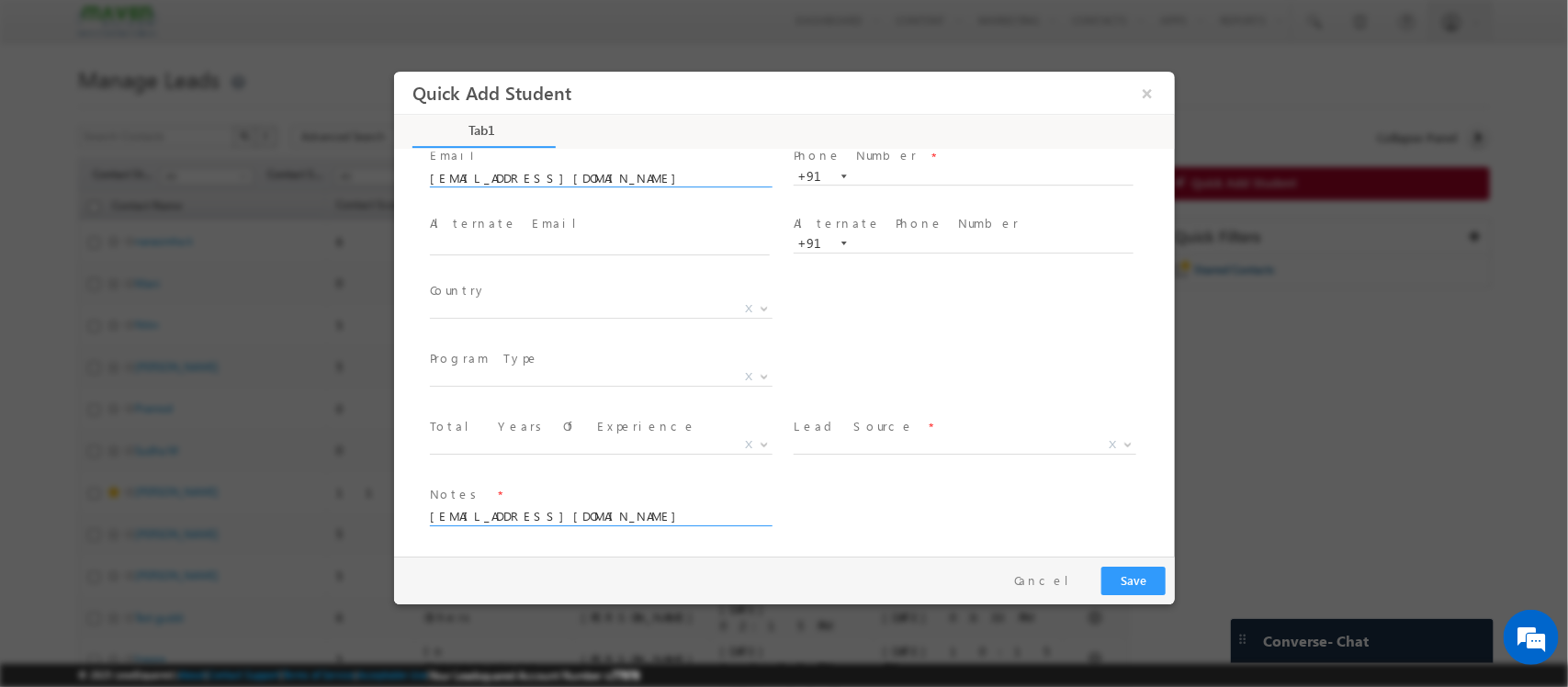
type input "soundaryamr789@gmail.com"
click at [618, 515] on textarea "soundaryamr789@gmail.com 8546996595" at bounding box center [599, 515] width 340 height 21
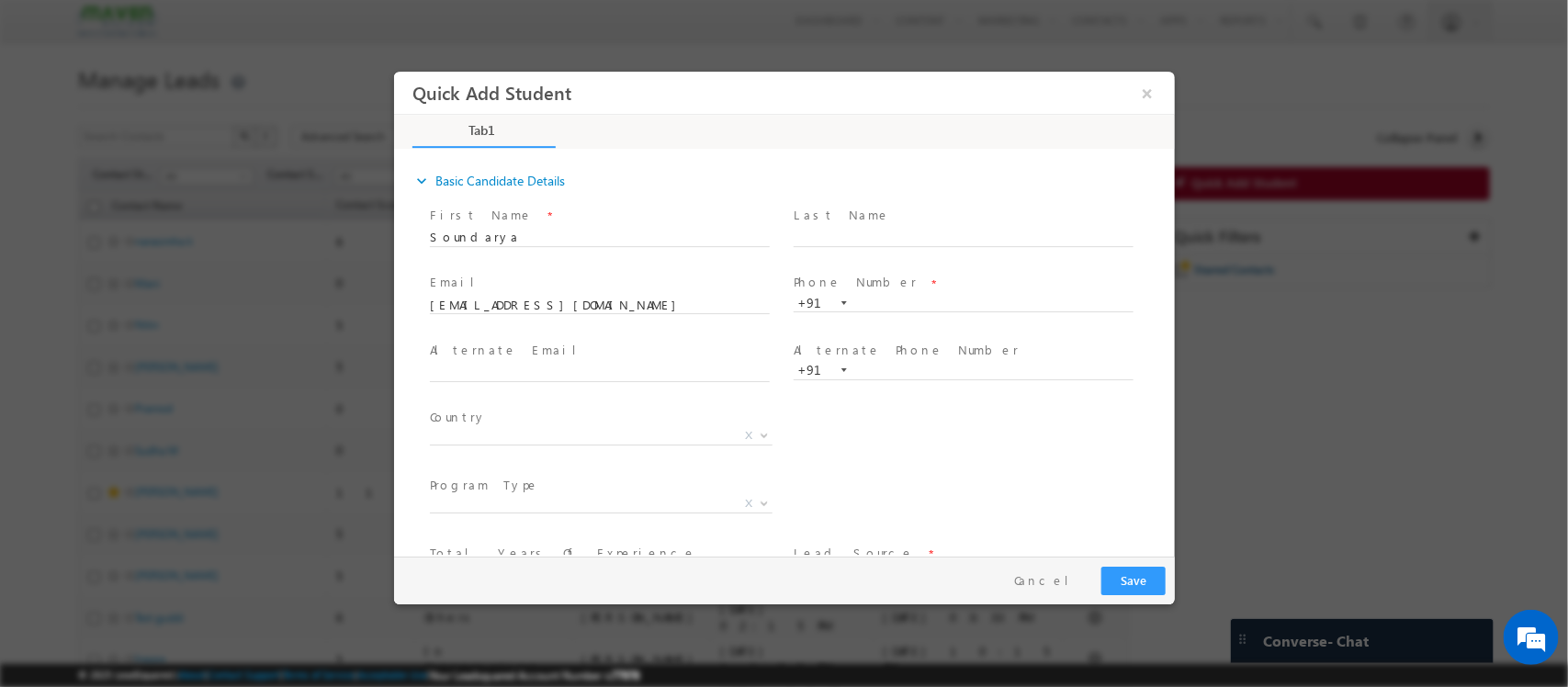
type textarea "soundaryamr789@gmail.com"
drag, startPoint x: 923, startPoint y: 293, endPoint x: 896, endPoint y: 308, distance: 30.9
click at [896, 308] on div "+91" at bounding box center [971, 303] width 356 height 19
click at [896, 308] on input "text" at bounding box center [963, 304] width 340 height 19
paste input "8546996595"
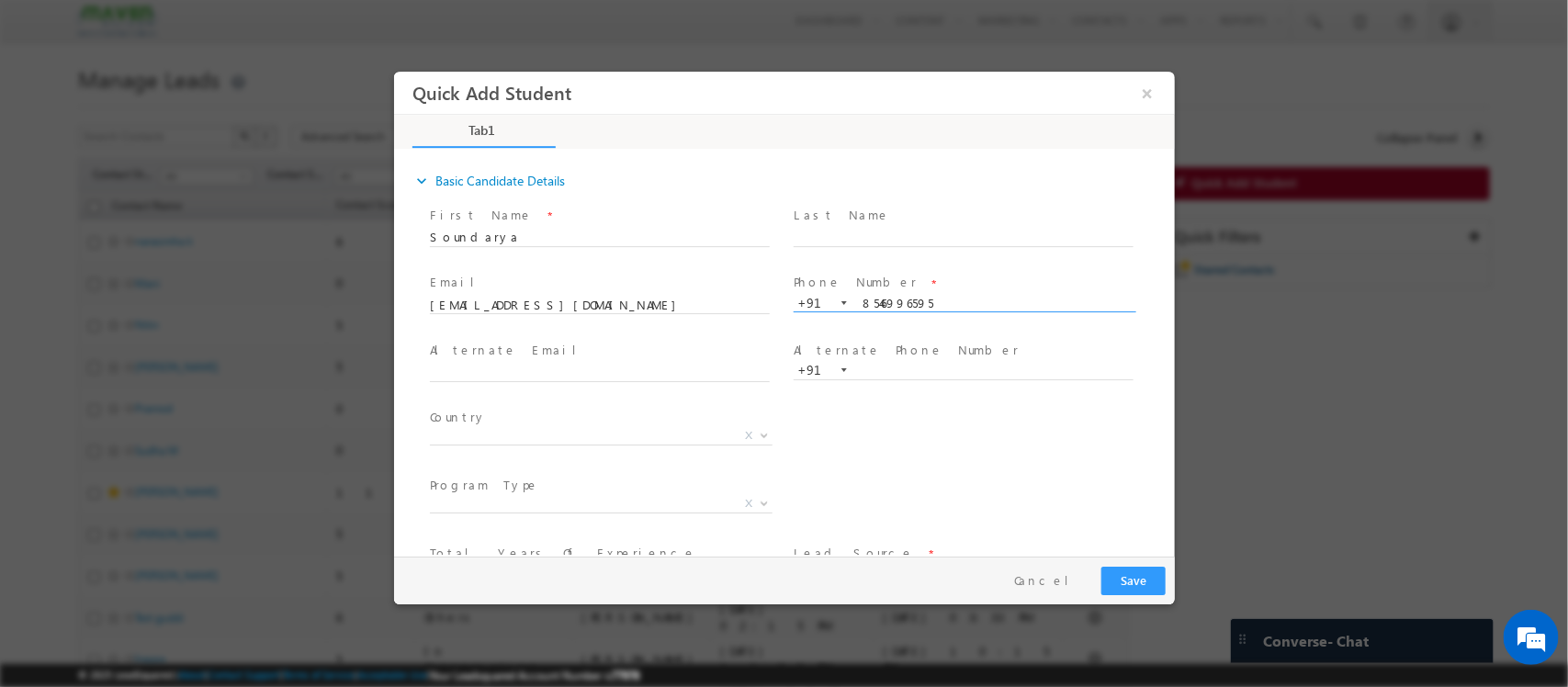
scroll to position [127, 0]
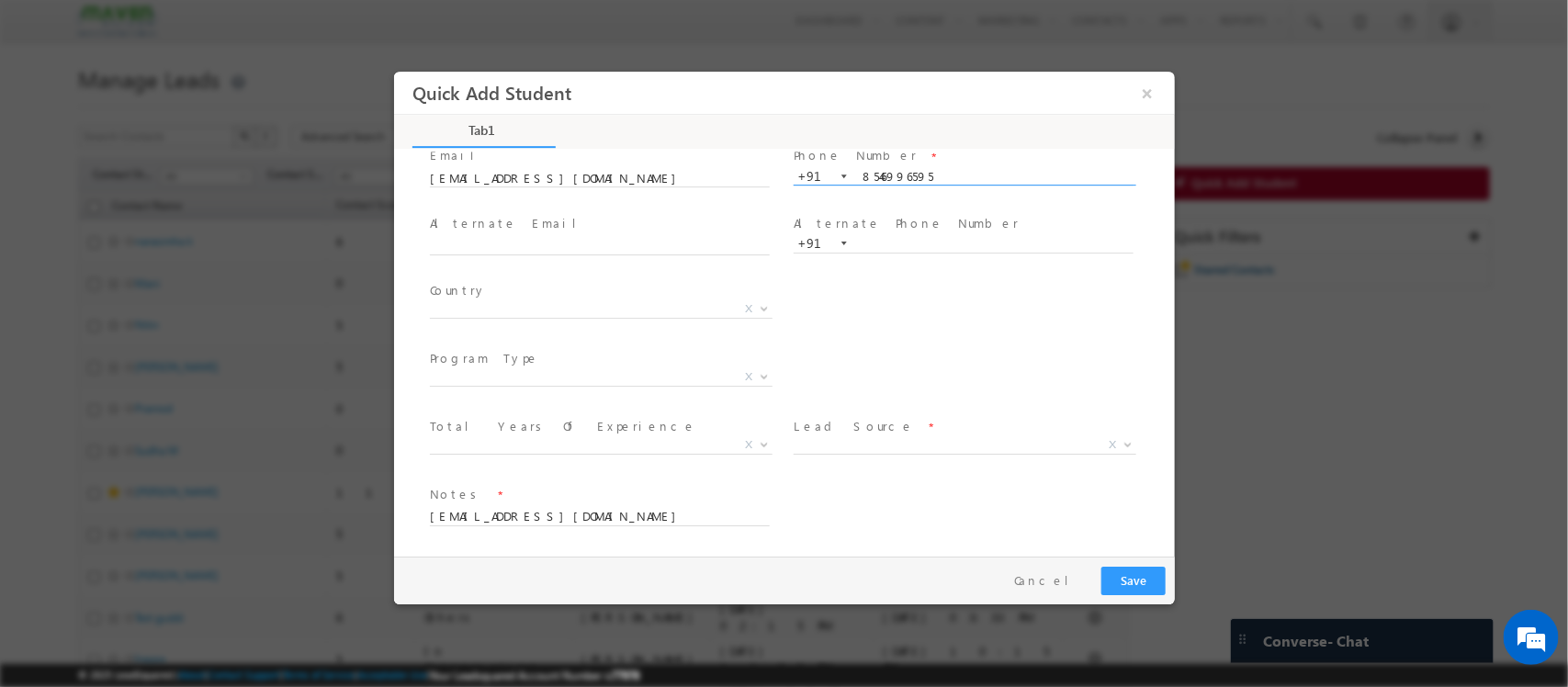
type input "8546996595"
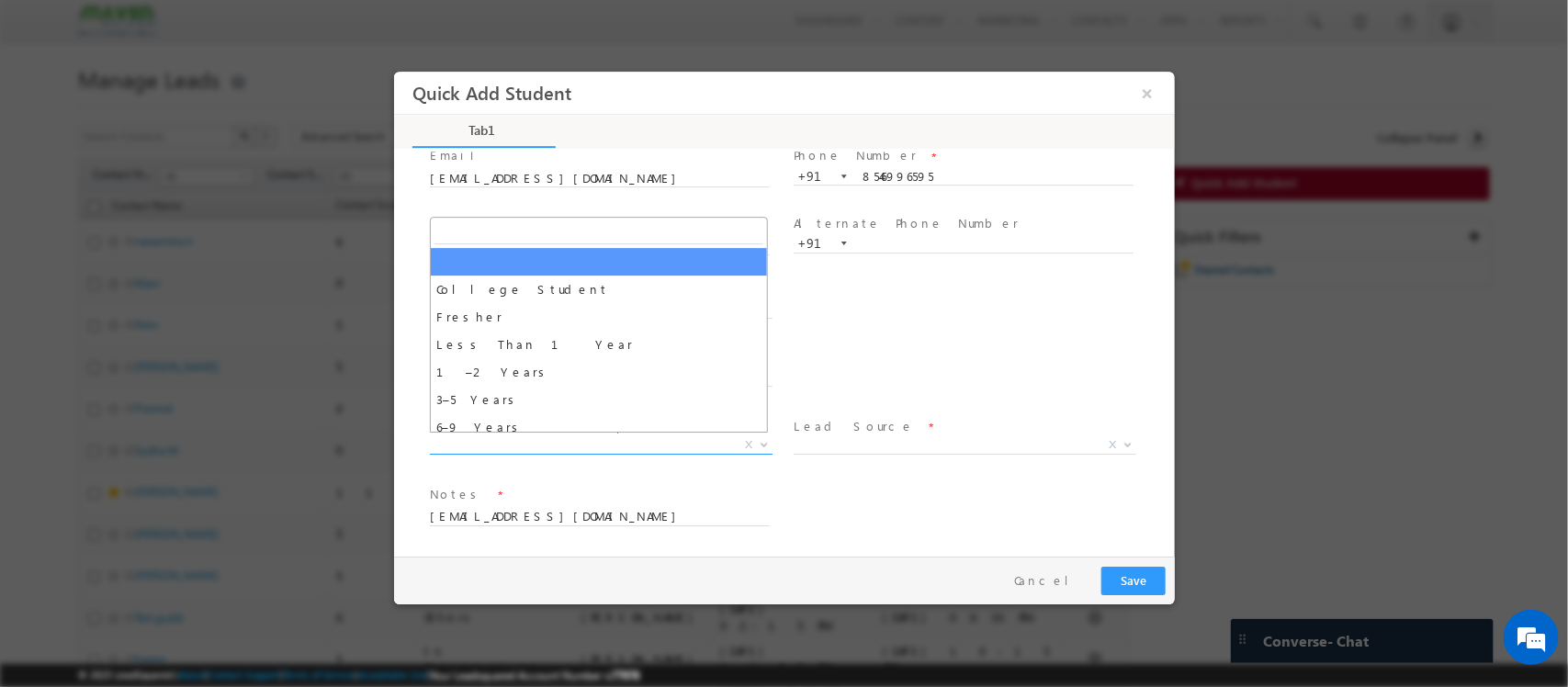
click at [583, 448] on span "X" at bounding box center [600, 446] width 342 height 19
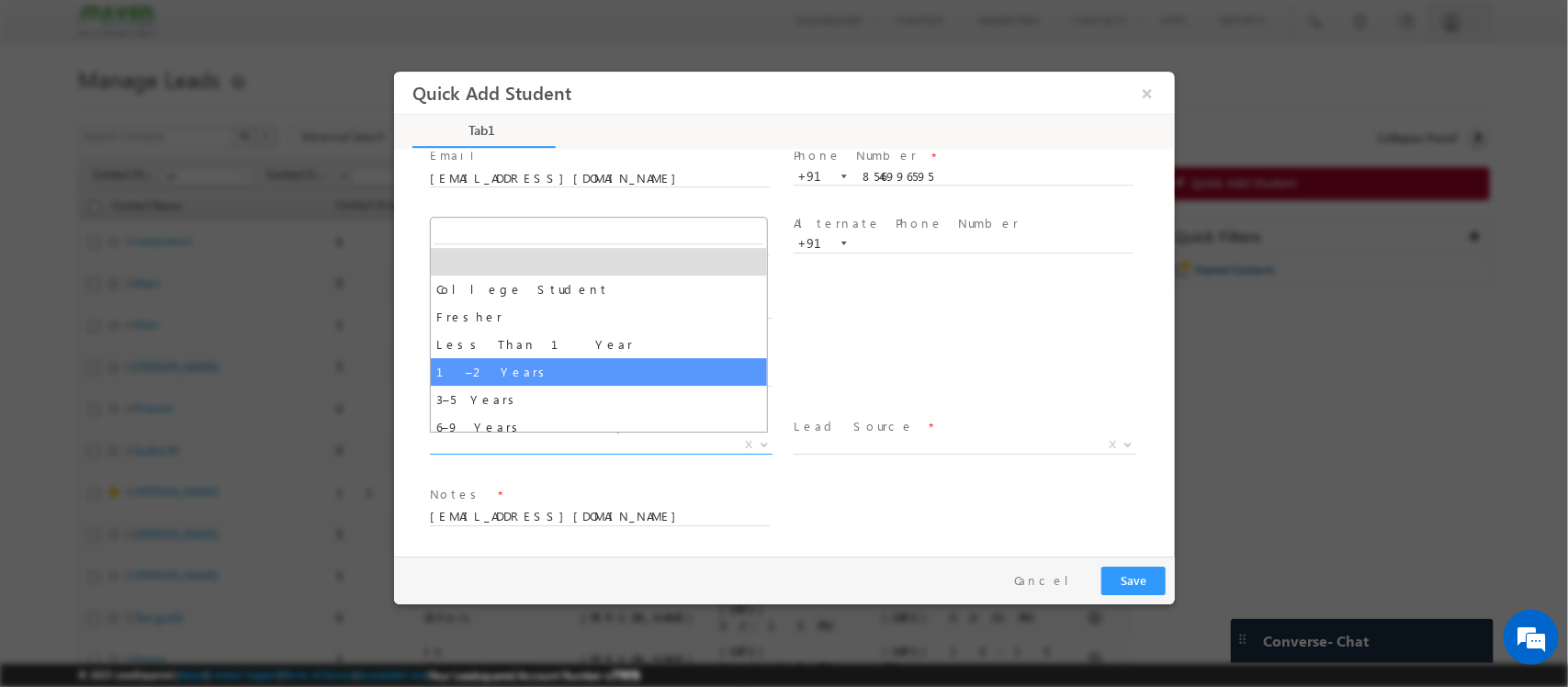
select select "1–2 Years"
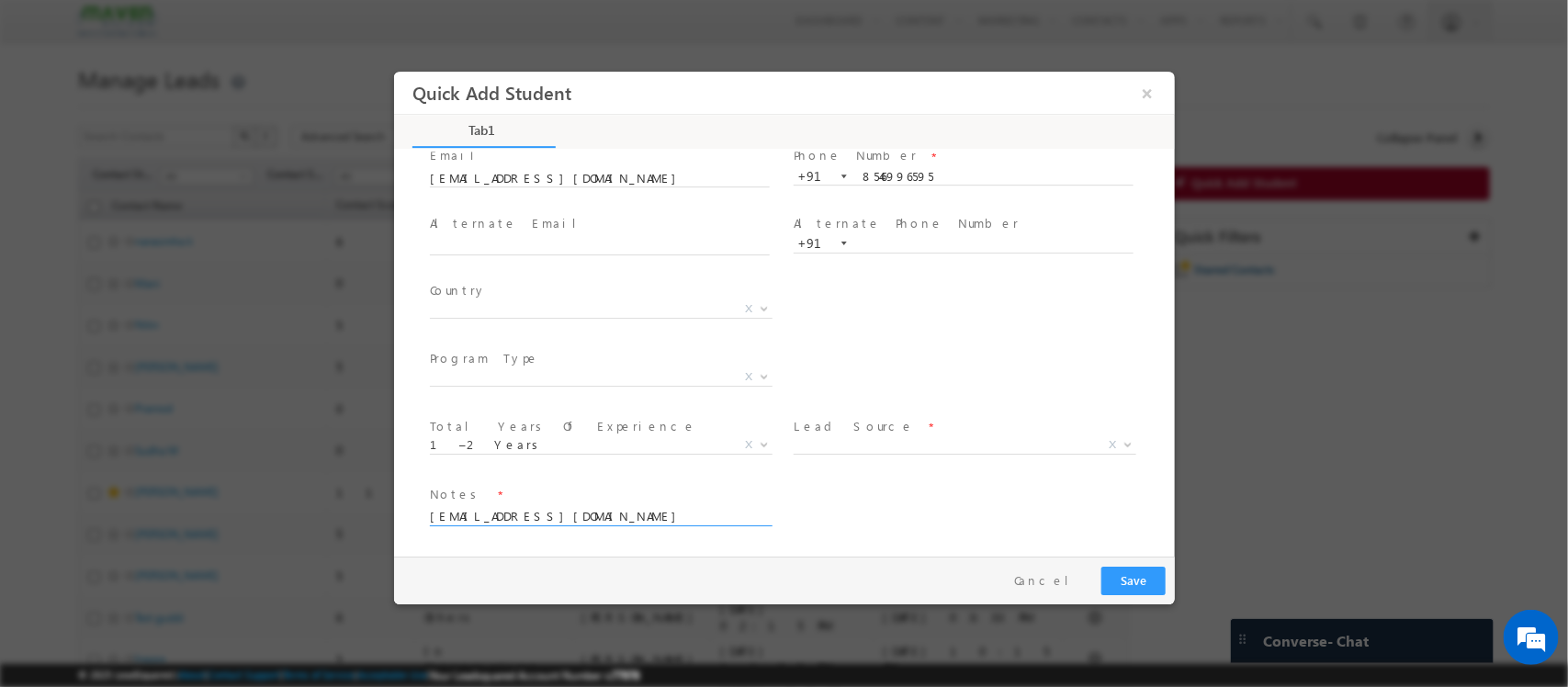
click at [635, 515] on textarea "soundaryamr789@gmail.com" at bounding box center [599, 515] width 340 height 21
type textarea "s"
type textarea "N"
type textarea "c"
type textarea "Channapatna"
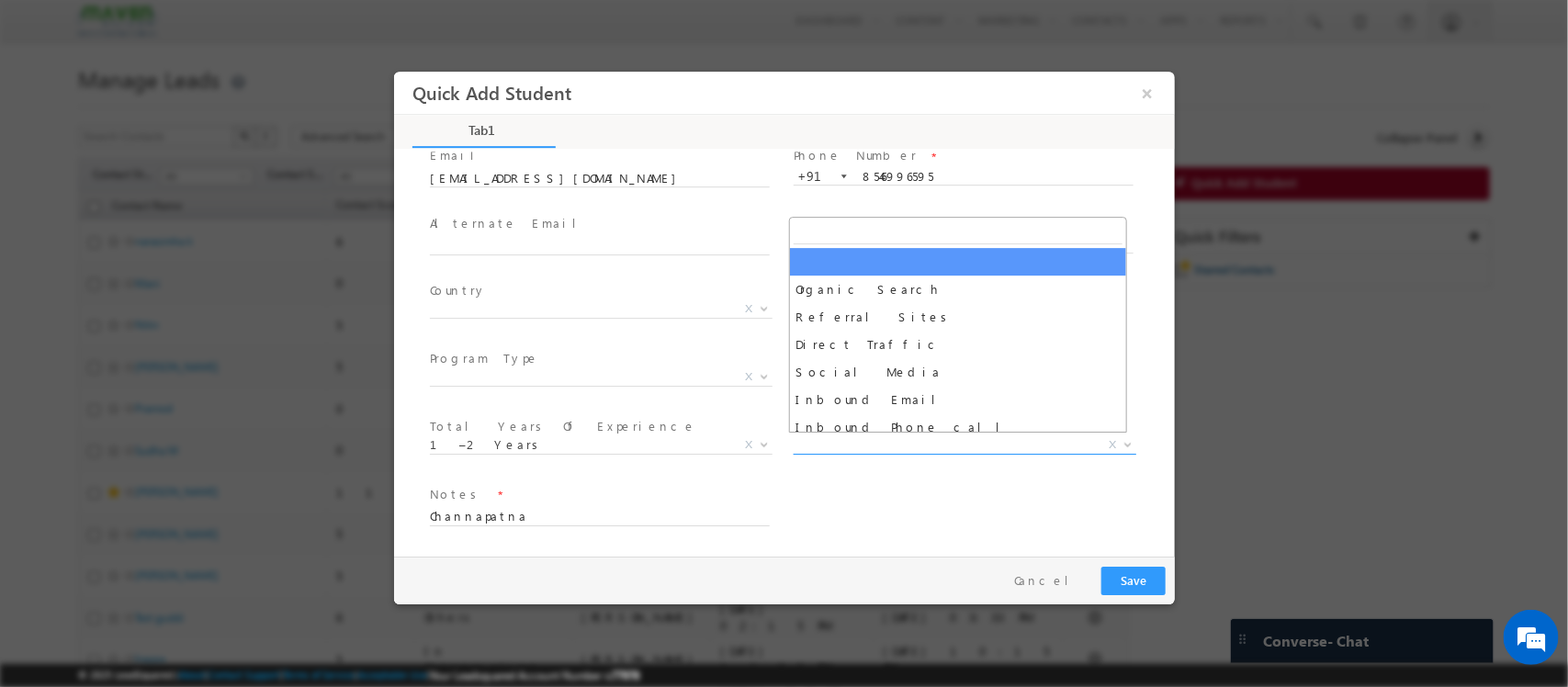
click at [917, 447] on span "X" at bounding box center [964, 446] width 342 height 19
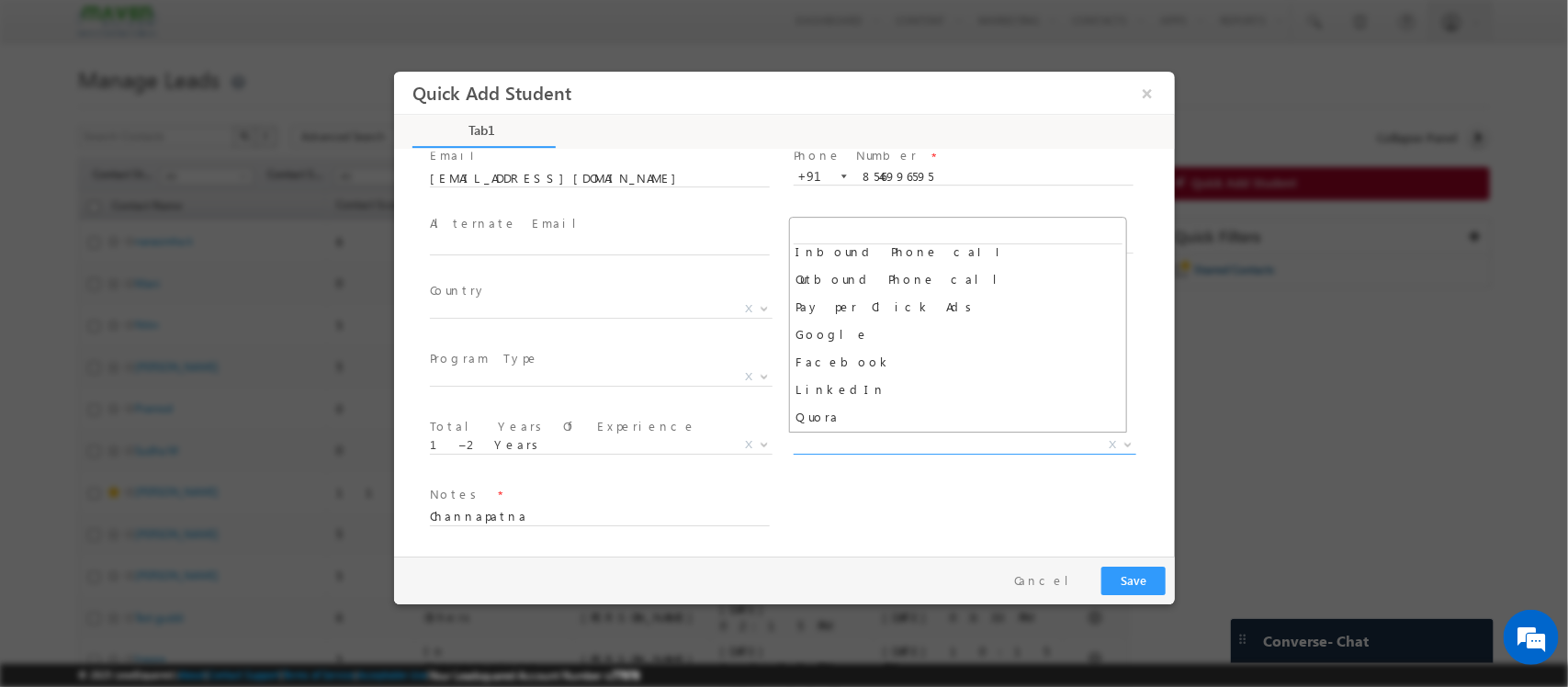
scroll to position [188, 0]
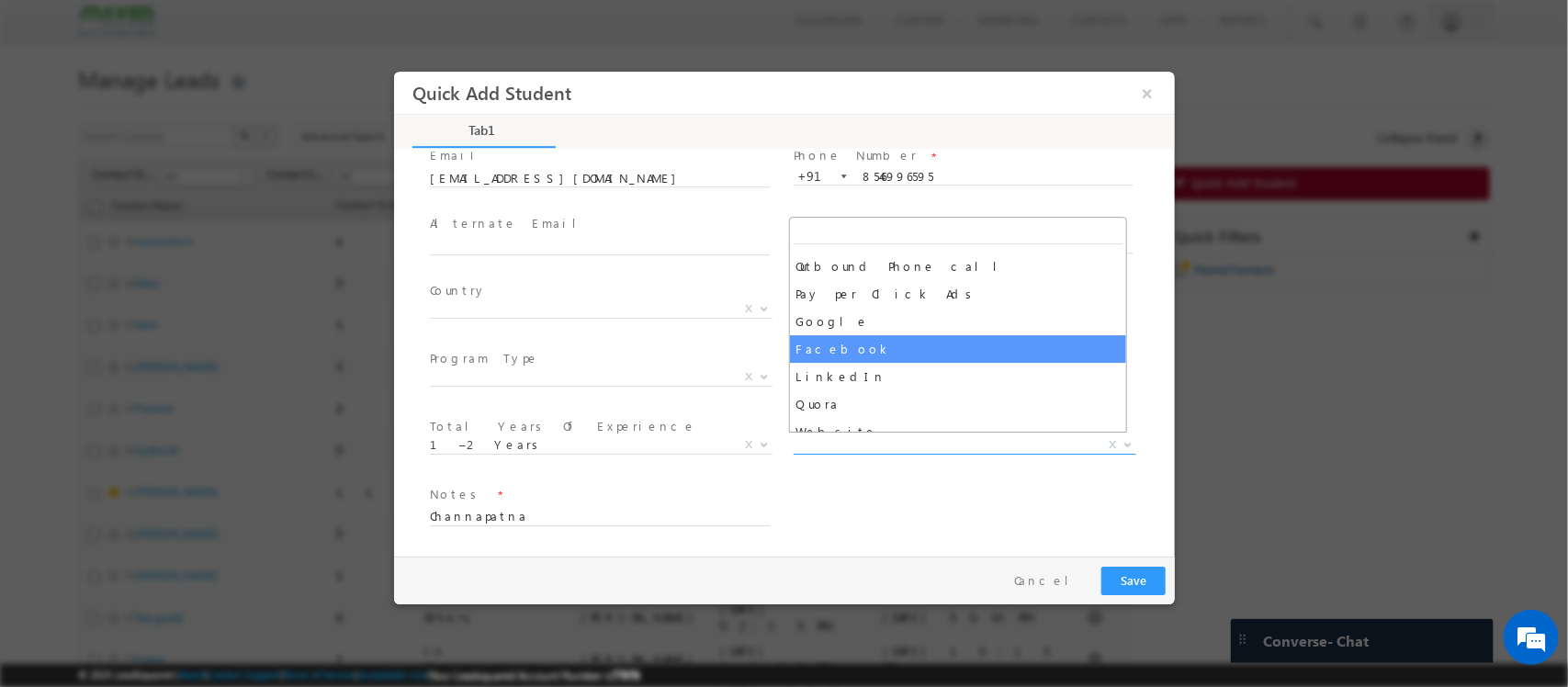
select select "Facebook"
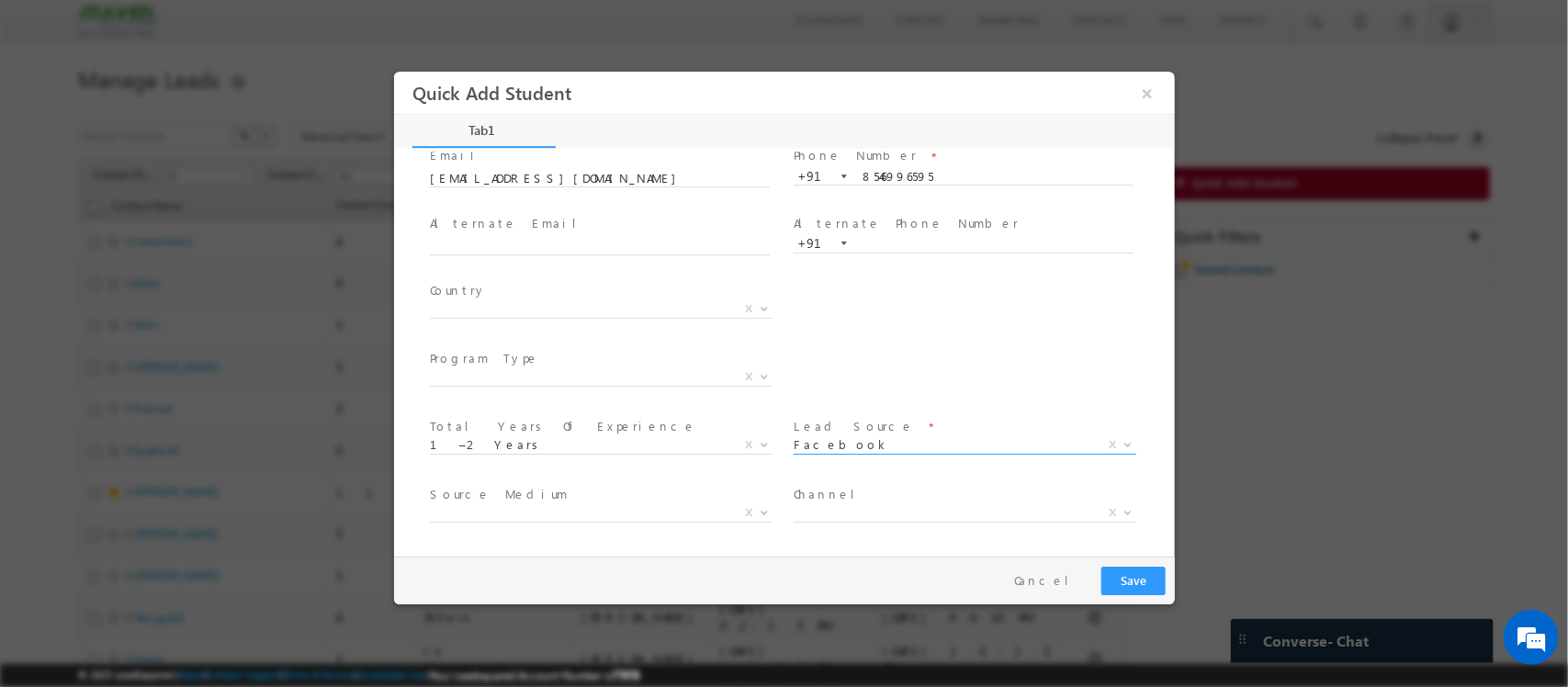
scroll to position [193, 0]
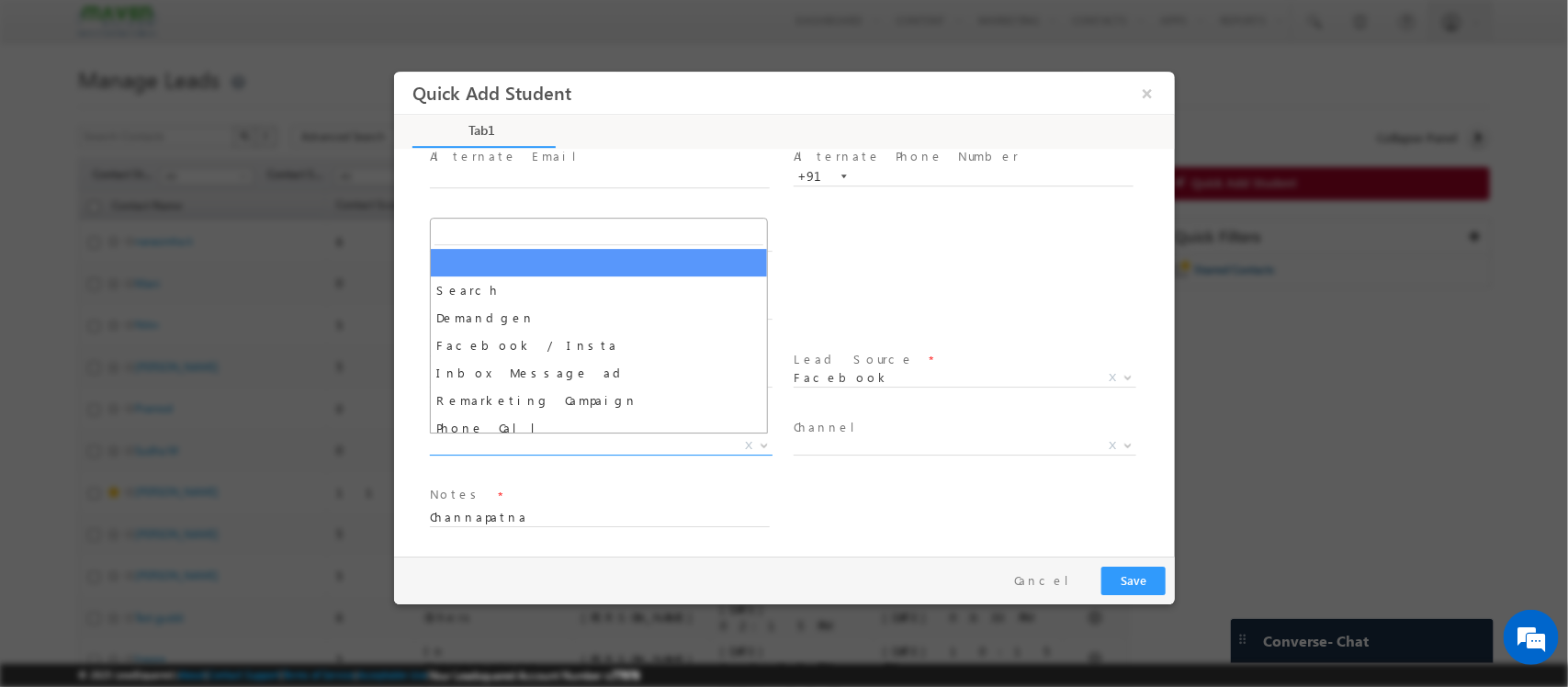
click at [633, 448] on span "X" at bounding box center [600, 447] width 342 height 19
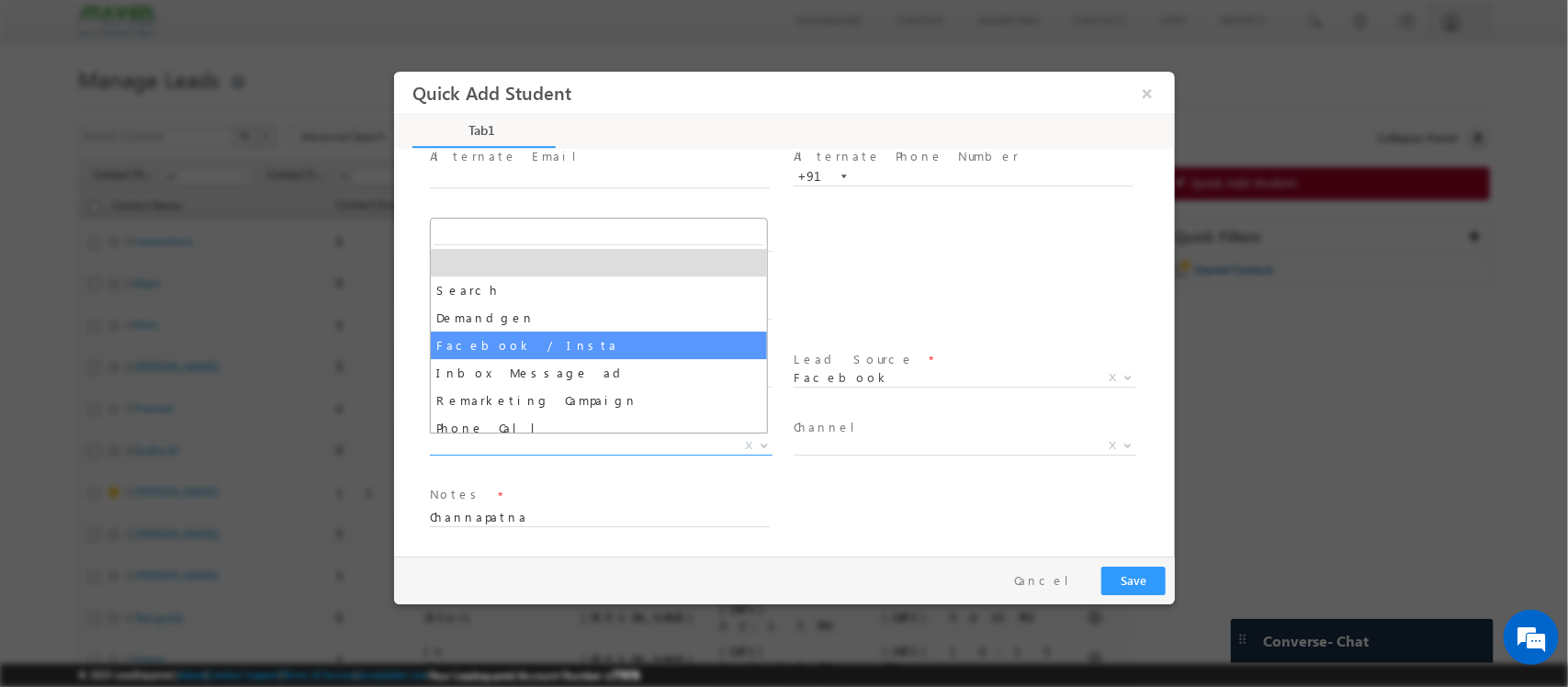
select select "Facebook / Insta"
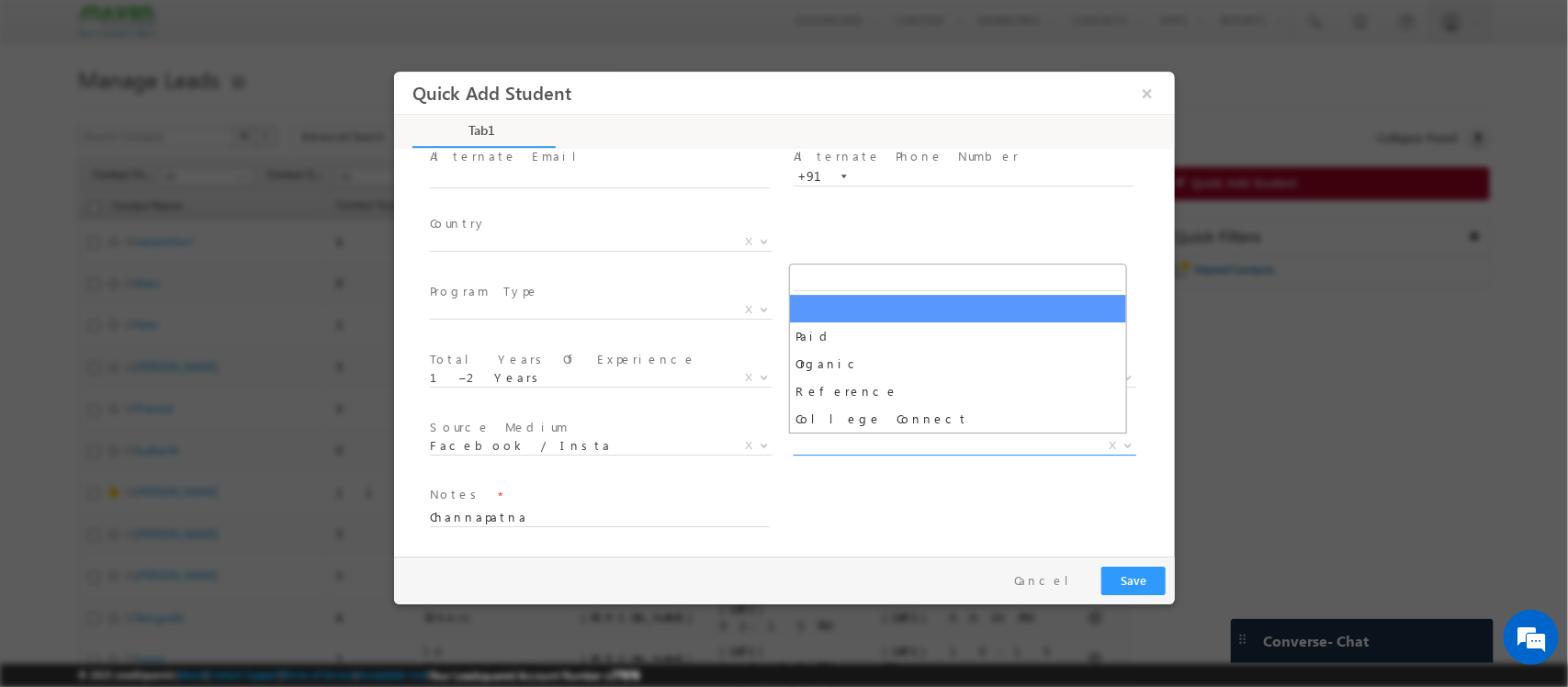
click at [829, 437] on span "X" at bounding box center [964, 447] width 342 height 19
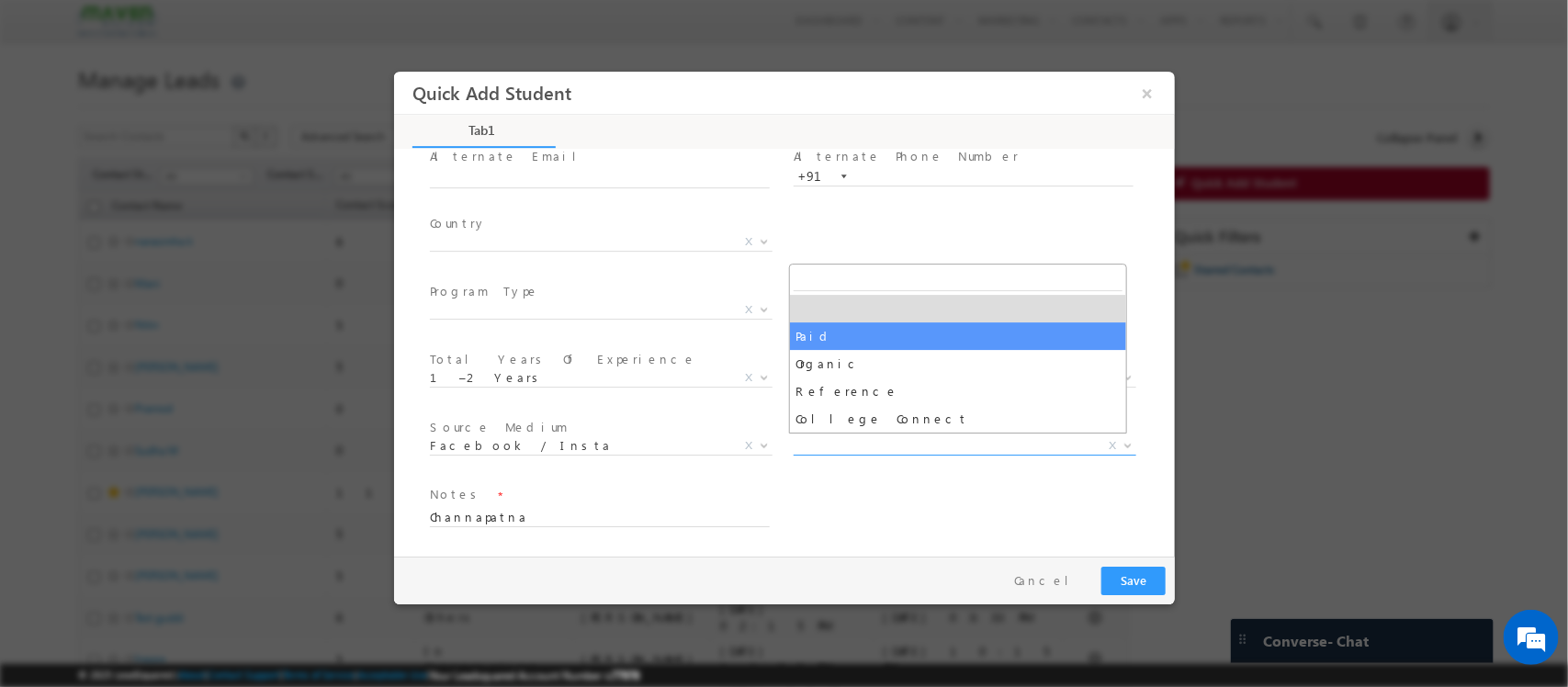
select select "Paid"
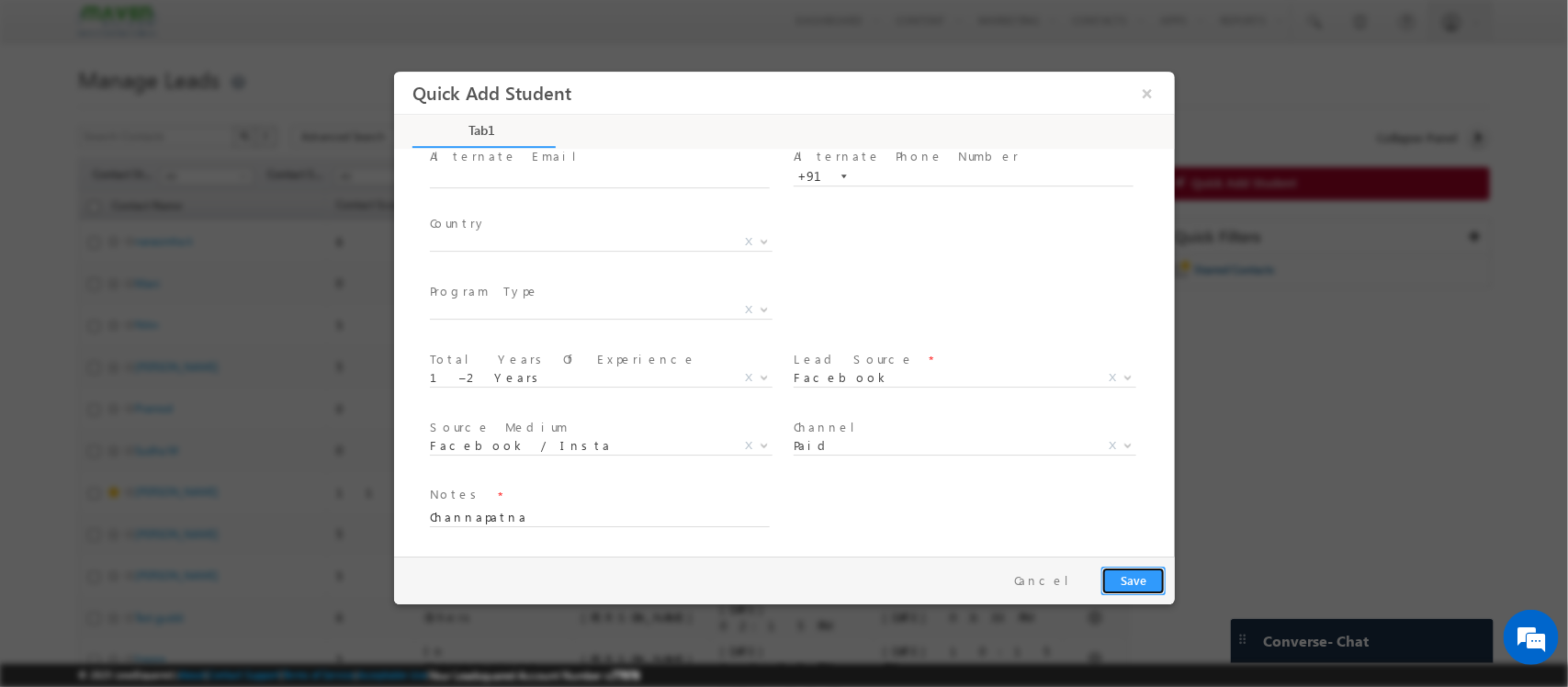
click at [1137, 568] on button "Save" at bounding box center [1132, 580] width 65 height 28
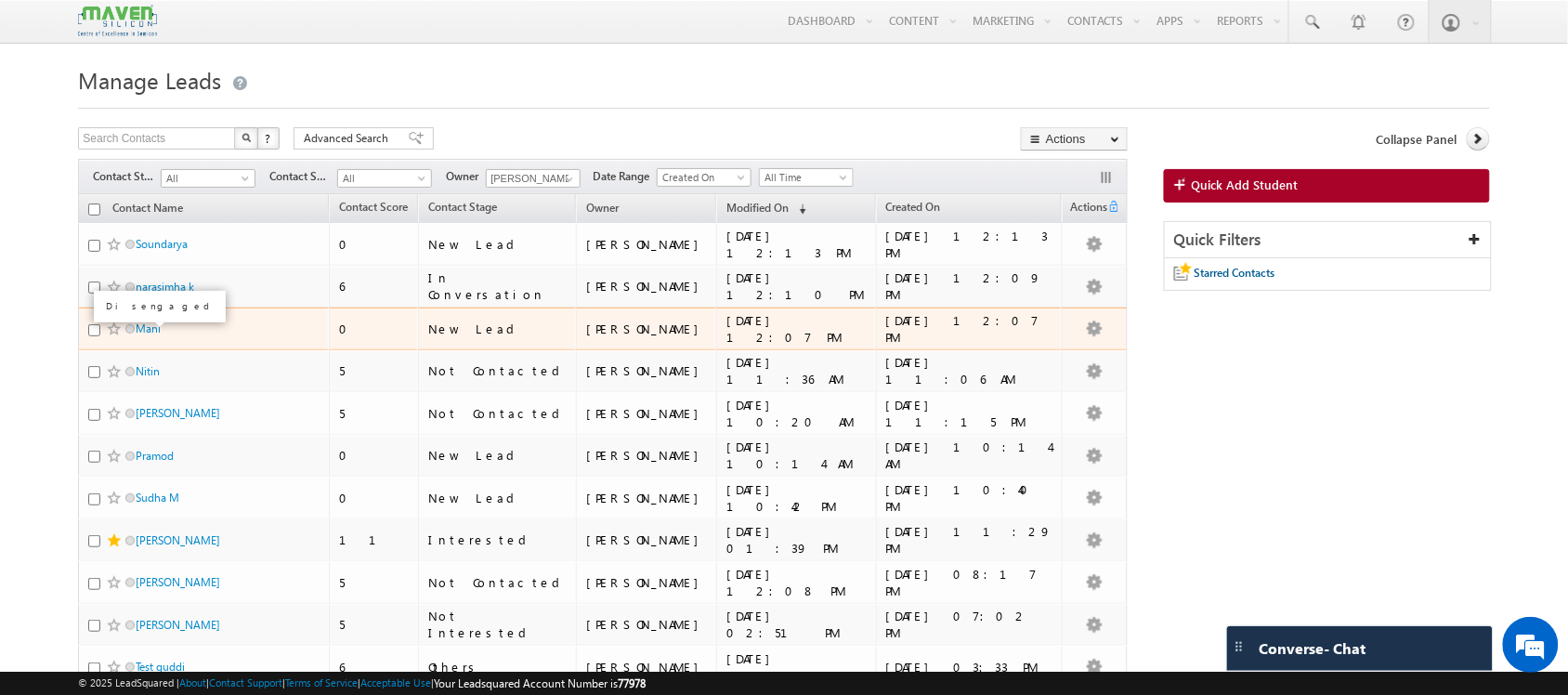
click at [134, 333] on span at bounding box center [130, 329] width 9 height 9
click at [149, 332] on link "Mani" at bounding box center [147, 328] width 26 height 14
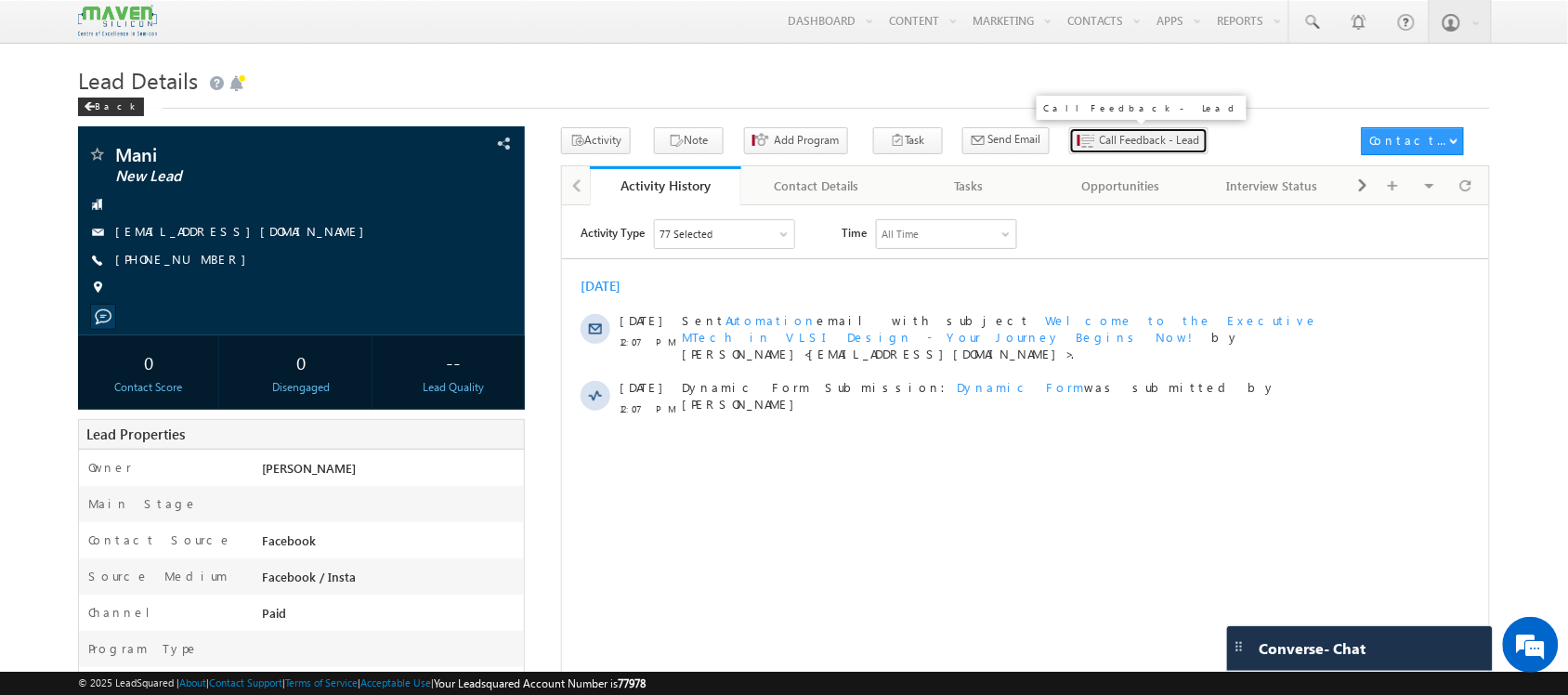
click at [1099, 145] on span "Call Feedback - Lead" at bounding box center [1149, 141] width 100 height 17
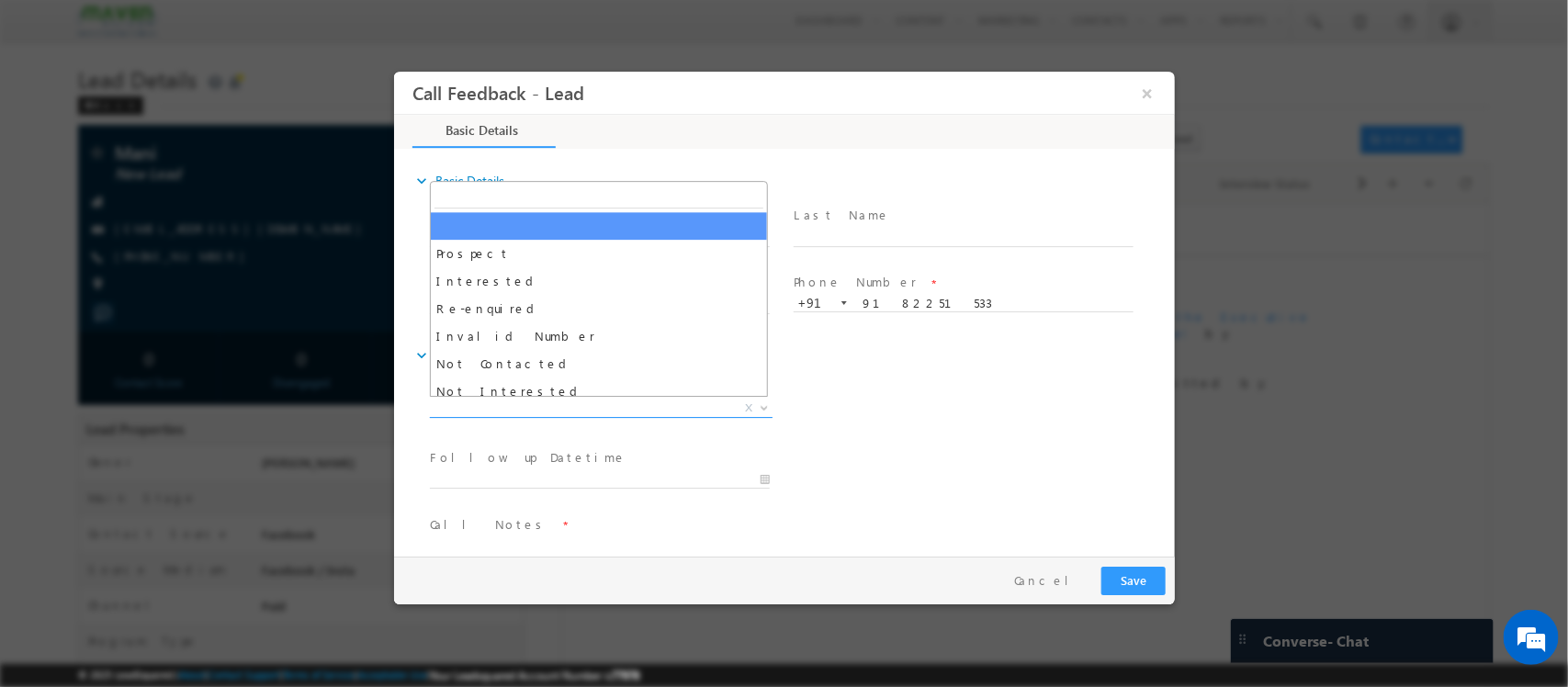
click at [662, 410] on span "X" at bounding box center [600, 408] width 342 height 19
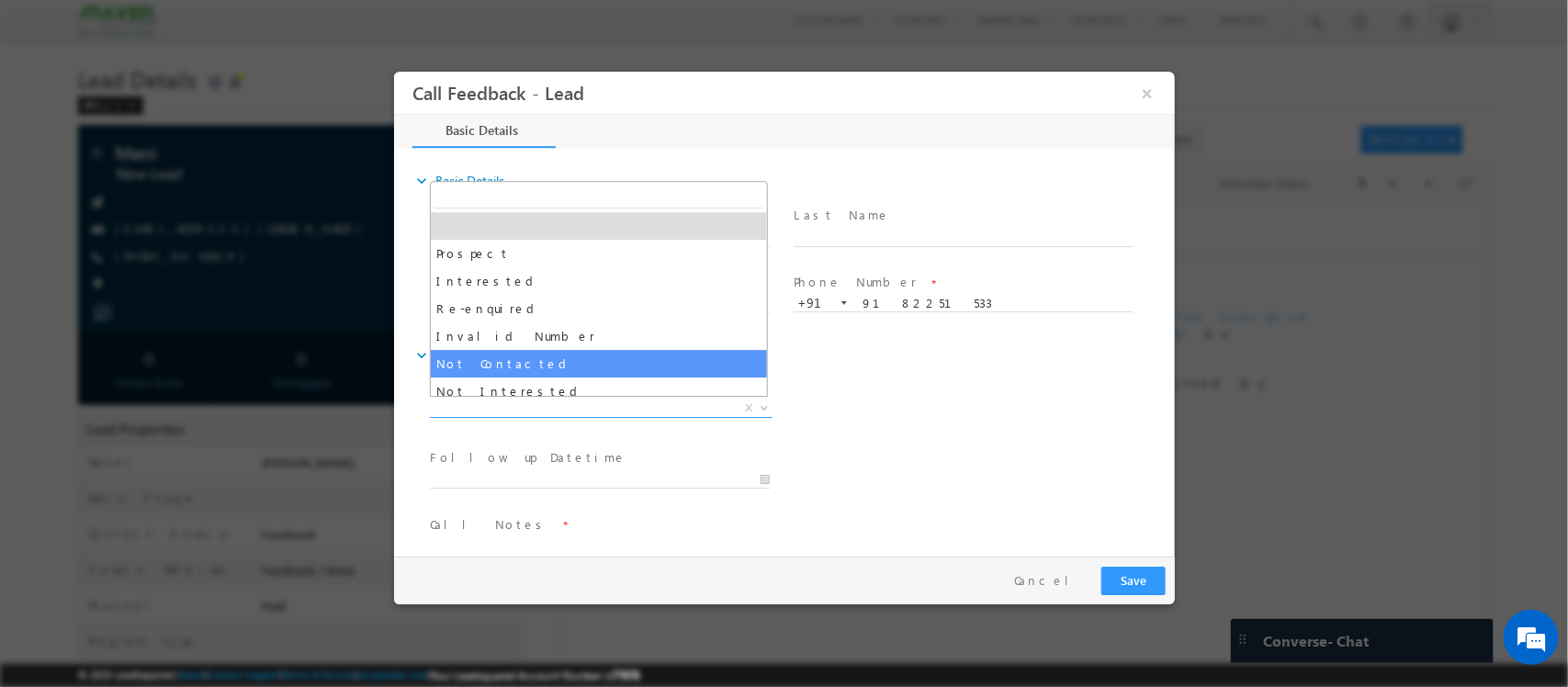
select select "Not Contacted"
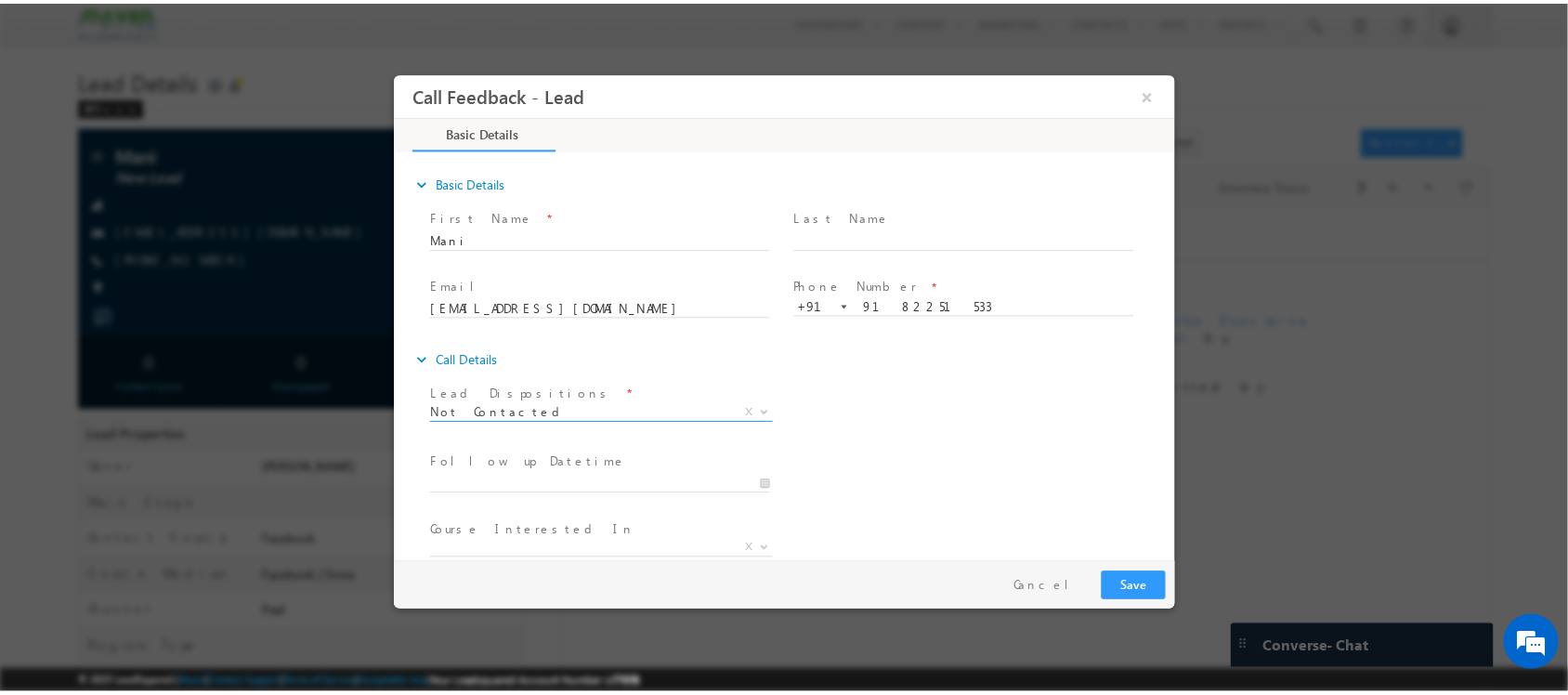
scroll to position [99, 0]
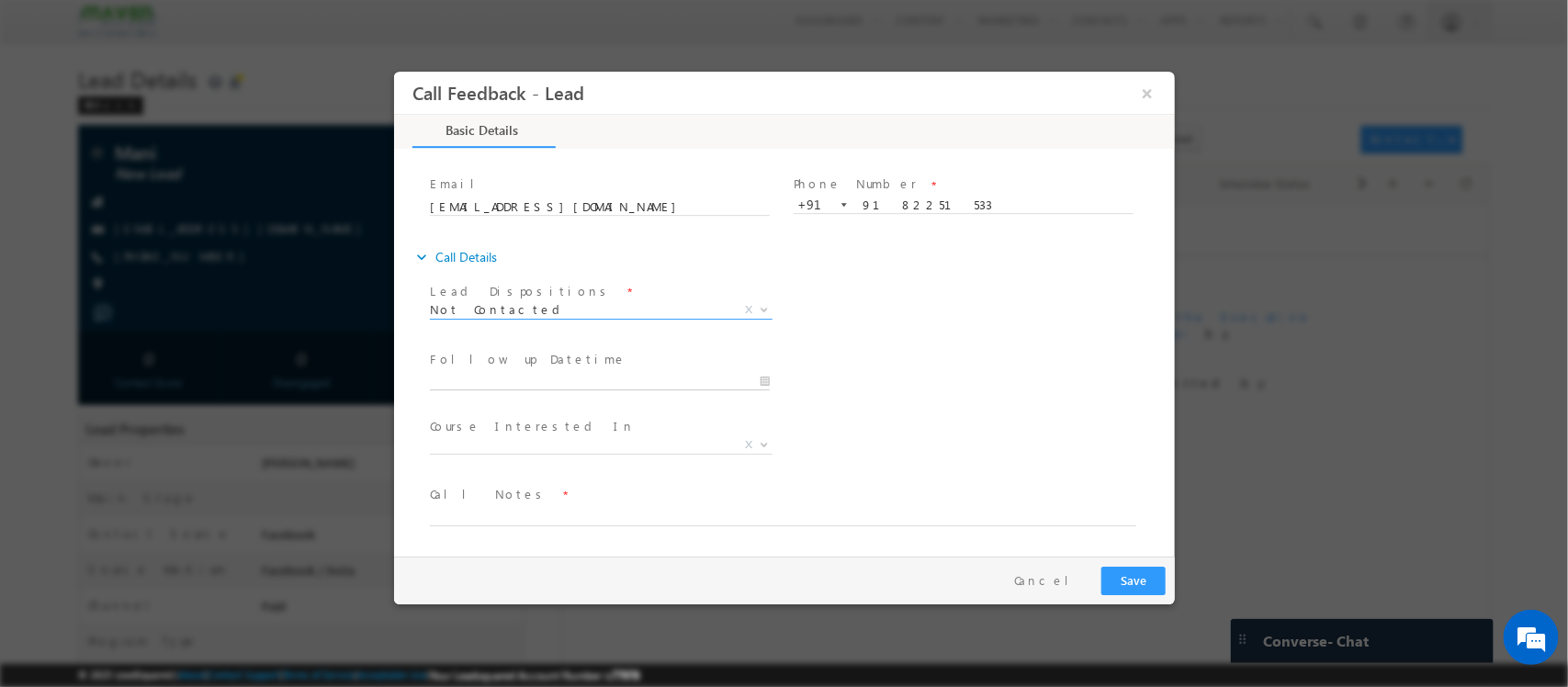
type input "[DATE] 12:14 PM"
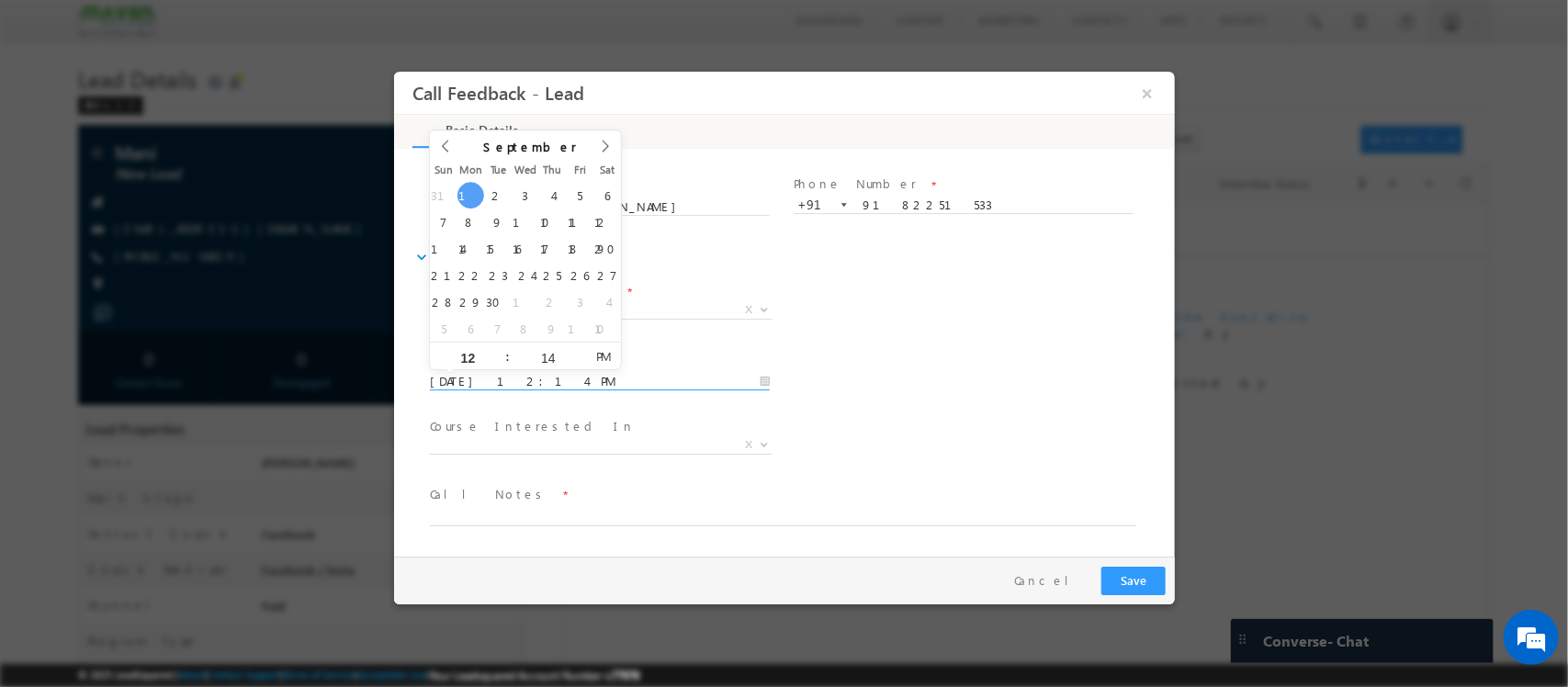
click at [583, 373] on input "[DATE] 12:14 PM" at bounding box center [599, 382] width 340 height 19
click at [558, 520] on textarea at bounding box center [783, 515] width 707 height 21
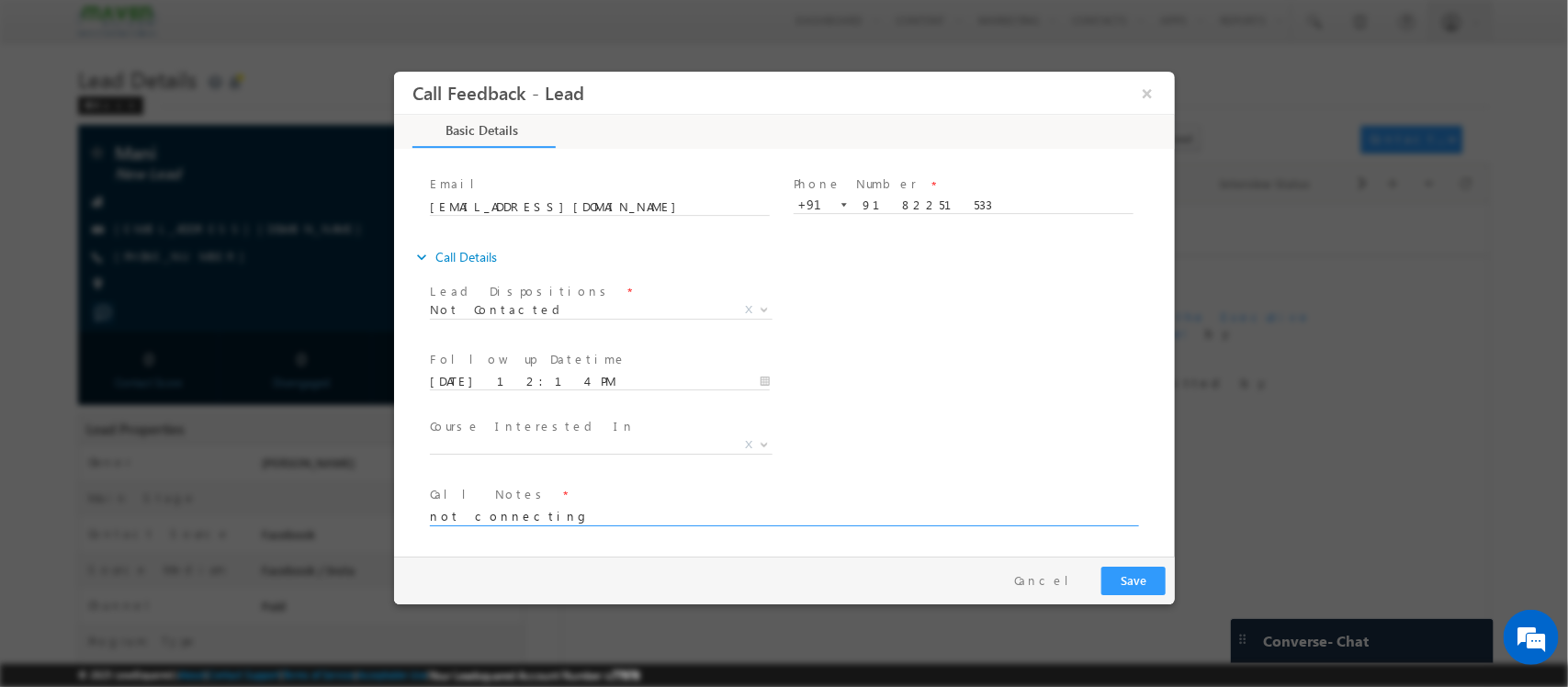
type textarea "not connecting"
click at [1163, 580] on button "Save" at bounding box center [1132, 580] width 65 height 28
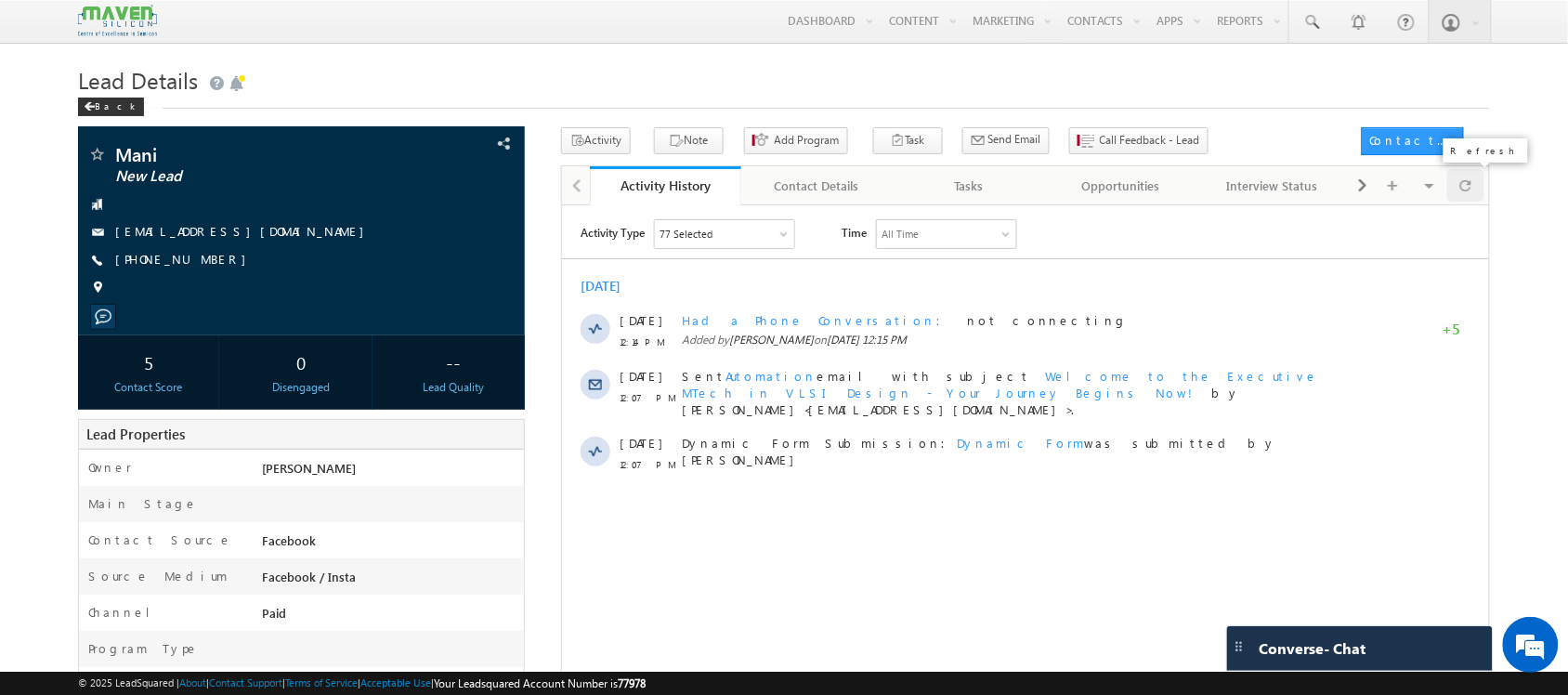
click at [1472, 183] on div at bounding box center [1465, 185] width 36 height 32
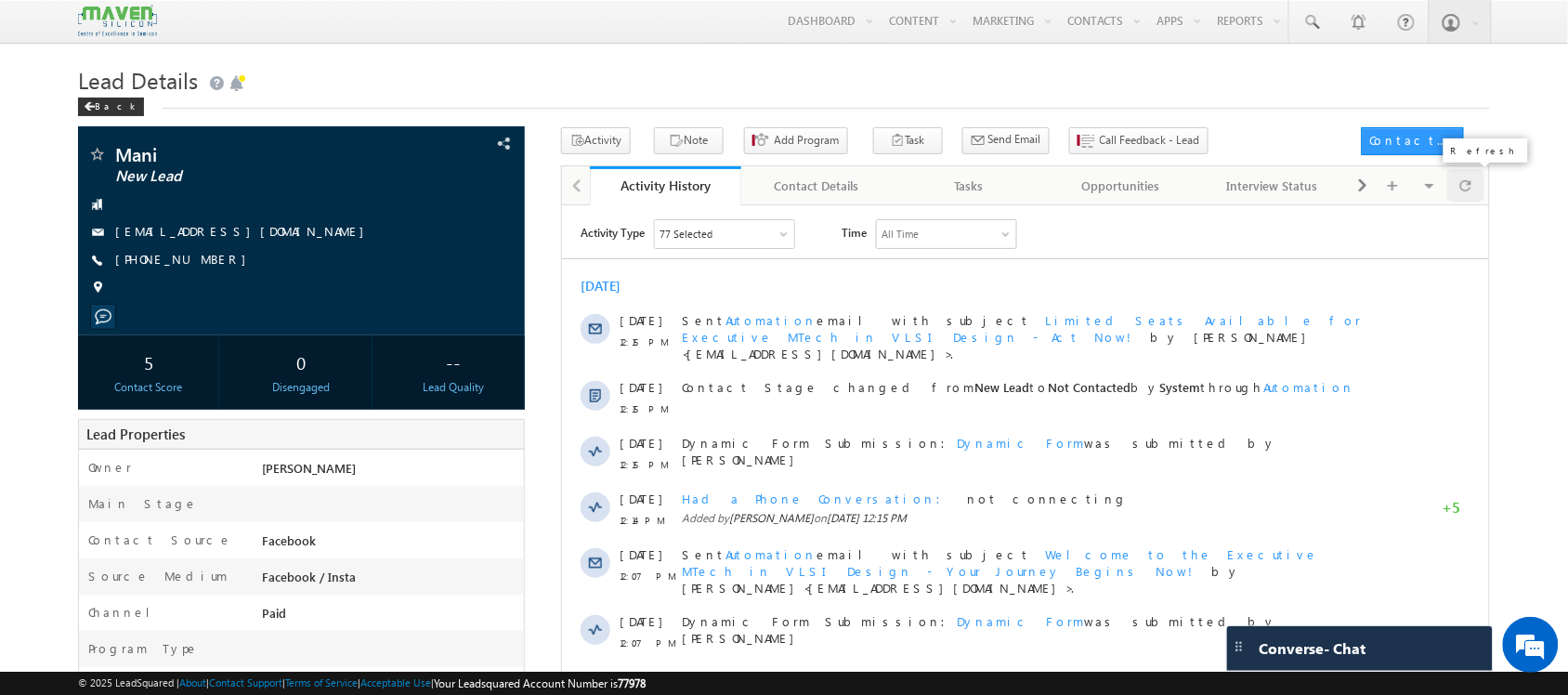
scroll to position [0, 0]
click at [1465, 184] on span at bounding box center [1466, 185] width 11 height 32
click at [1468, 174] on span at bounding box center [1466, 185] width 11 height 32
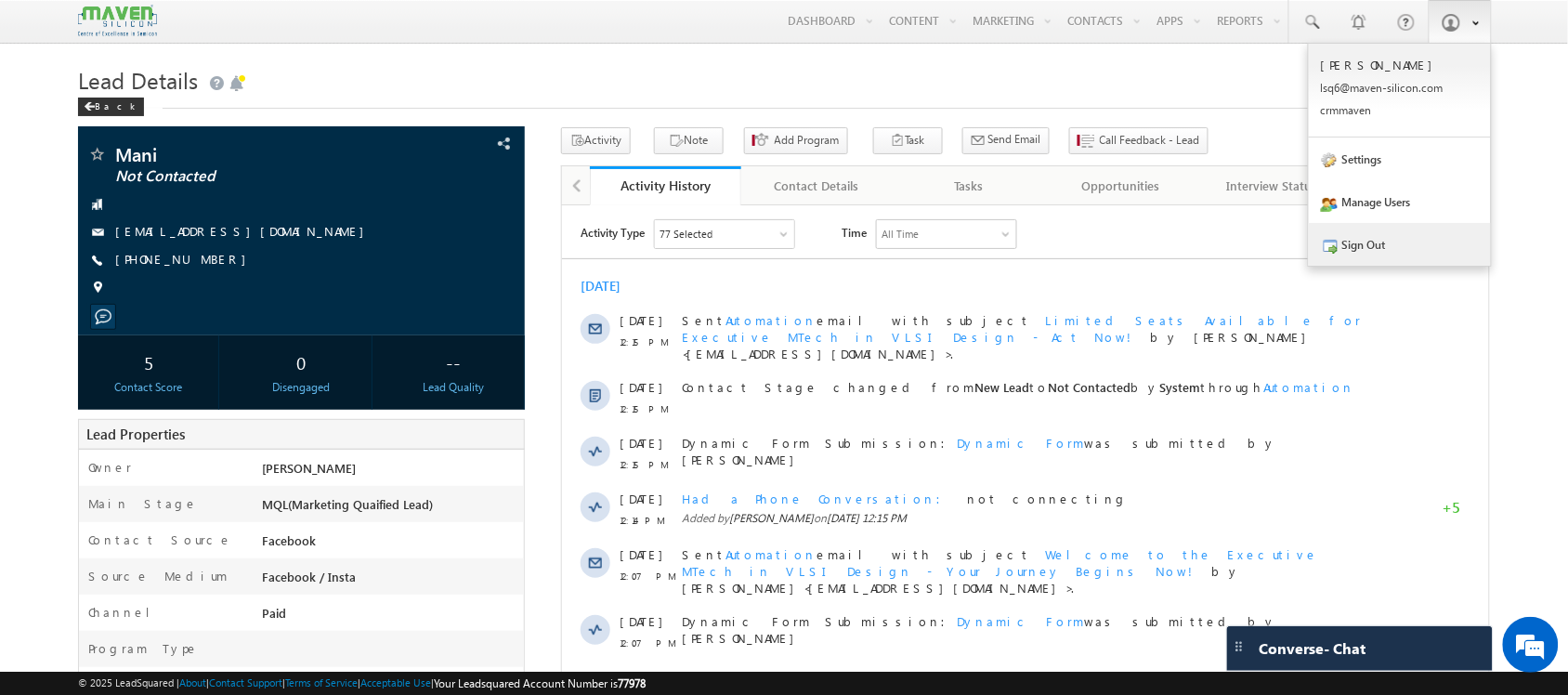
click at [1396, 263] on link "Sign Out" at bounding box center [1399, 244] width 182 height 43
